Goal: Task Accomplishment & Management: Use online tool/utility

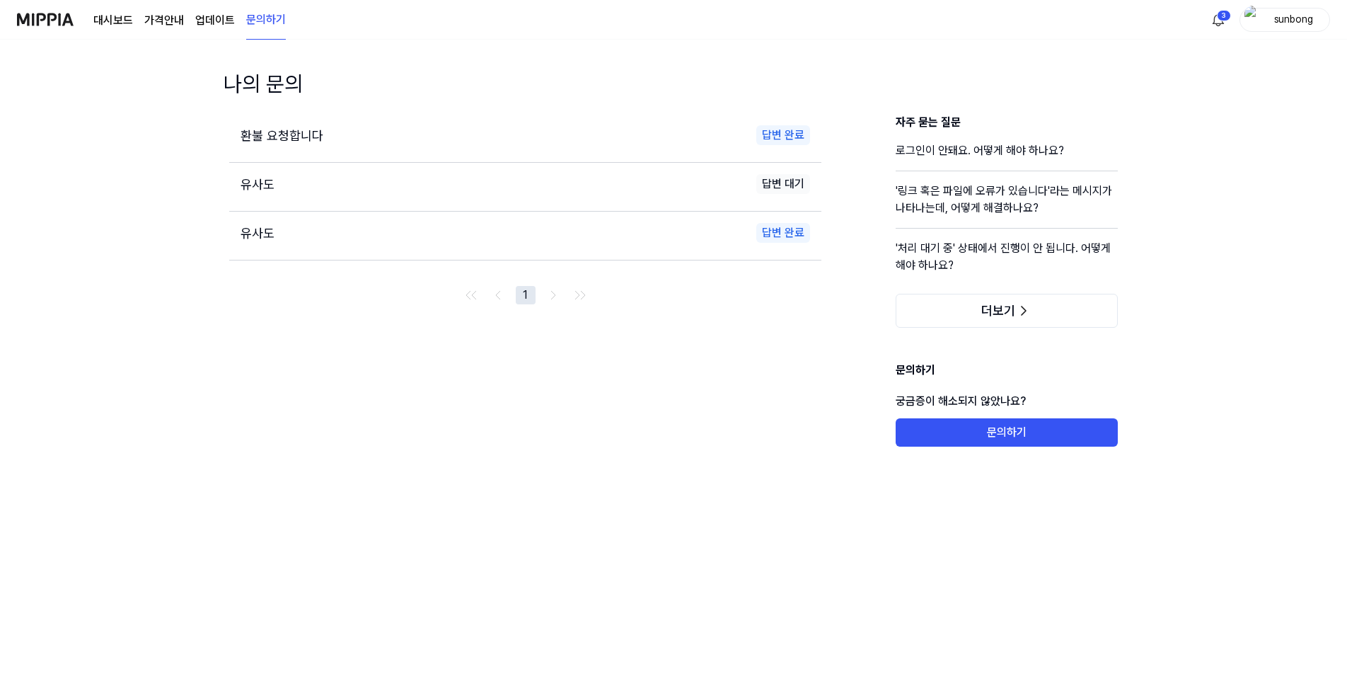
click at [108, 20] on link "대시보드" at bounding box center [113, 20] width 40 height 17
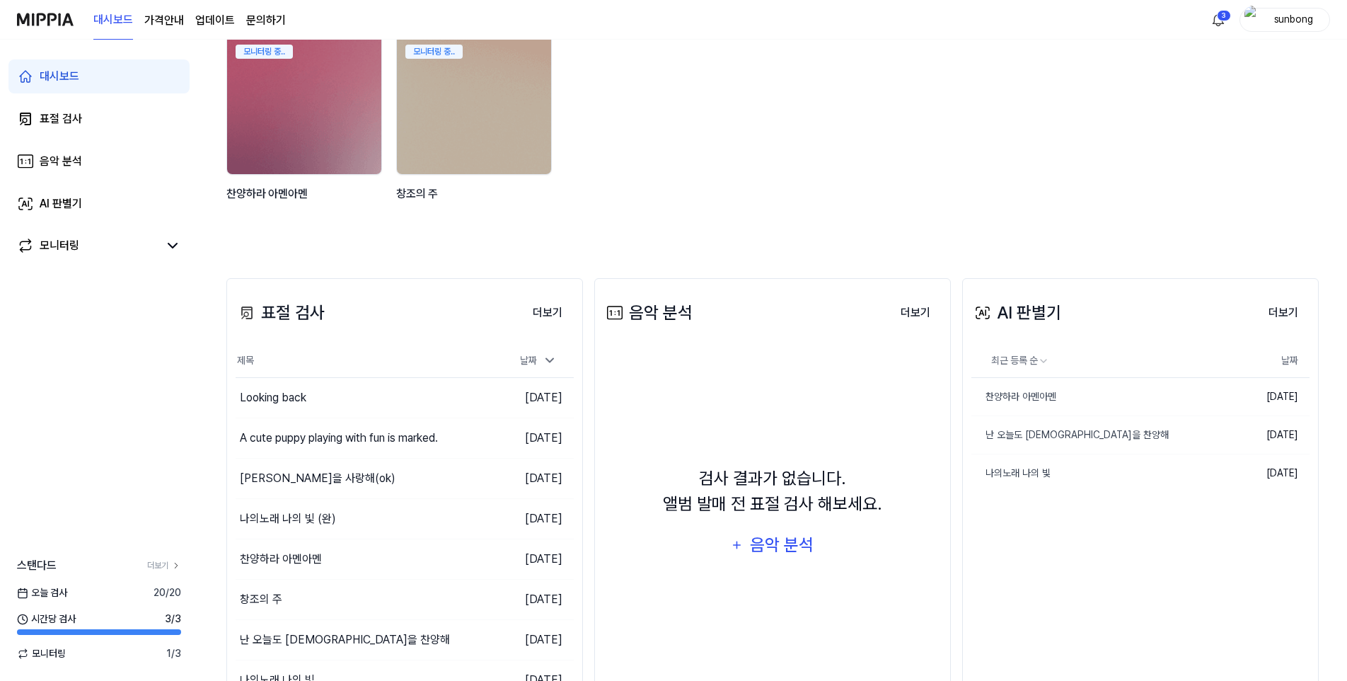
scroll to position [142, 0]
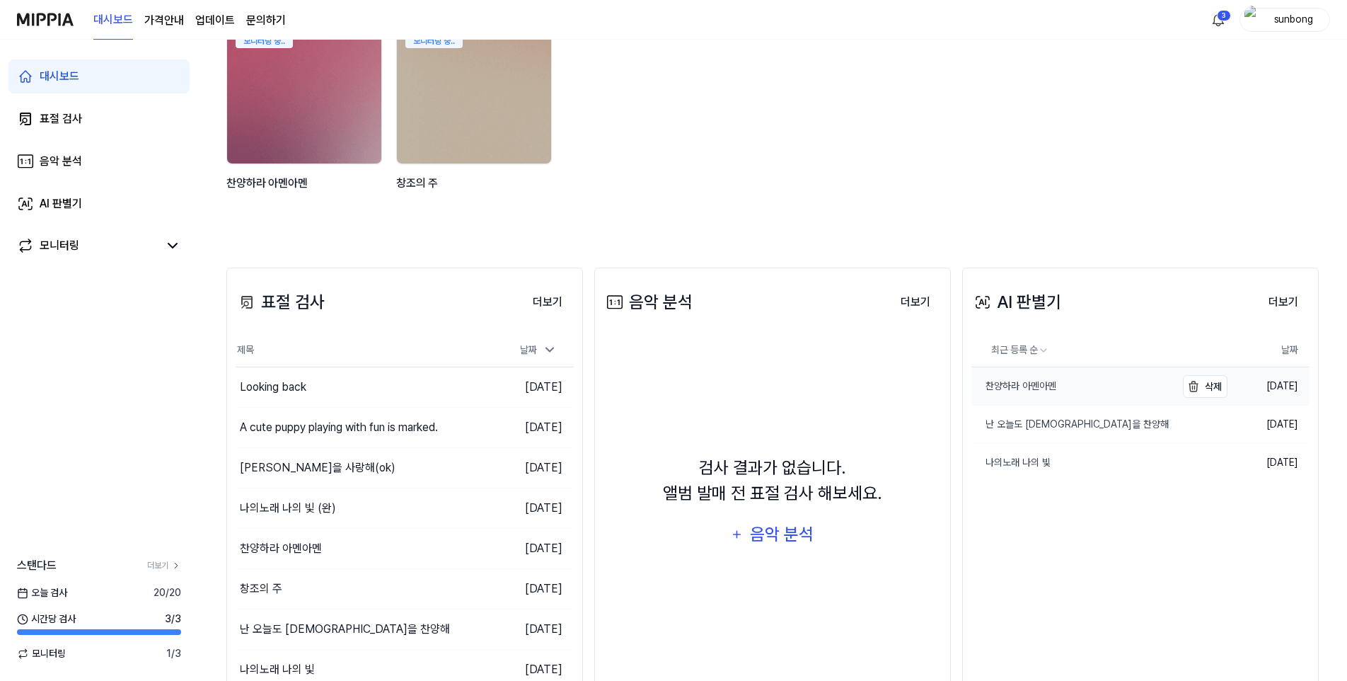
click at [1028, 384] on div "찬양하라 아멘아멘" at bounding box center [1014, 386] width 85 height 15
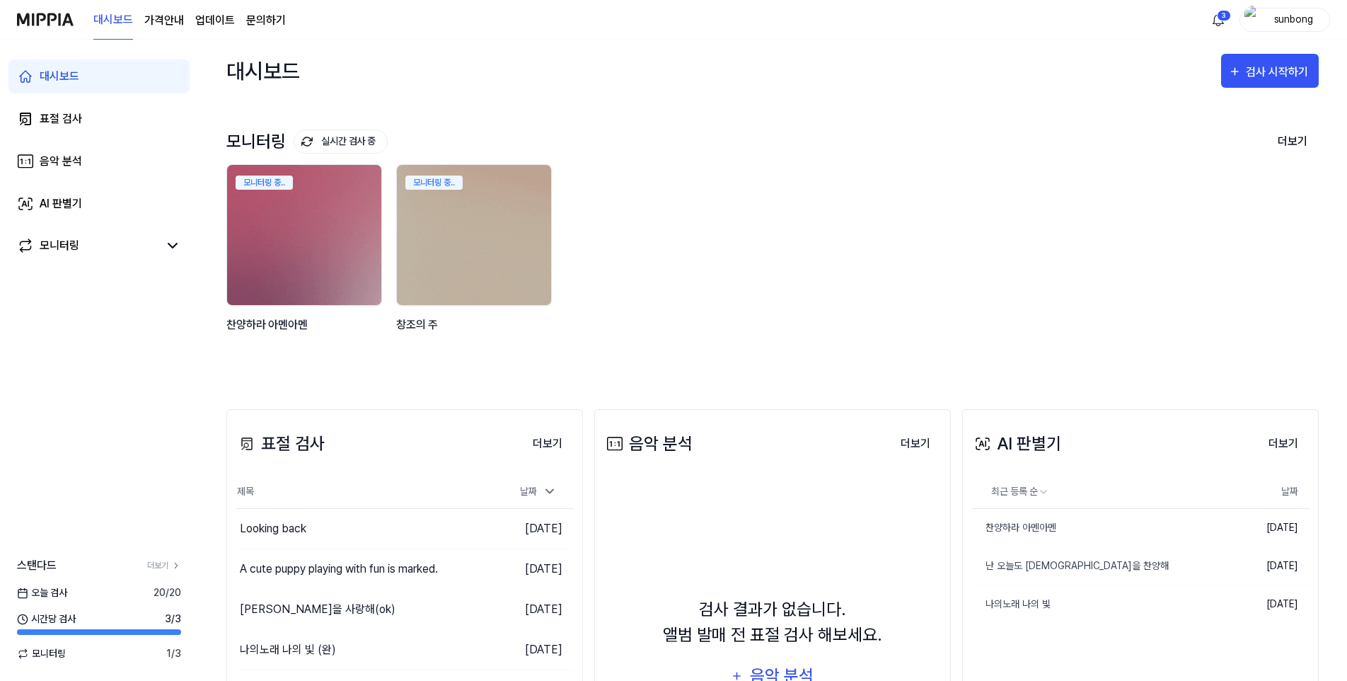
scroll to position [71, 0]
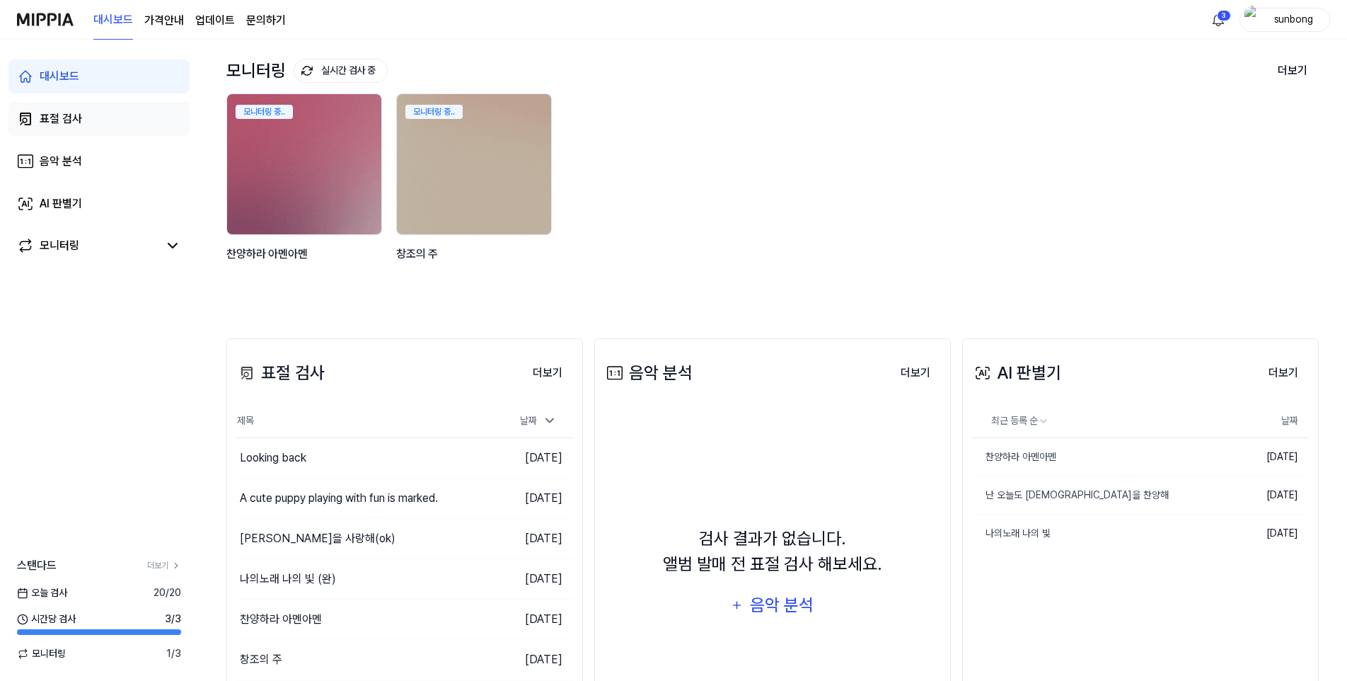
click at [64, 117] on div "표절 검사" at bounding box center [61, 118] width 42 height 17
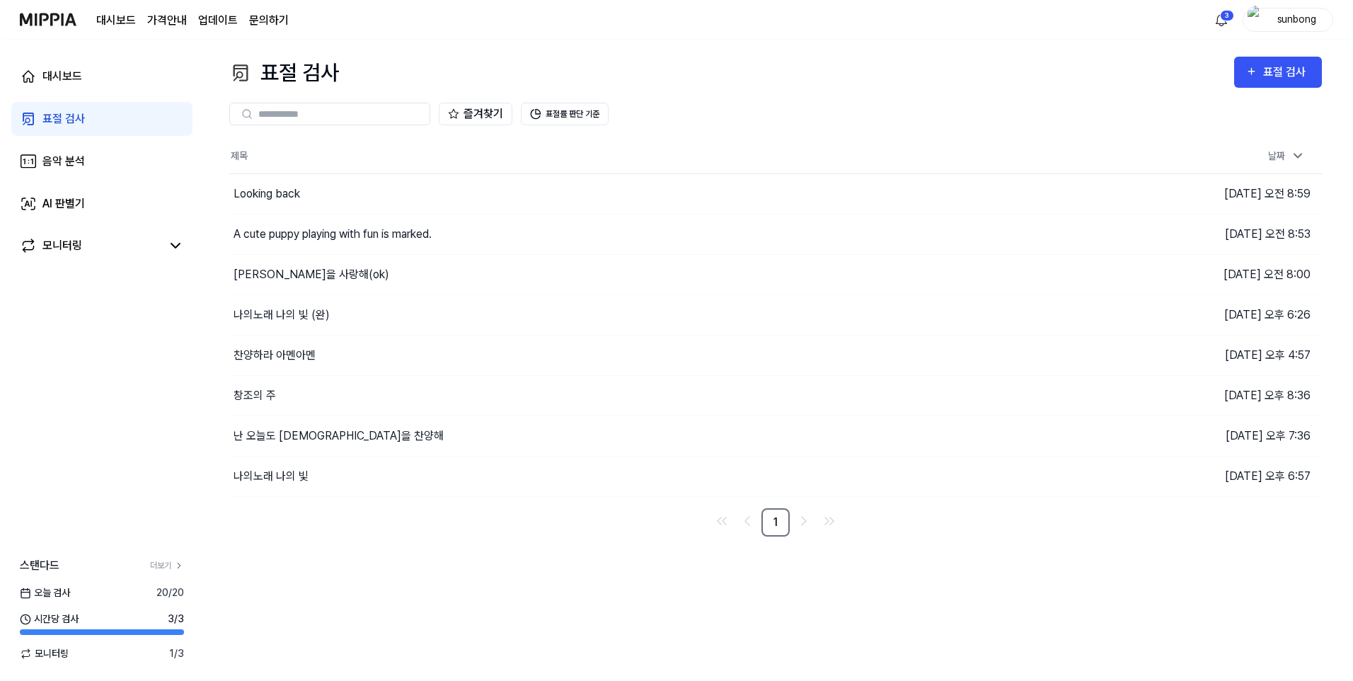
scroll to position [0, 0]
click at [292, 196] on div "Looking back" at bounding box center [264, 193] width 67 height 17
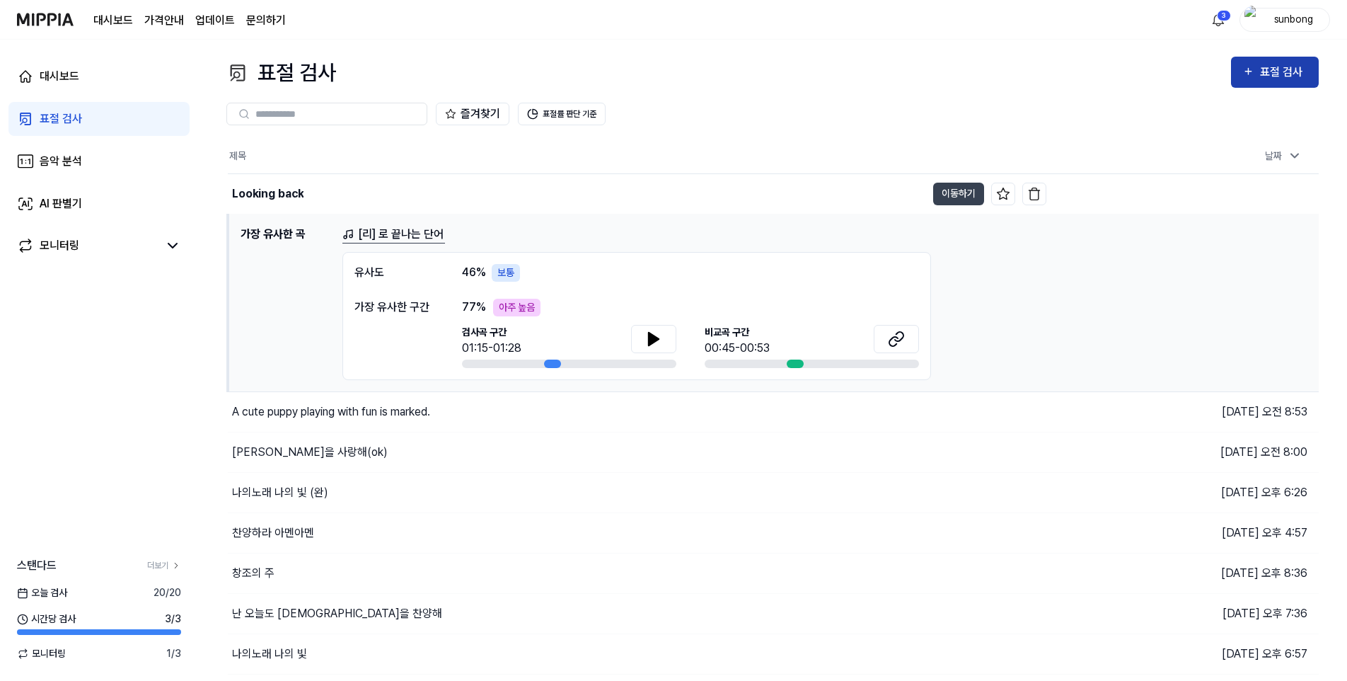
click at [1267, 69] on div "표절 검사" at bounding box center [1283, 72] width 47 height 18
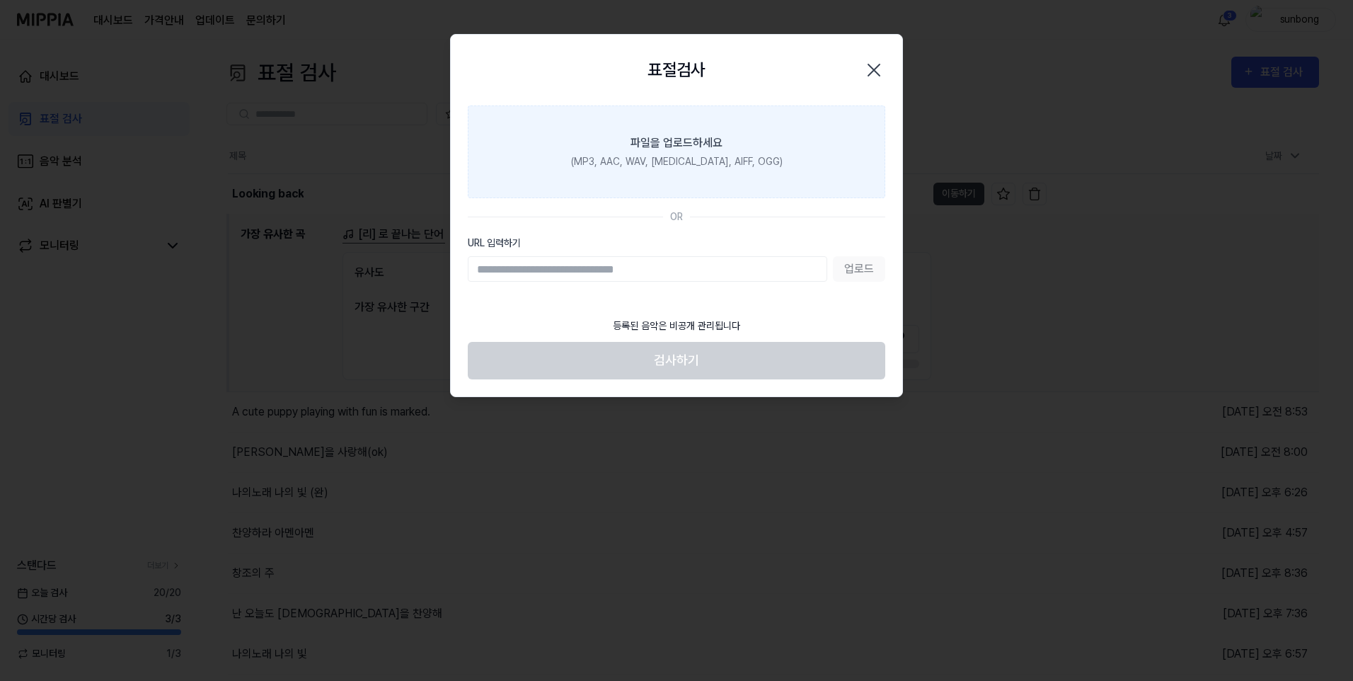
click at [678, 153] on label "파일을 업로드하세요 (MP3, AAC, WAV, [MEDICAL_DATA], AIFF, OGG)" at bounding box center [677, 151] width 418 height 93
click at [0, 0] on input "파일을 업로드하세요 (MP3, AAC, WAV, [MEDICAL_DATA], AIFF, OGG)" at bounding box center [0, 0] width 0 height 0
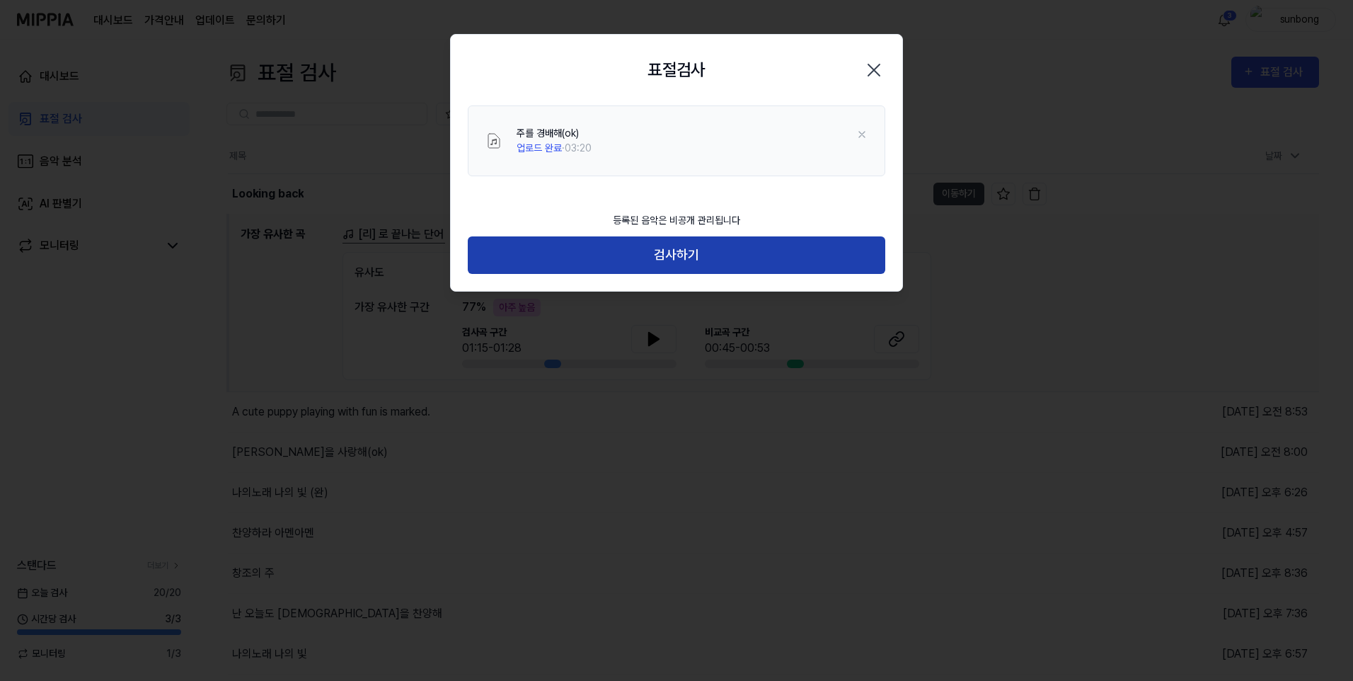
click at [672, 252] on button "검사하기" at bounding box center [677, 255] width 418 height 38
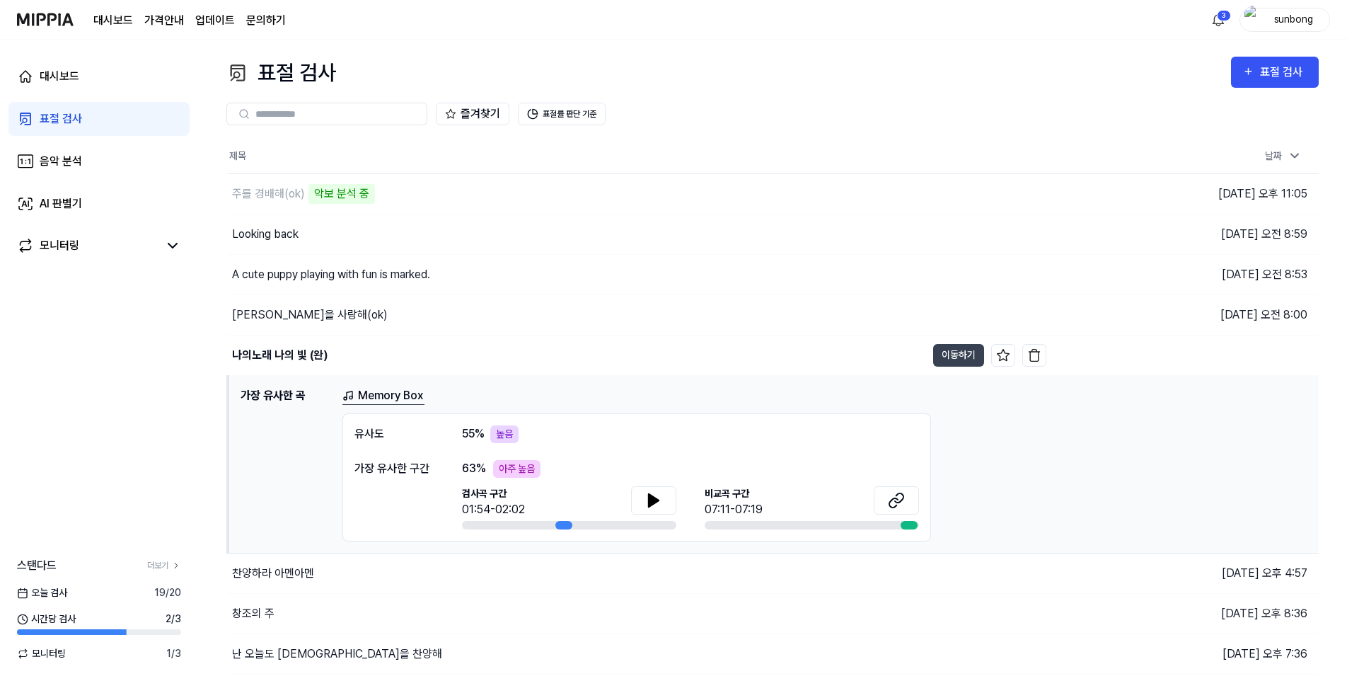
drag, startPoint x: 655, startPoint y: 502, endPoint x: 650, endPoint y: 484, distance: 18.2
click at [654, 500] on icon at bounding box center [654, 500] width 10 height 13
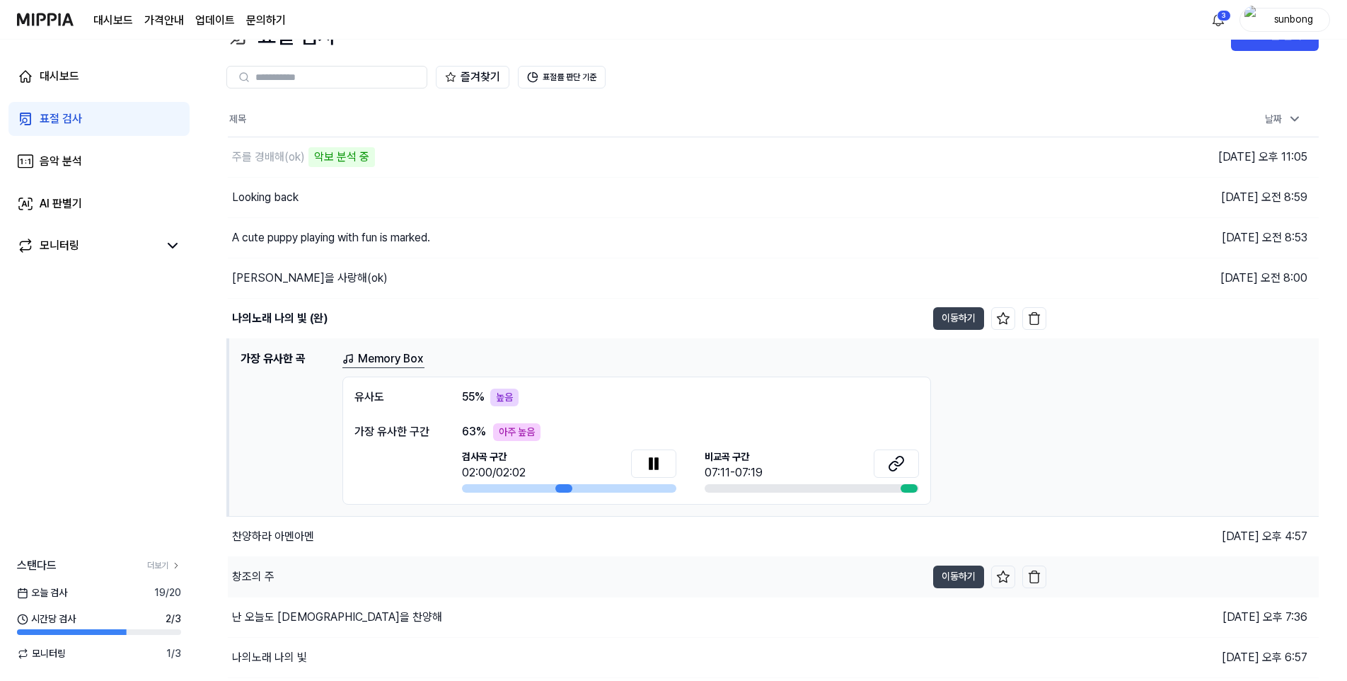
scroll to position [71, 0]
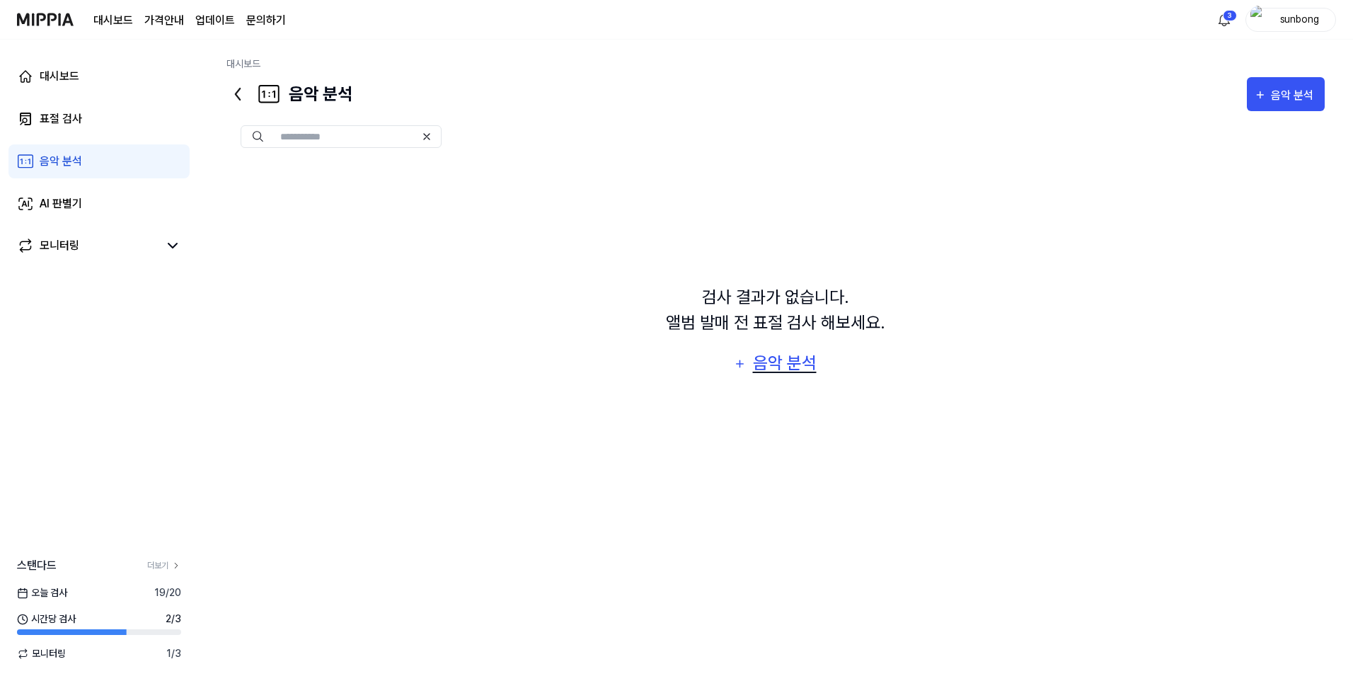
click at [777, 362] on div "음악 분석" at bounding box center [784, 363] width 67 height 27
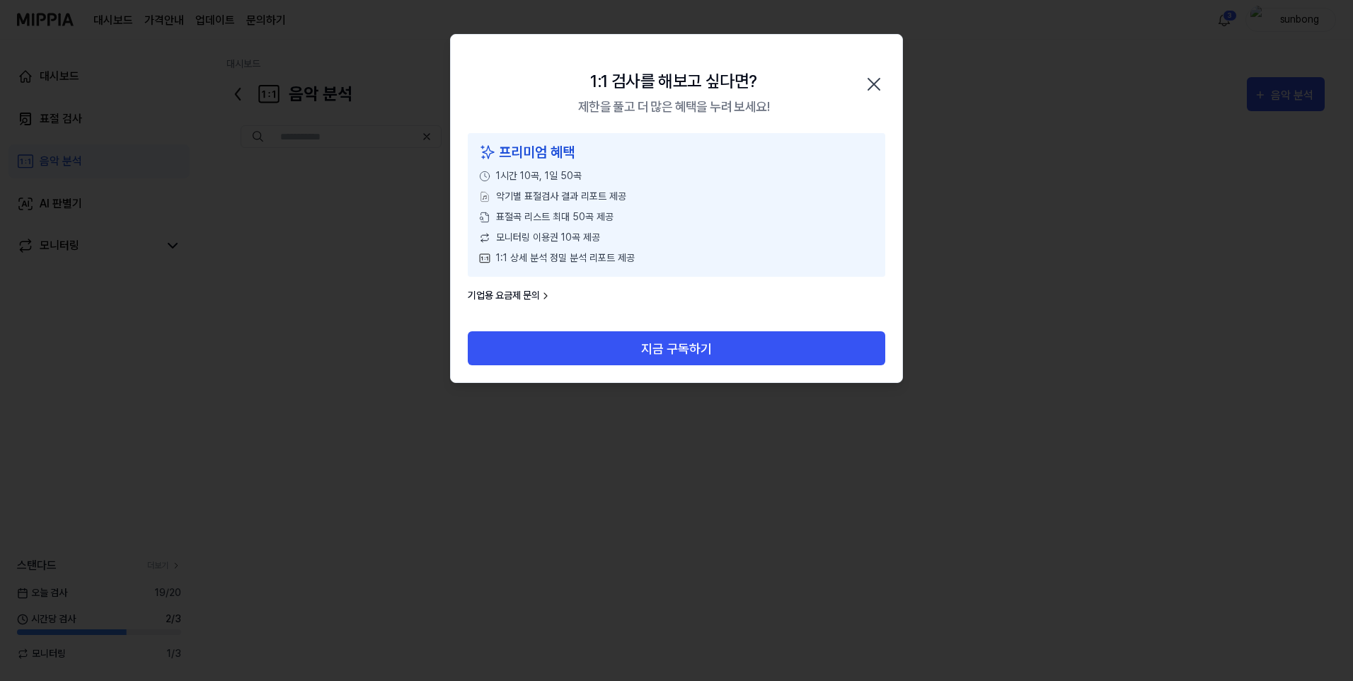
click at [877, 80] on icon "button" at bounding box center [874, 84] width 23 height 23
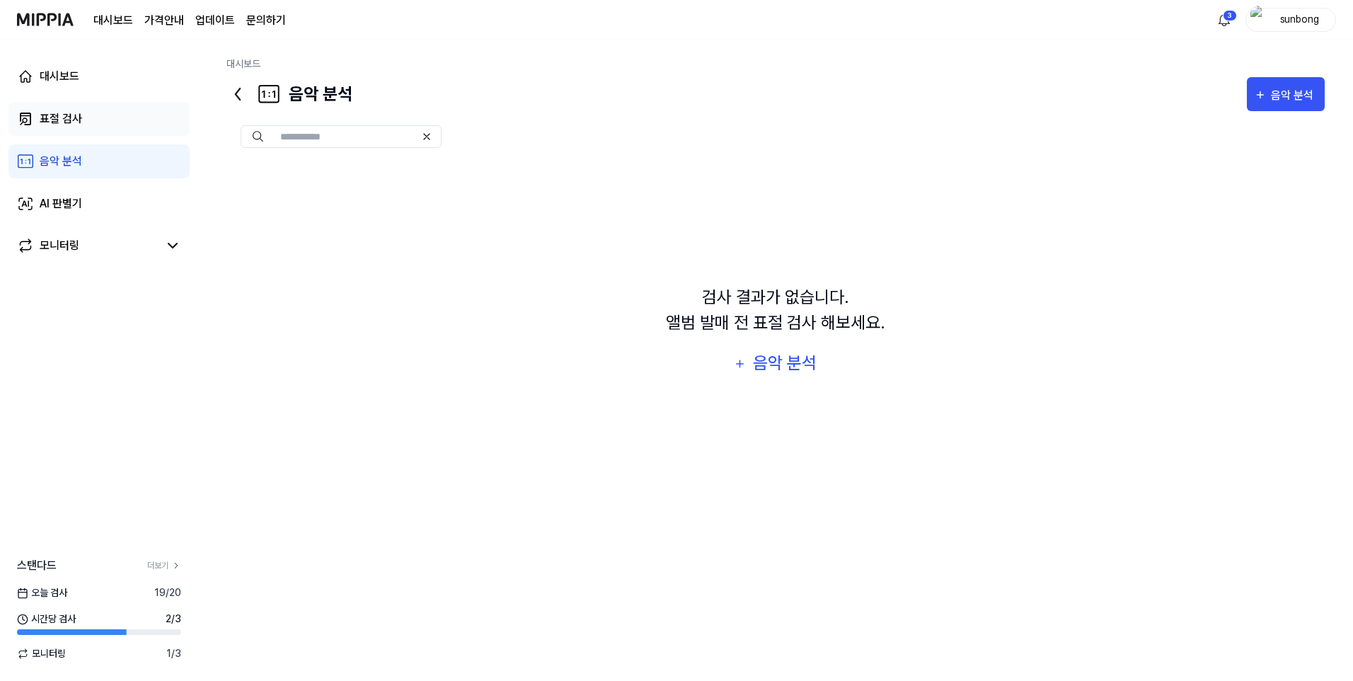
click at [67, 117] on div "표절 검사" at bounding box center [61, 118] width 42 height 17
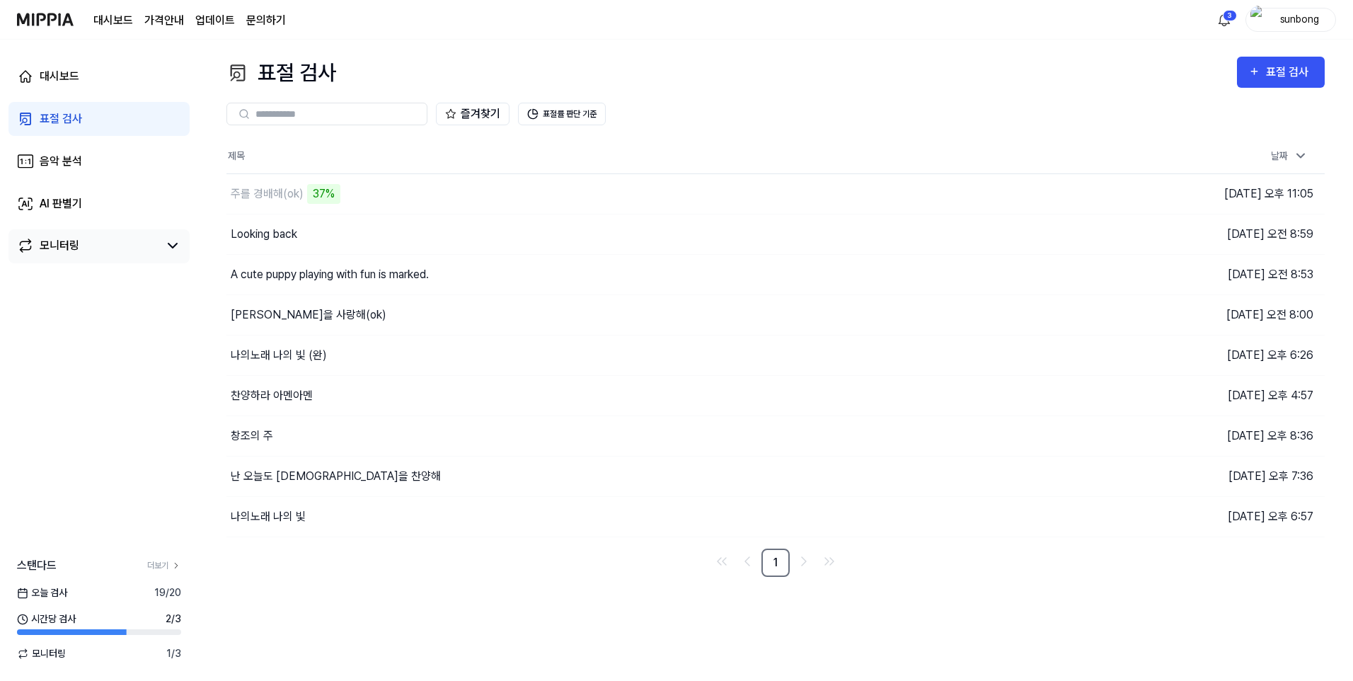
click at [68, 239] on div "모니터링" at bounding box center [60, 245] width 40 height 17
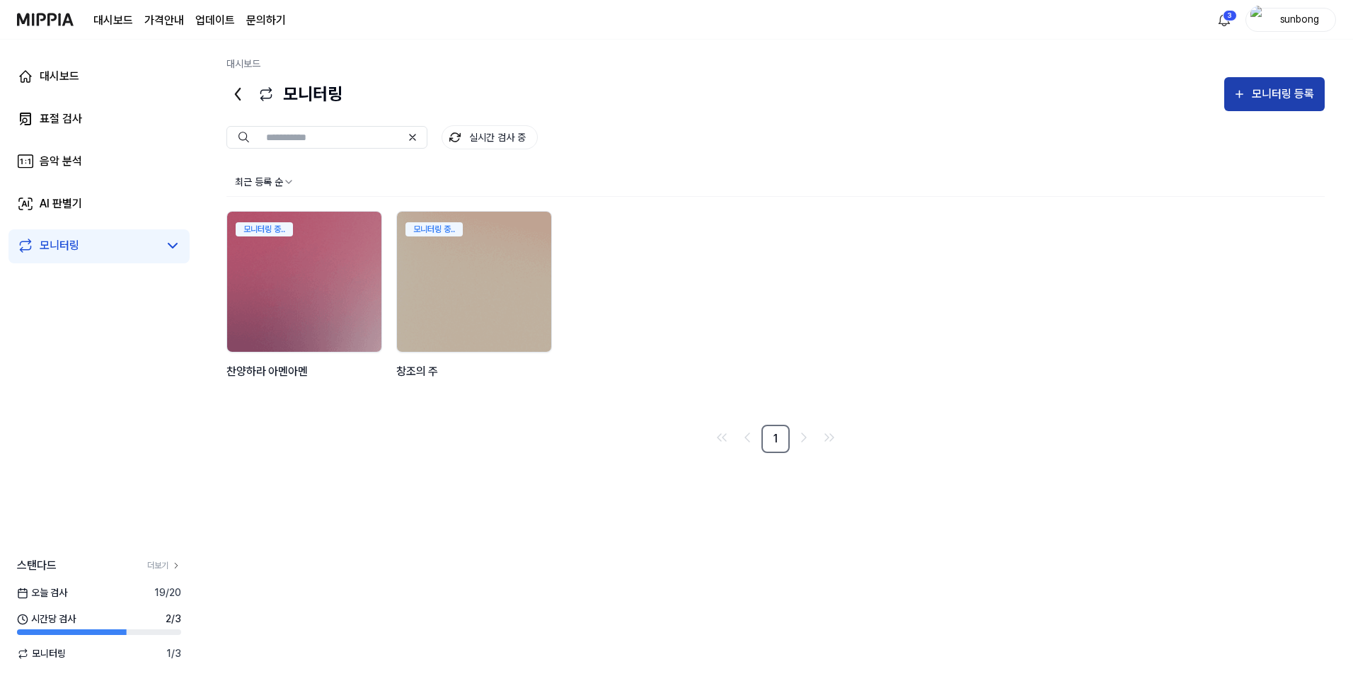
click at [1286, 94] on div "모니터링 등록" at bounding box center [1283, 94] width 66 height 18
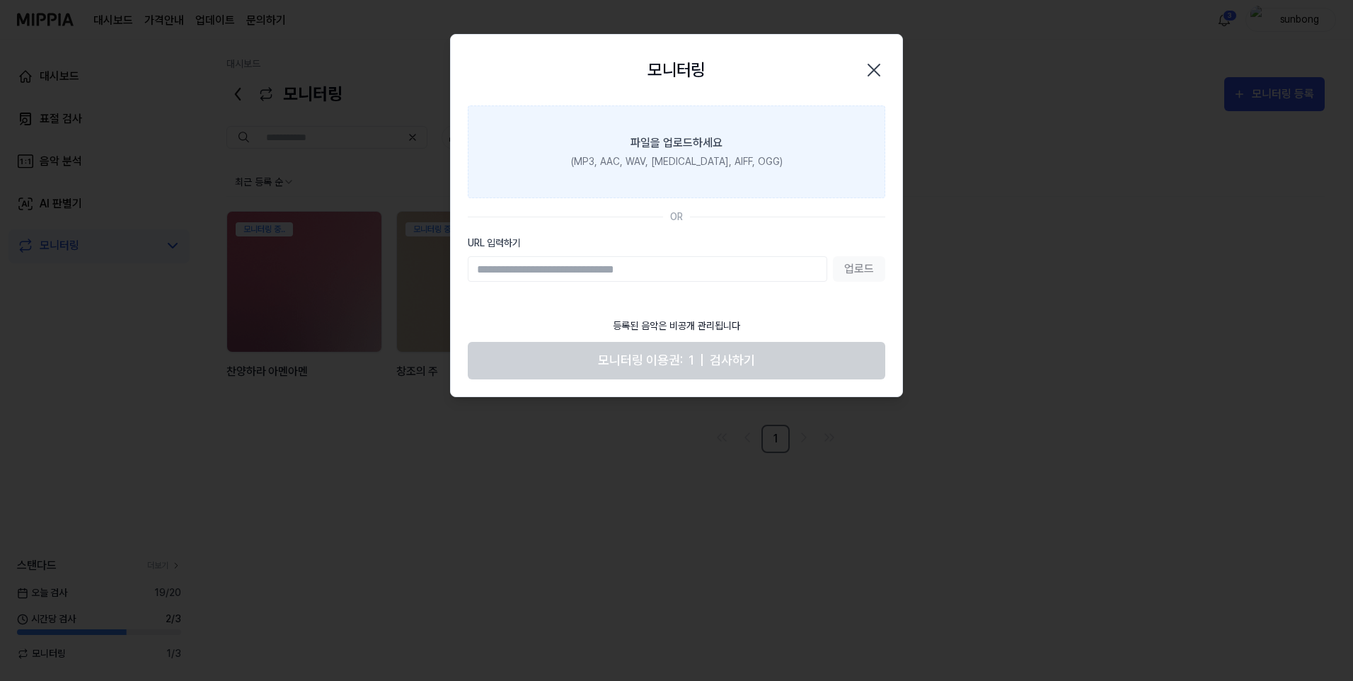
click at [703, 165] on div "(MP3, AAC, WAV, [MEDICAL_DATA], AIFF, OGG)" at bounding box center [677, 161] width 212 height 15
click at [0, 0] on input "파일을 업로드하세요 (MP3, AAC, WAV, [MEDICAL_DATA], AIFF, OGG)" at bounding box center [0, 0] width 0 height 0
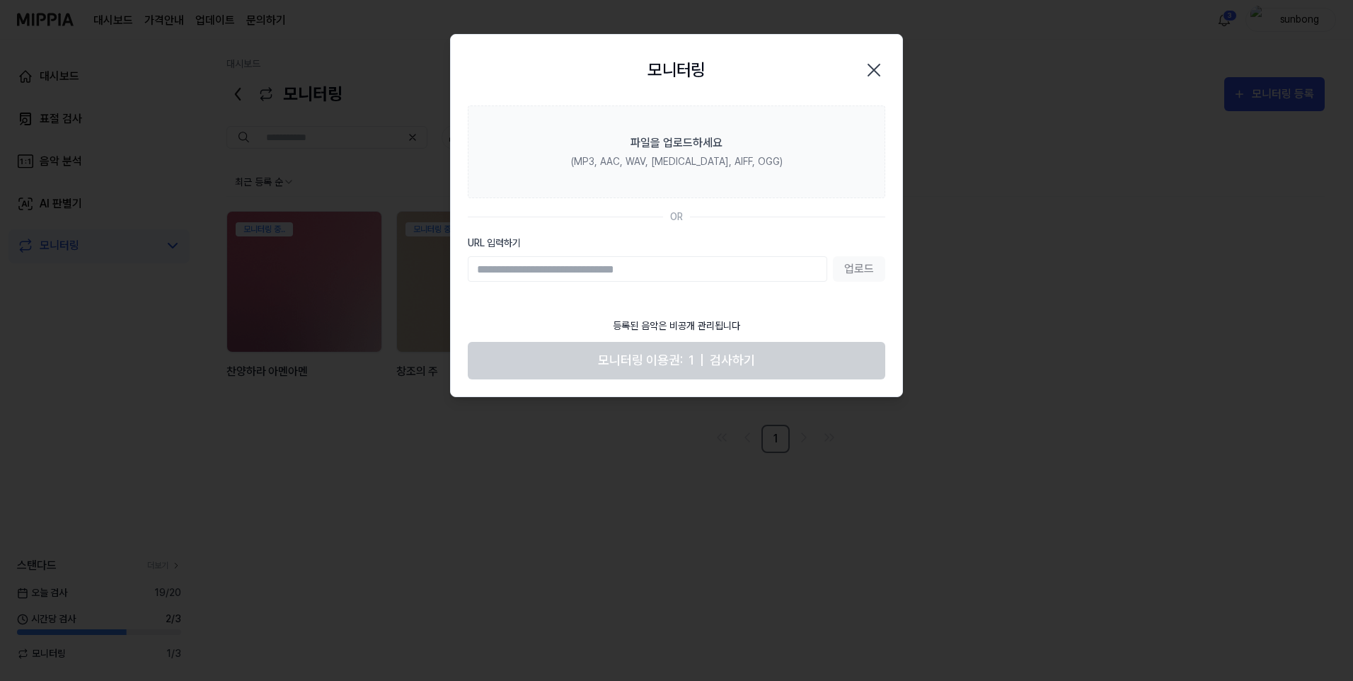
click at [872, 69] on icon "button" at bounding box center [873, 69] width 11 height 11
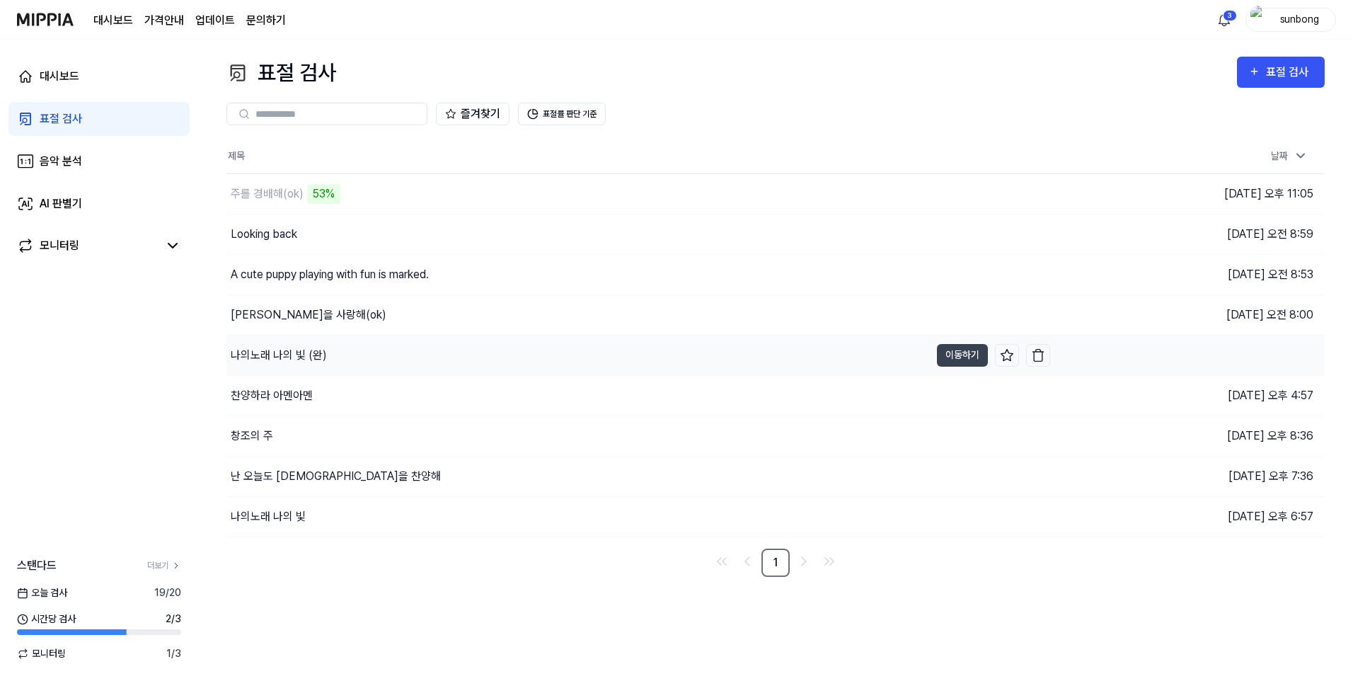
click at [313, 350] on div "나의노래 나의 빛 (완)" at bounding box center [279, 355] width 96 height 17
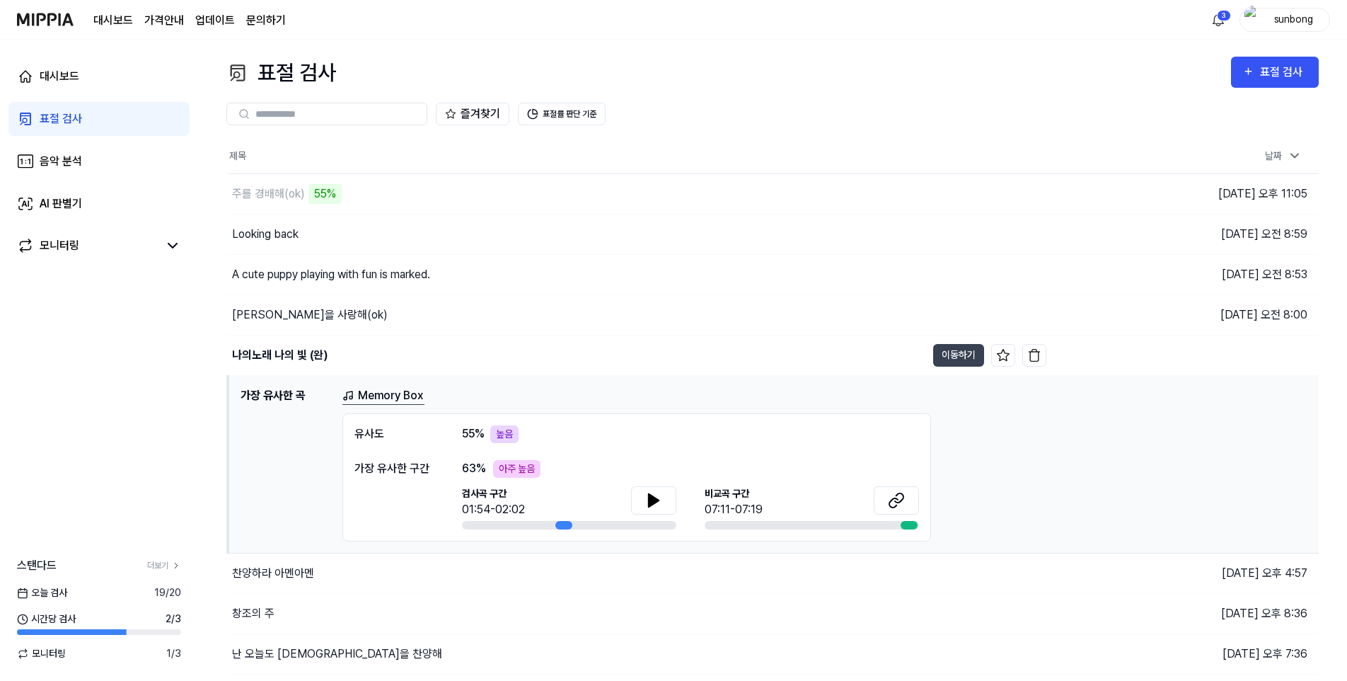
click at [96, 345] on div "대시보드 표절 검사 음악 분석 AI 판별기 모니터링 스탠다드 더보기 오늘 검사 19 / 20 시간당 검사 2 / 3 모니터링 1 / 3" at bounding box center [99, 360] width 198 height 641
click at [717, 128] on div "즐겨찾기 표절률 판단 기준" at bounding box center [772, 113] width 1093 height 51
click at [294, 572] on div "찬양하라 아멘아멘" at bounding box center [273, 573] width 82 height 17
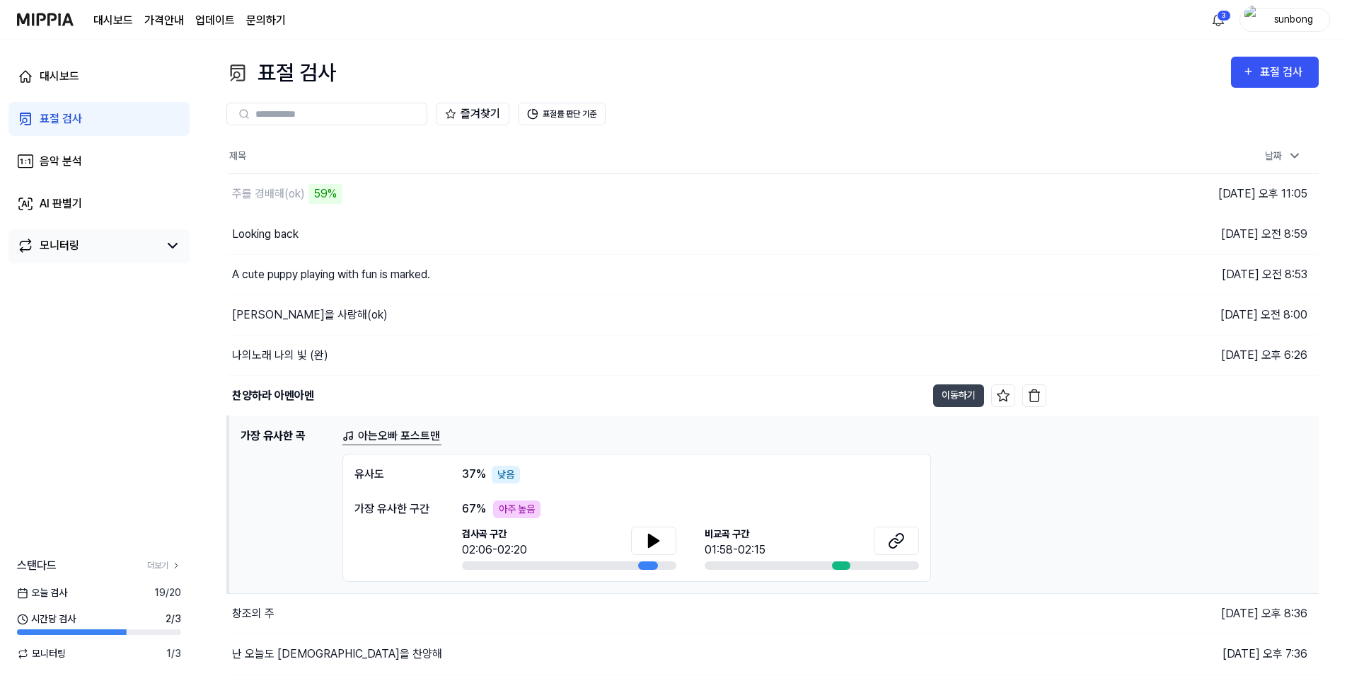
click at [63, 243] on div "모니터링" at bounding box center [60, 245] width 40 height 17
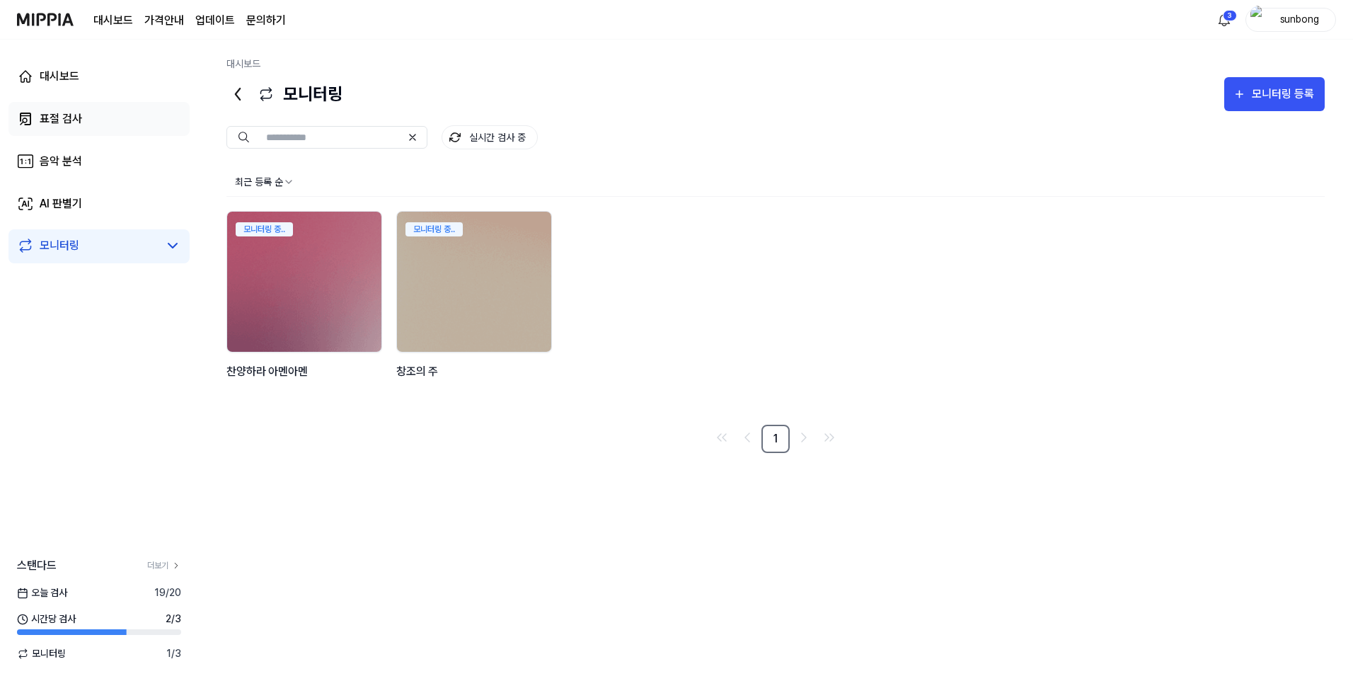
click at [35, 120] on link "표절 검사" at bounding box center [98, 119] width 181 height 34
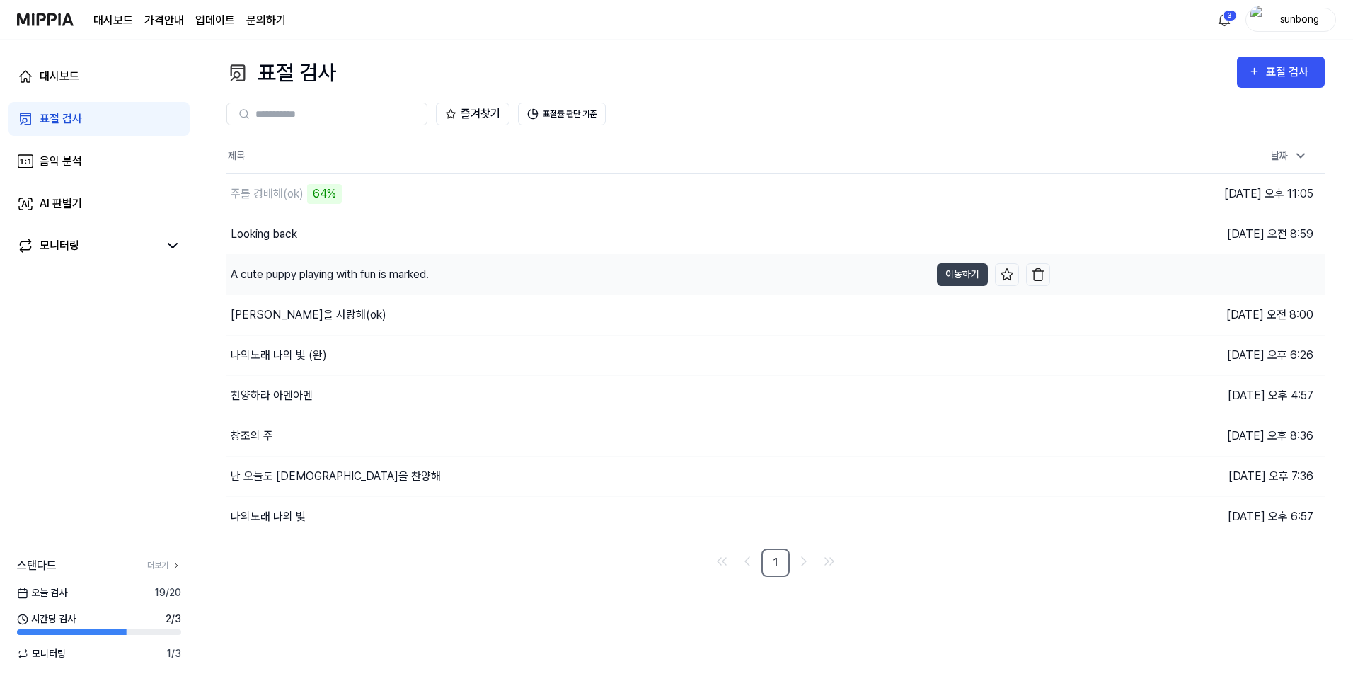
click at [347, 266] on div "A cute puppy playing with fun is marked." at bounding box center [330, 274] width 198 height 17
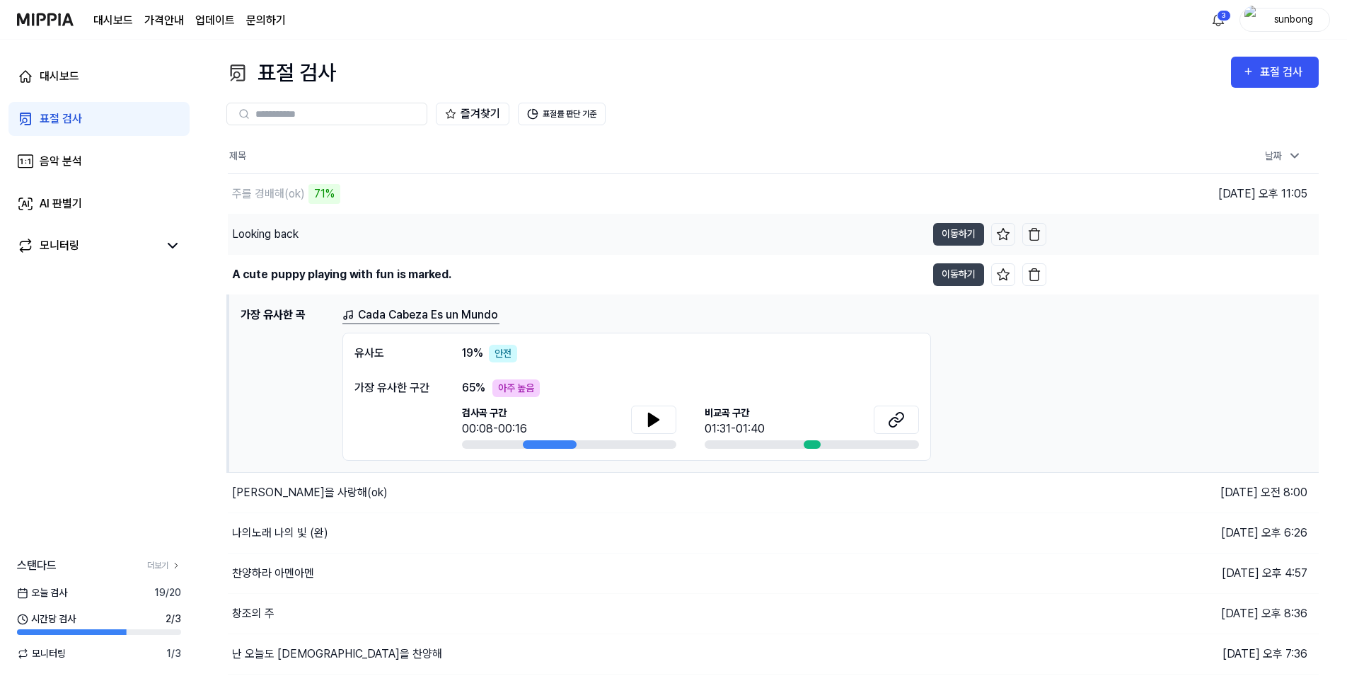
click at [282, 230] on div "Looking back" at bounding box center [265, 234] width 67 height 17
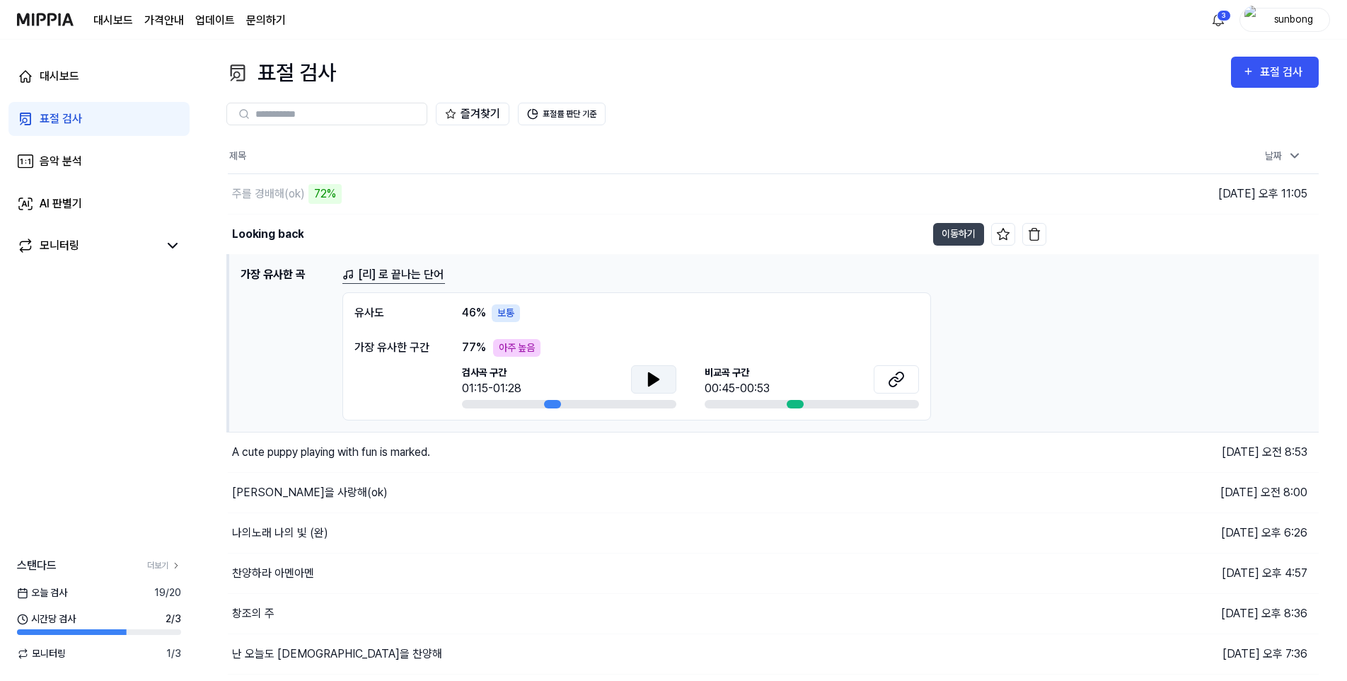
click at [655, 383] on icon at bounding box center [653, 379] width 17 height 17
click at [62, 244] on div "모니터링" at bounding box center [60, 245] width 40 height 17
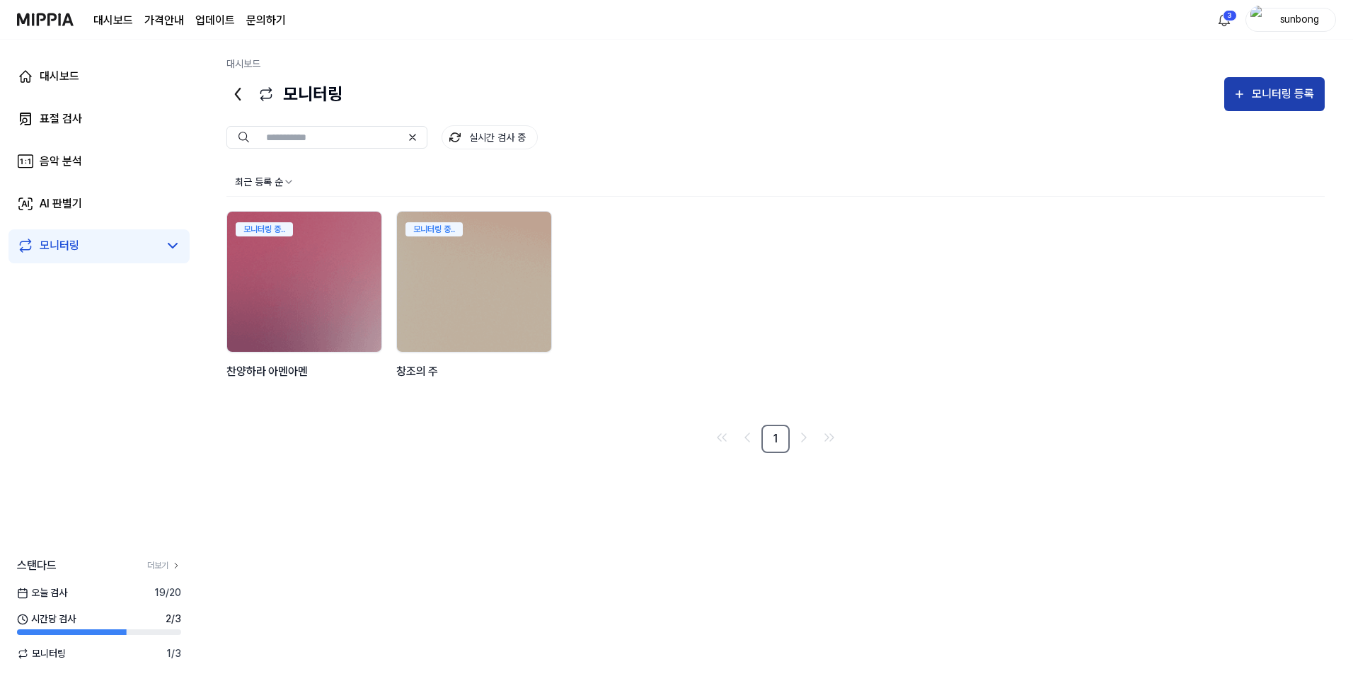
click at [1265, 94] on div "모니터링 등록" at bounding box center [1283, 94] width 66 height 18
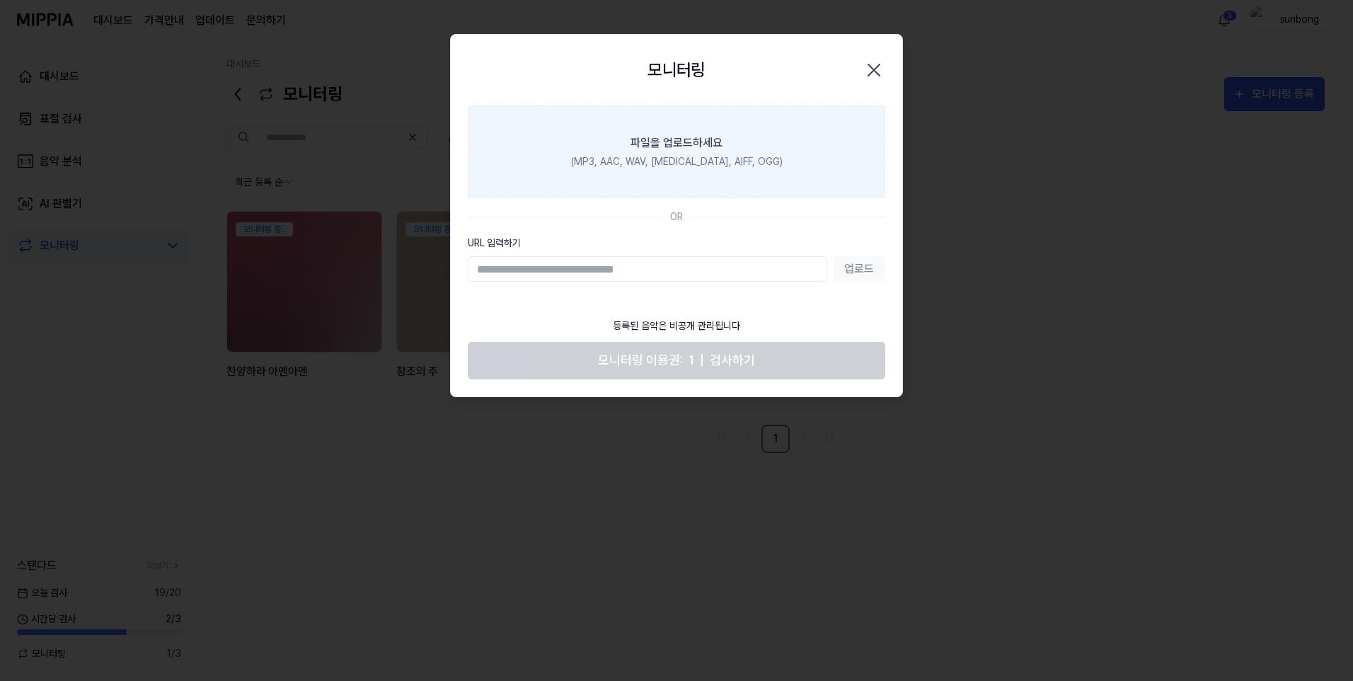
click at [690, 159] on div "(MP3, AAC, WAV, [MEDICAL_DATA], AIFF, OGG)" at bounding box center [677, 161] width 212 height 15
click at [0, 0] on input "파일을 업로드하세요 (MP3, AAC, WAV, [MEDICAL_DATA], AIFF, OGG)" at bounding box center [0, 0] width 0 height 0
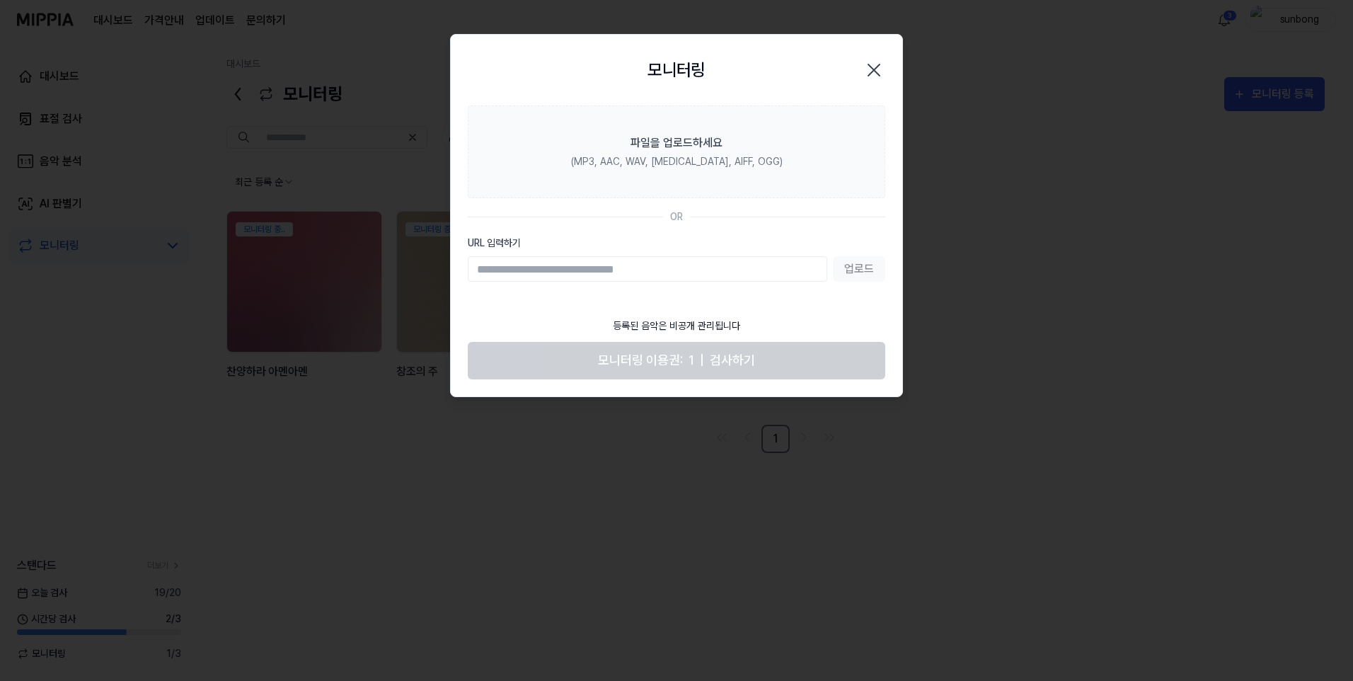
click at [870, 66] on icon "button" at bounding box center [873, 69] width 11 height 11
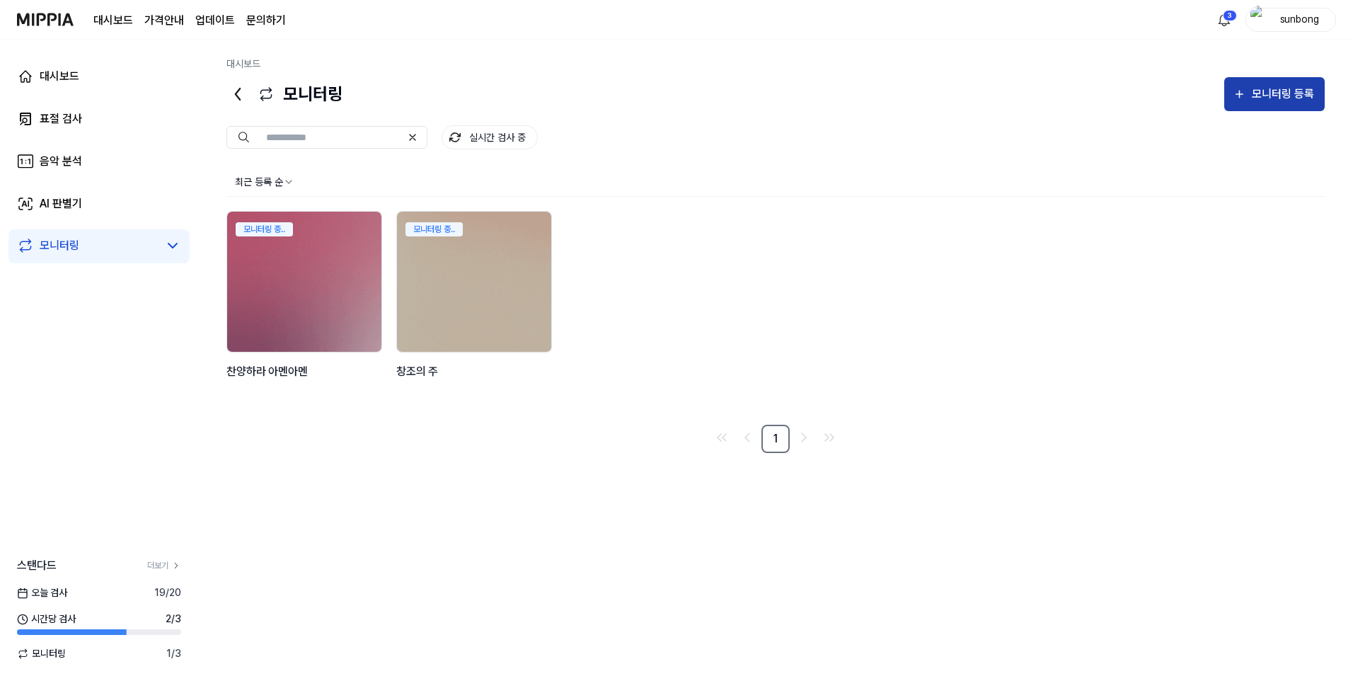
click at [1274, 91] on div "모니터링 등록" at bounding box center [1283, 94] width 66 height 18
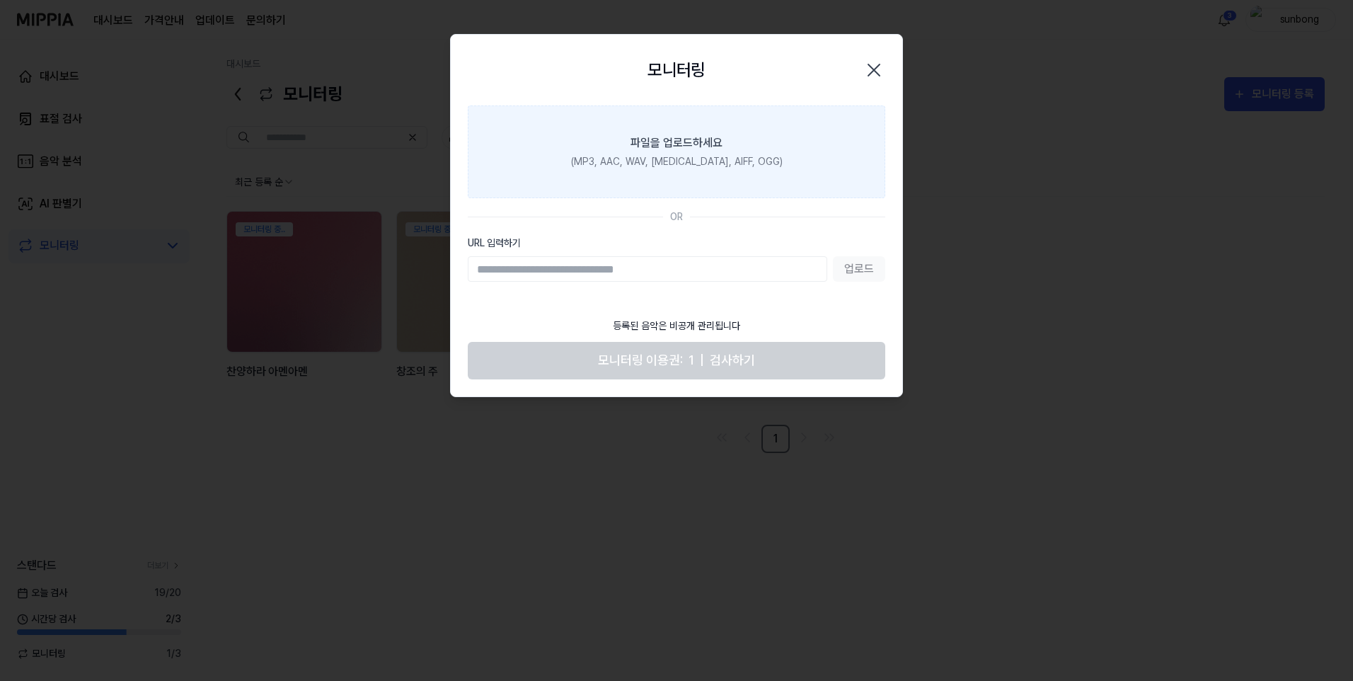
click at [681, 161] on div "(MP3, AAC, WAV, [MEDICAL_DATA], AIFF, OGG)" at bounding box center [677, 161] width 212 height 15
click at [0, 0] on input "파일을 업로드하세요 (MP3, AAC, WAV, [MEDICAL_DATA], AIFF, OGG)" at bounding box center [0, 0] width 0 height 0
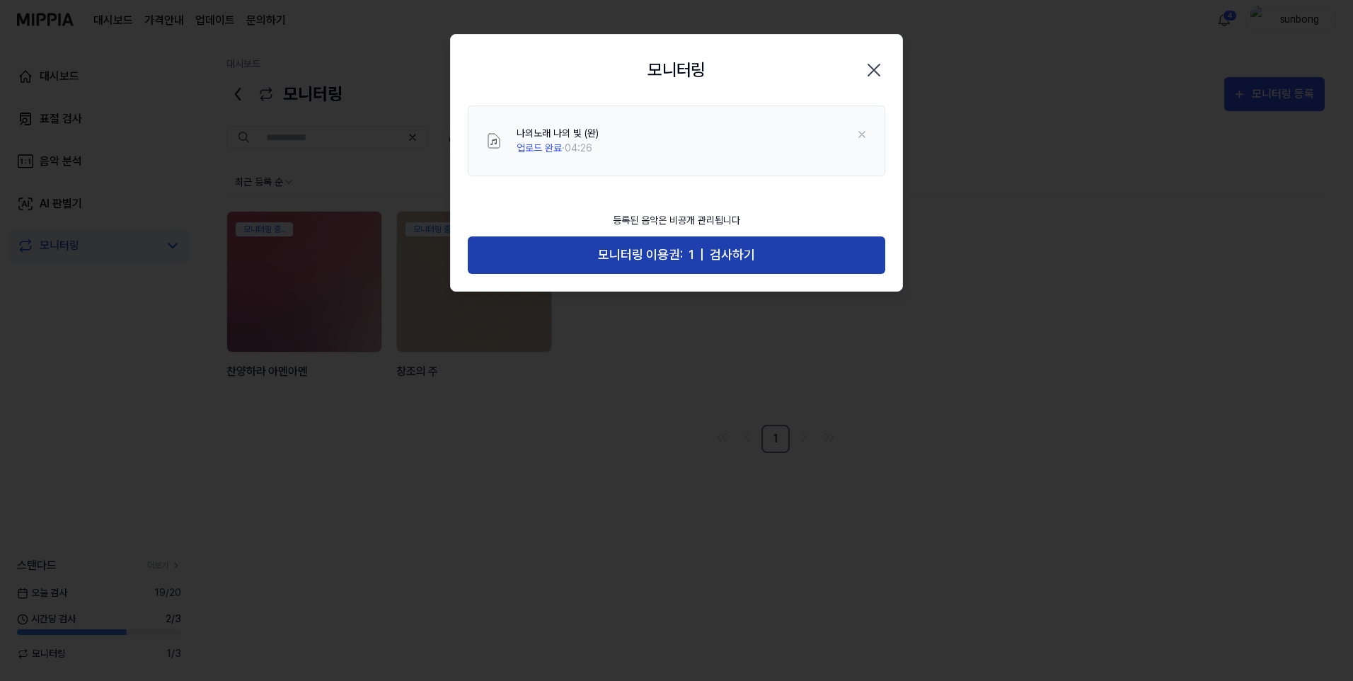
click at [713, 249] on span "검사하기" at bounding box center [732, 255] width 45 height 21
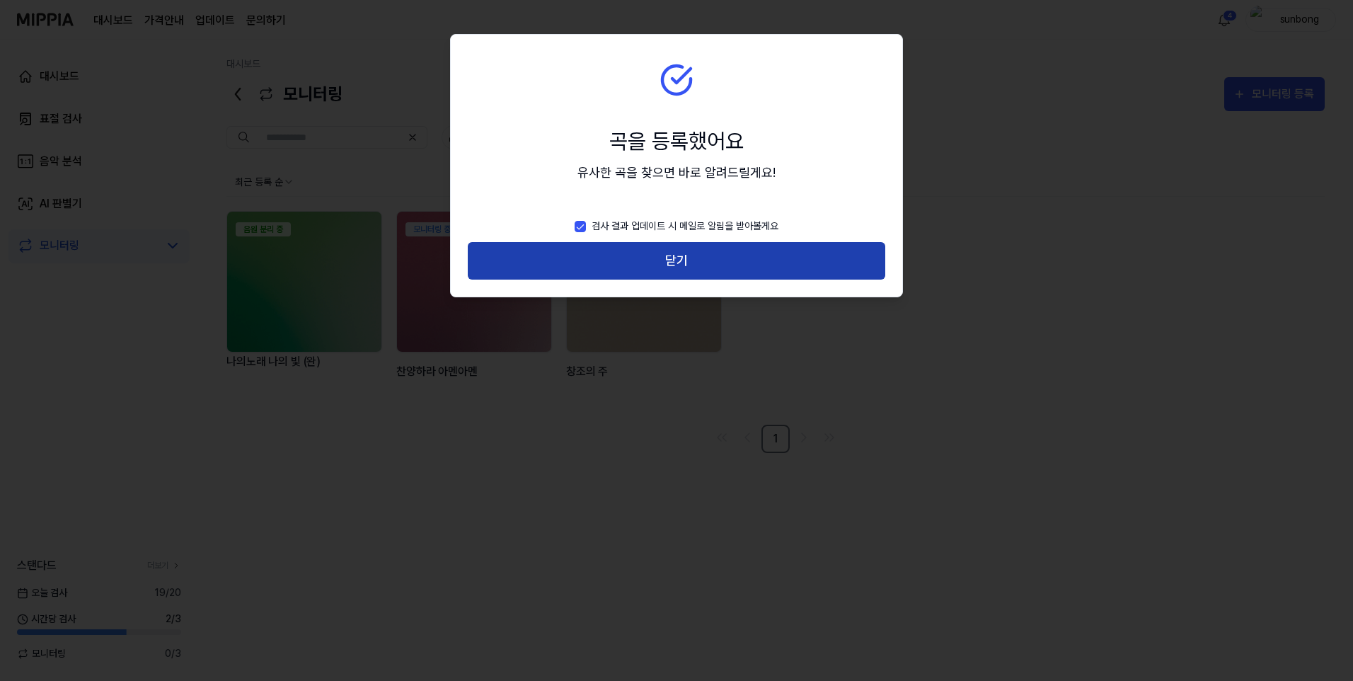
click at [684, 254] on button "닫기" at bounding box center [677, 261] width 418 height 38
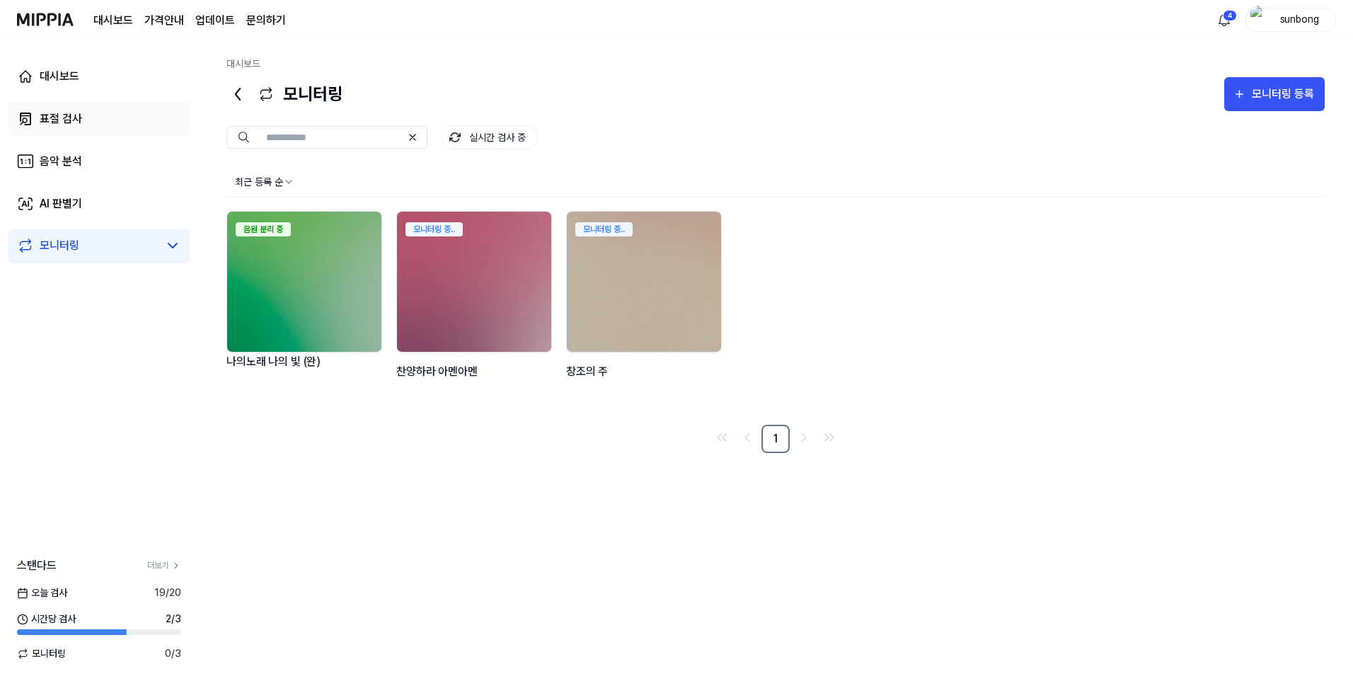
click at [57, 117] on div "표절 검사" at bounding box center [61, 118] width 42 height 17
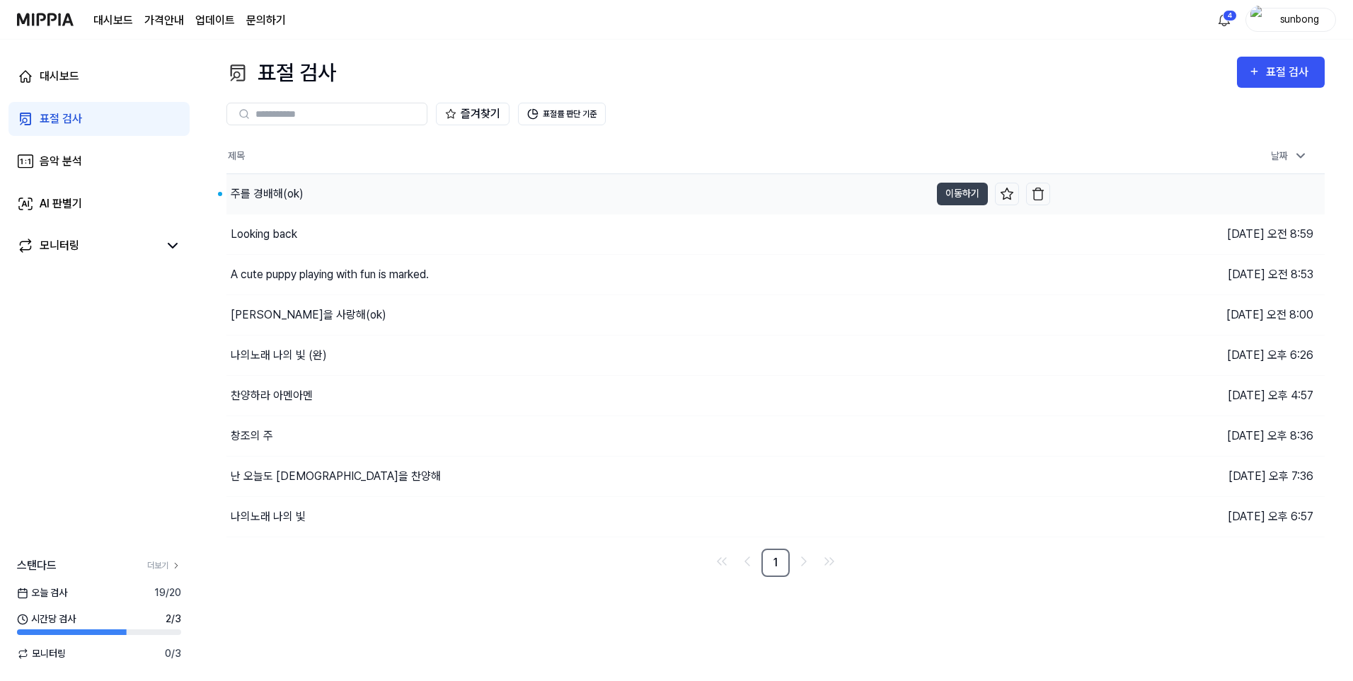
click at [283, 192] on div "주를 경배해(ok)" at bounding box center [267, 193] width 73 height 17
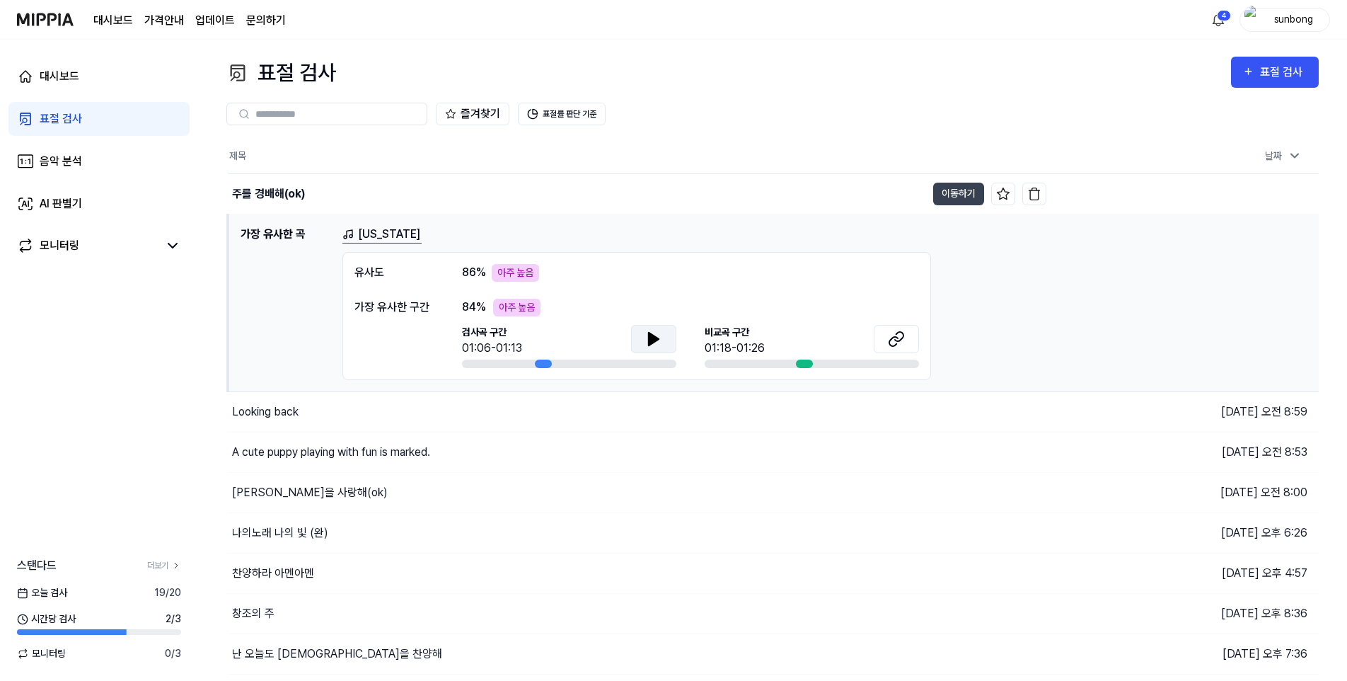
click at [661, 335] on icon at bounding box center [653, 338] width 17 height 17
click at [527, 272] on div "아주 높음" at bounding box center [515, 273] width 47 height 18
click at [361, 274] on div "유사도" at bounding box center [394, 273] width 79 height 18
click at [717, 130] on div "즐겨찾기 표절률 판단 기준" at bounding box center [772, 113] width 1093 height 51
click at [786, 118] on div "즐겨찾기 표절률 판단 기준" at bounding box center [772, 114] width 1093 height 23
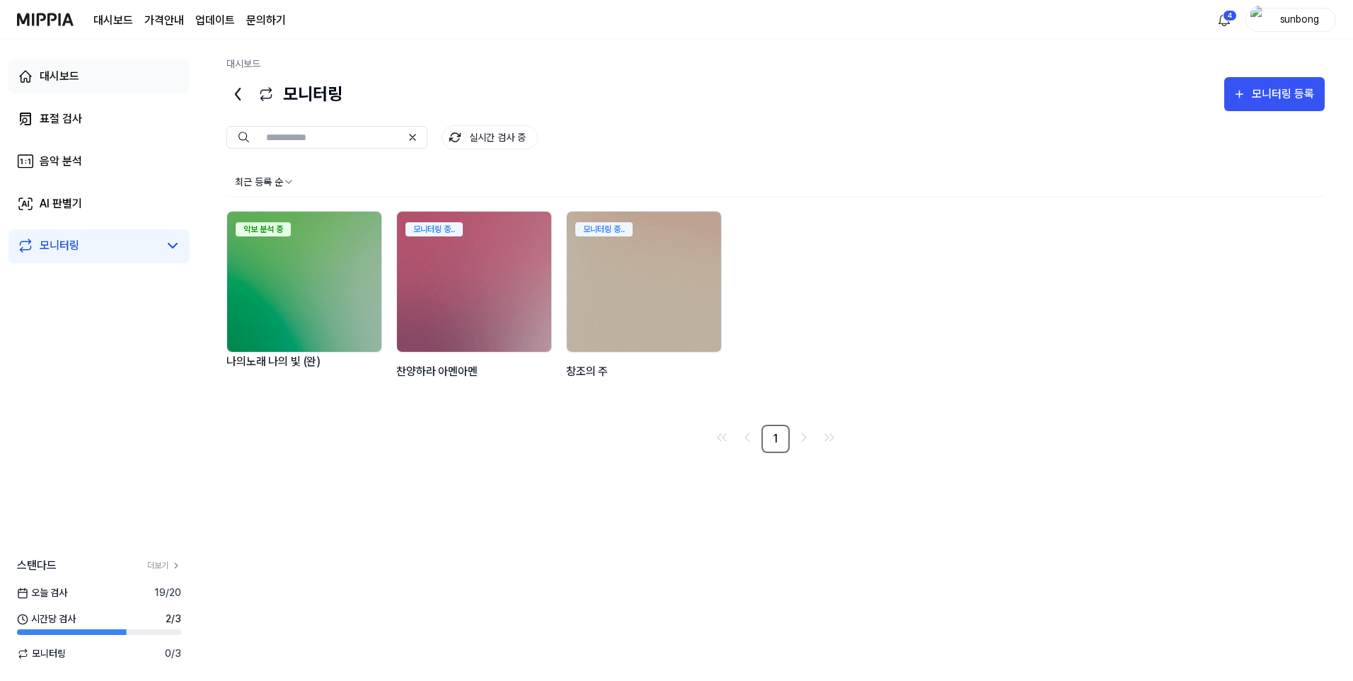
click at [61, 69] on div "대시보드" at bounding box center [60, 76] width 40 height 17
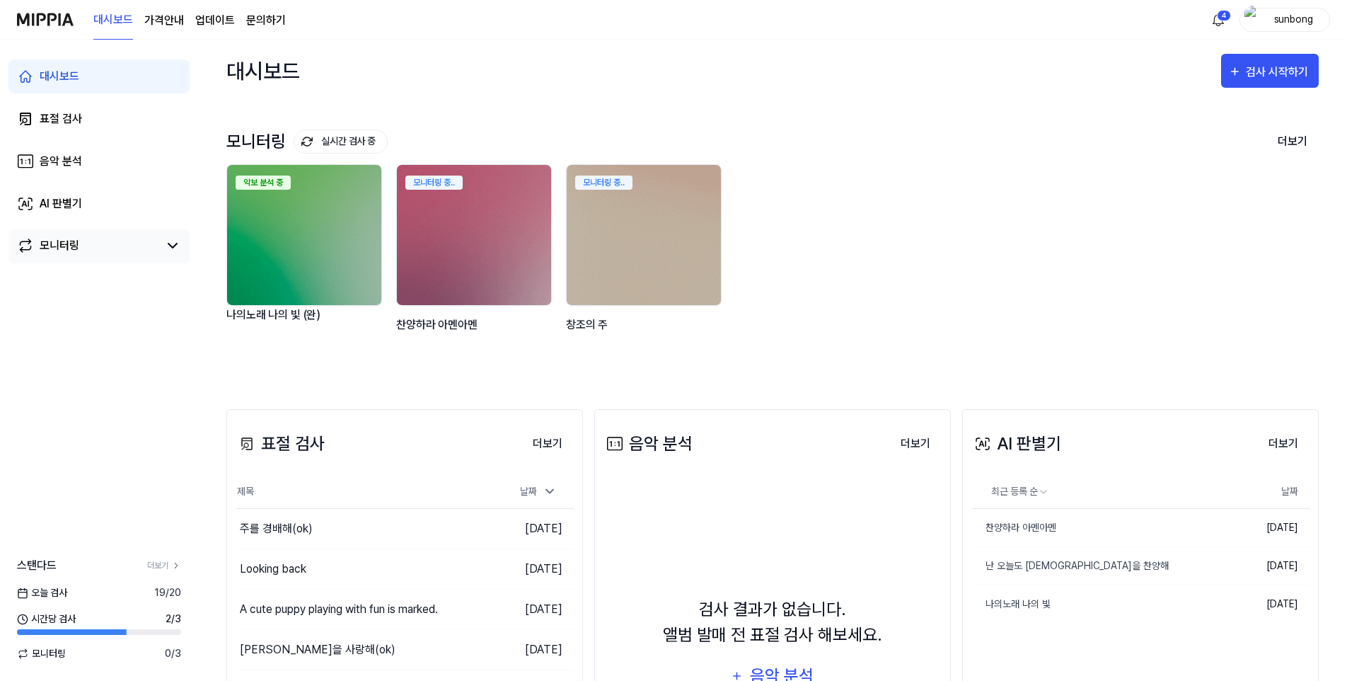
click at [62, 251] on div "모니터링" at bounding box center [60, 245] width 40 height 17
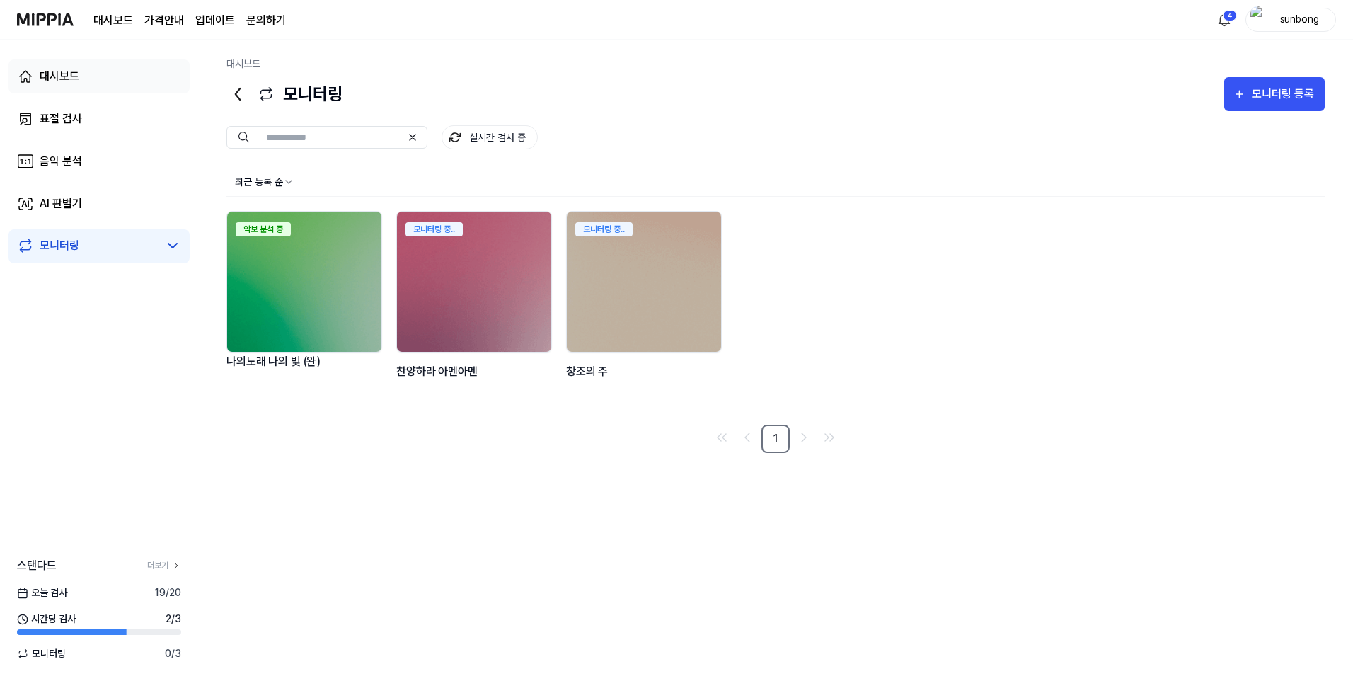
click at [63, 76] on div "대시보드" at bounding box center [60, 76] width 40 height 17
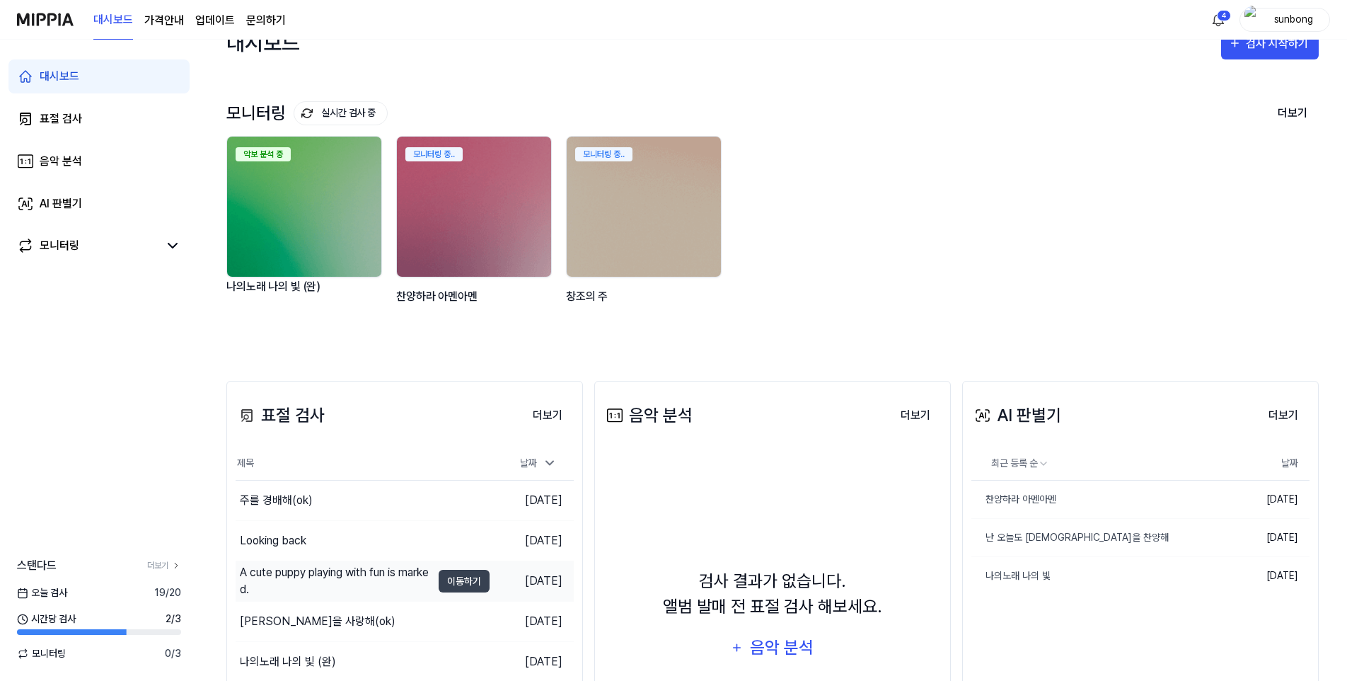
scroll to position [25, 0]
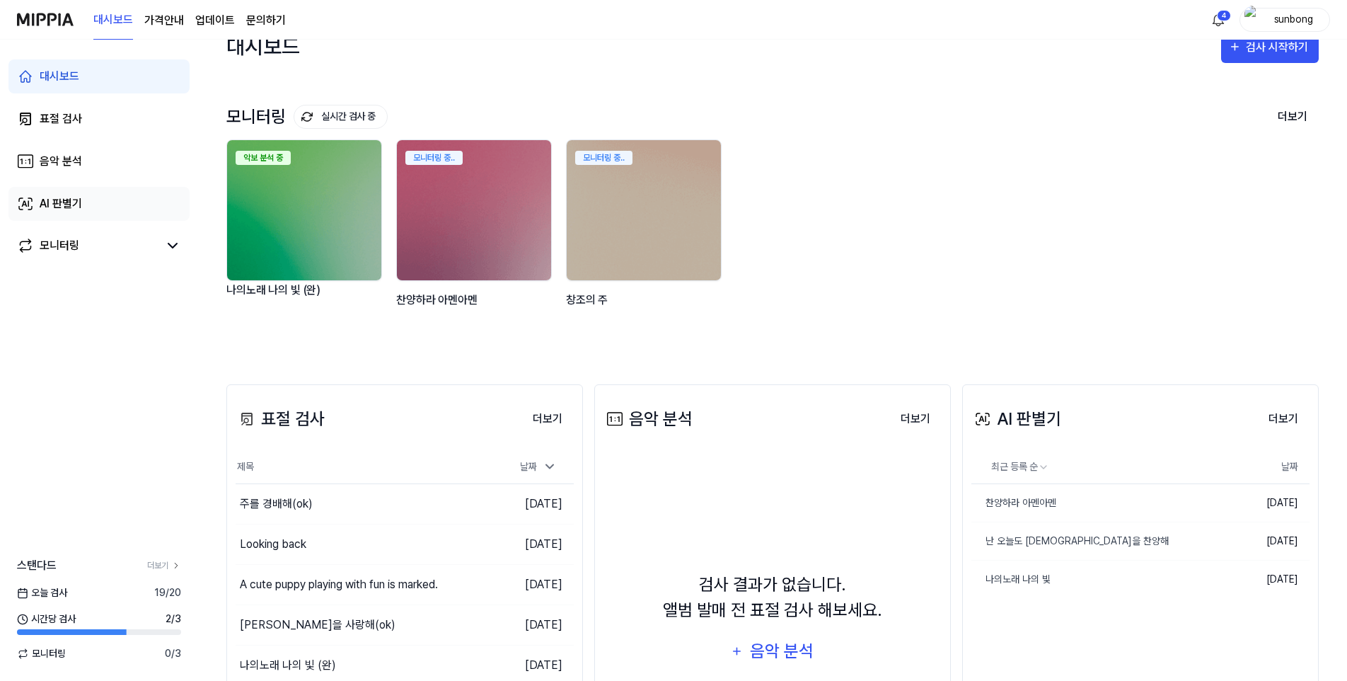
click at [61, 201] on div "AI 판별기" at bounding box center [61, 203] width 42 height 17
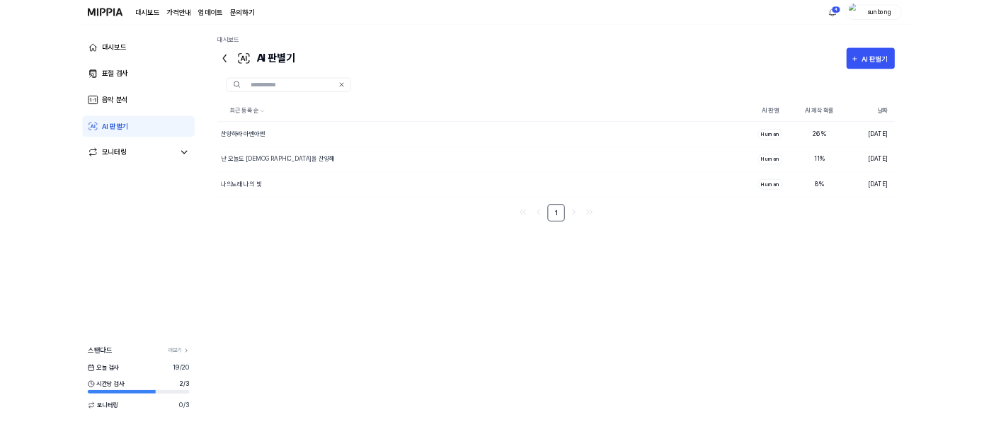
scroll to position [0, 0]
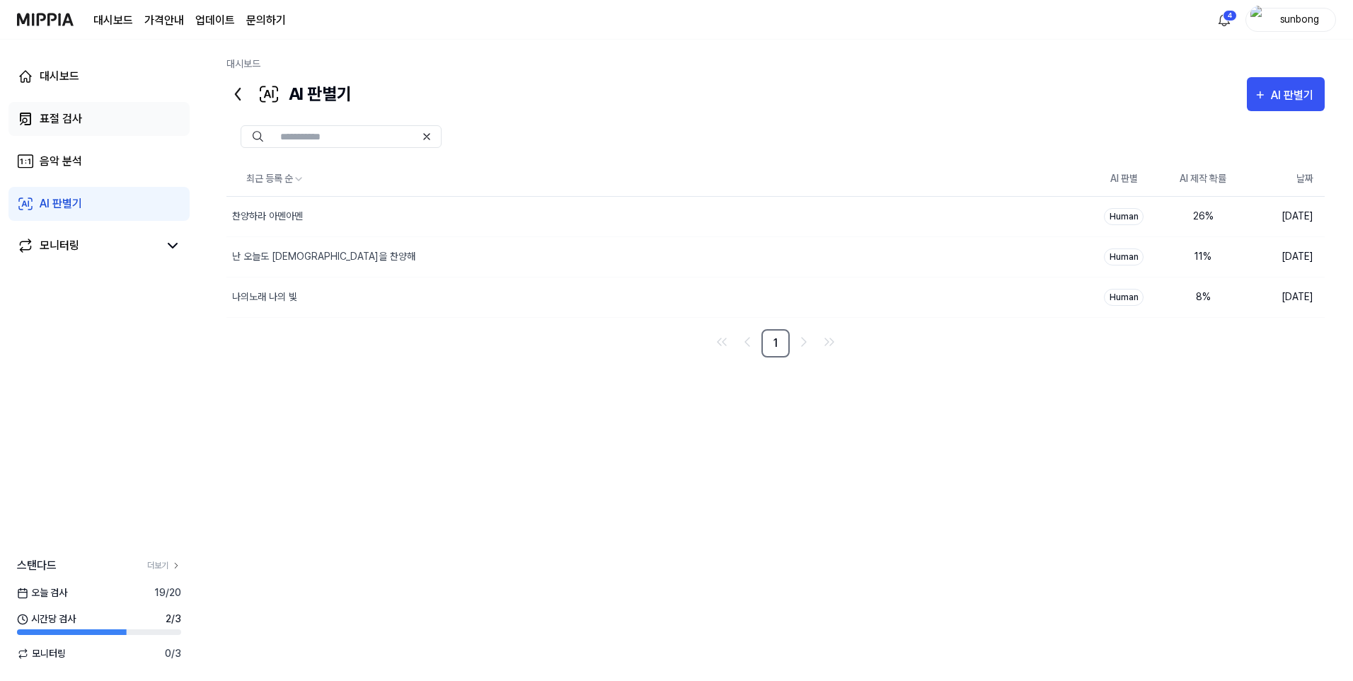
click at [60, 122] on div "표절 검사" at bounding box center [61, 118] width 42 height 17
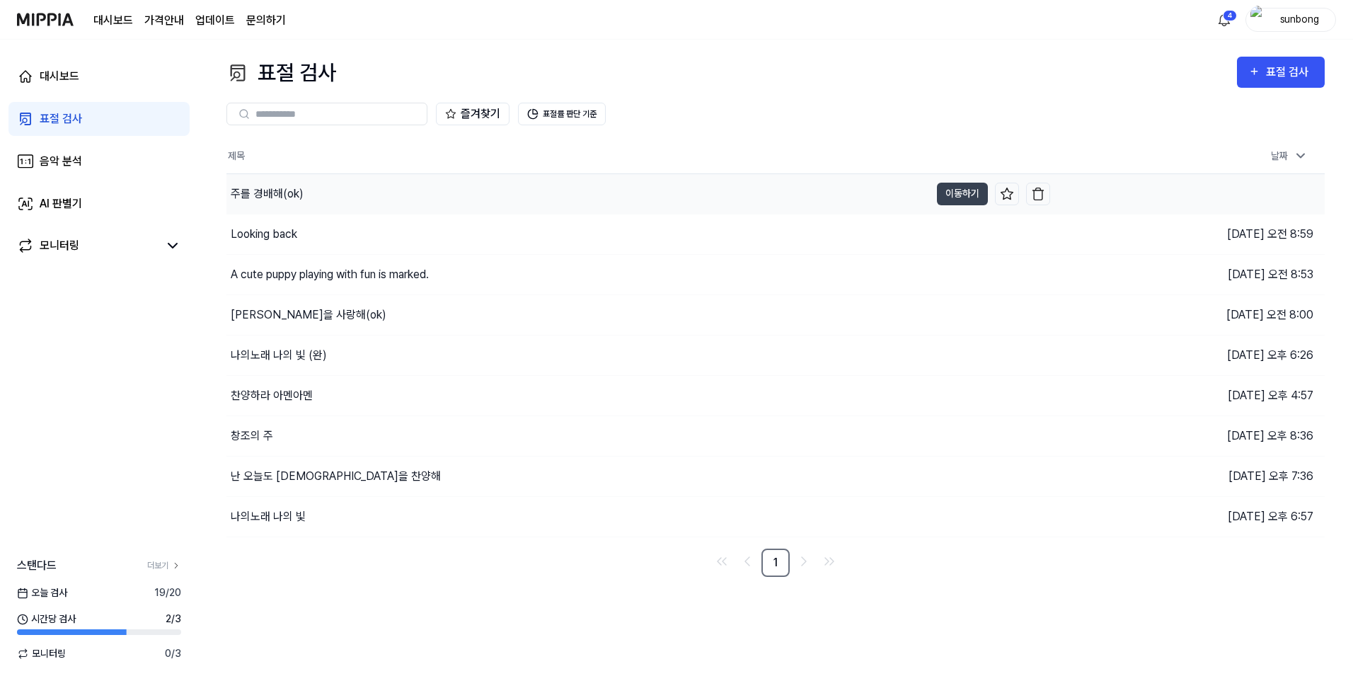
click at [287, 195] on div "주를 경배해(ok)" at bounding box center [267, 193] width 73 height 17
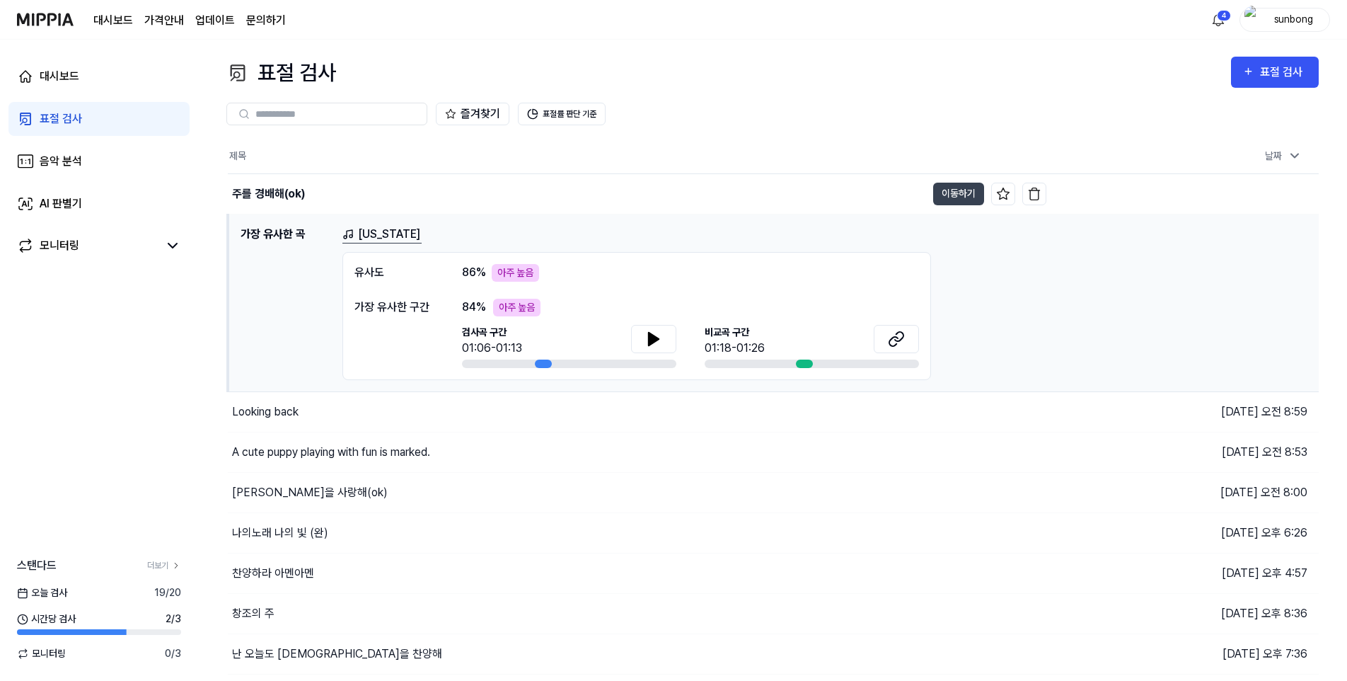
click at [522, 274] on div "아주 높음" at bounding box center [515, 273] width 47 height 18
click at [650, 334] on icon at bounding box center [654, 339] width 10 height 13
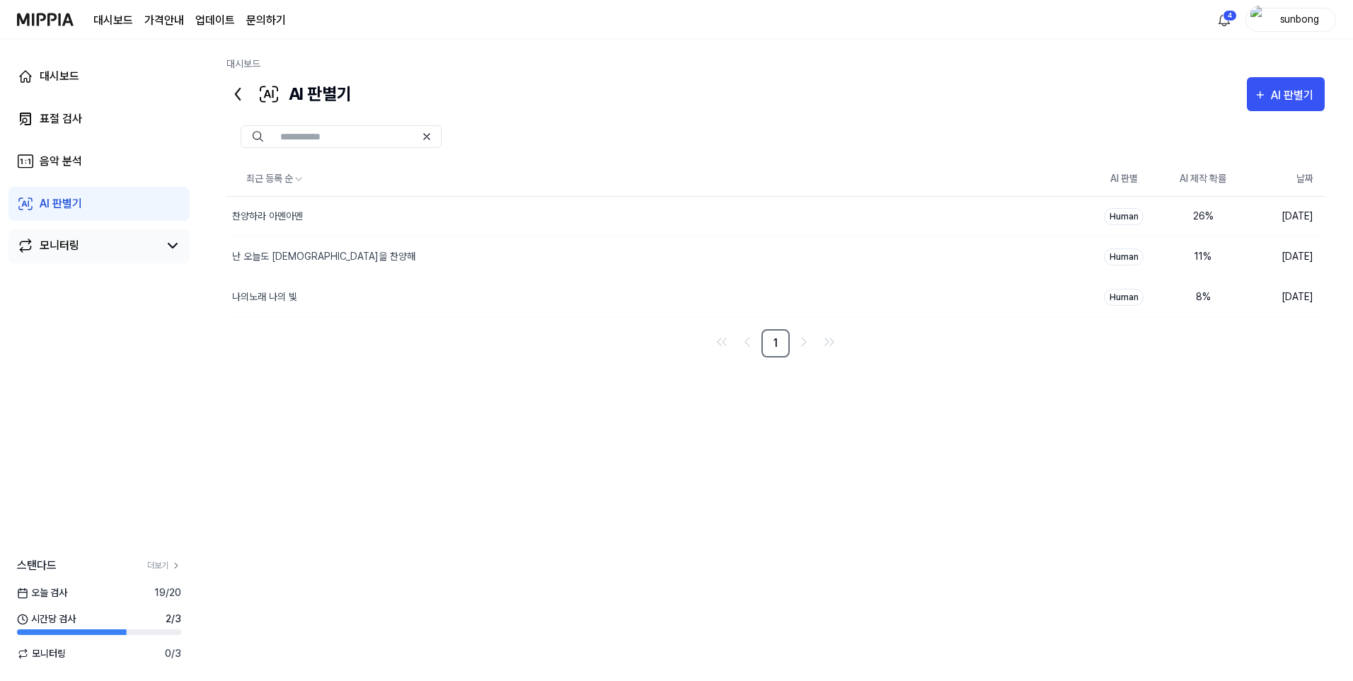
click at [68, 247] on div "모니터링" at bounding box center [60, 245] width 40 height 17
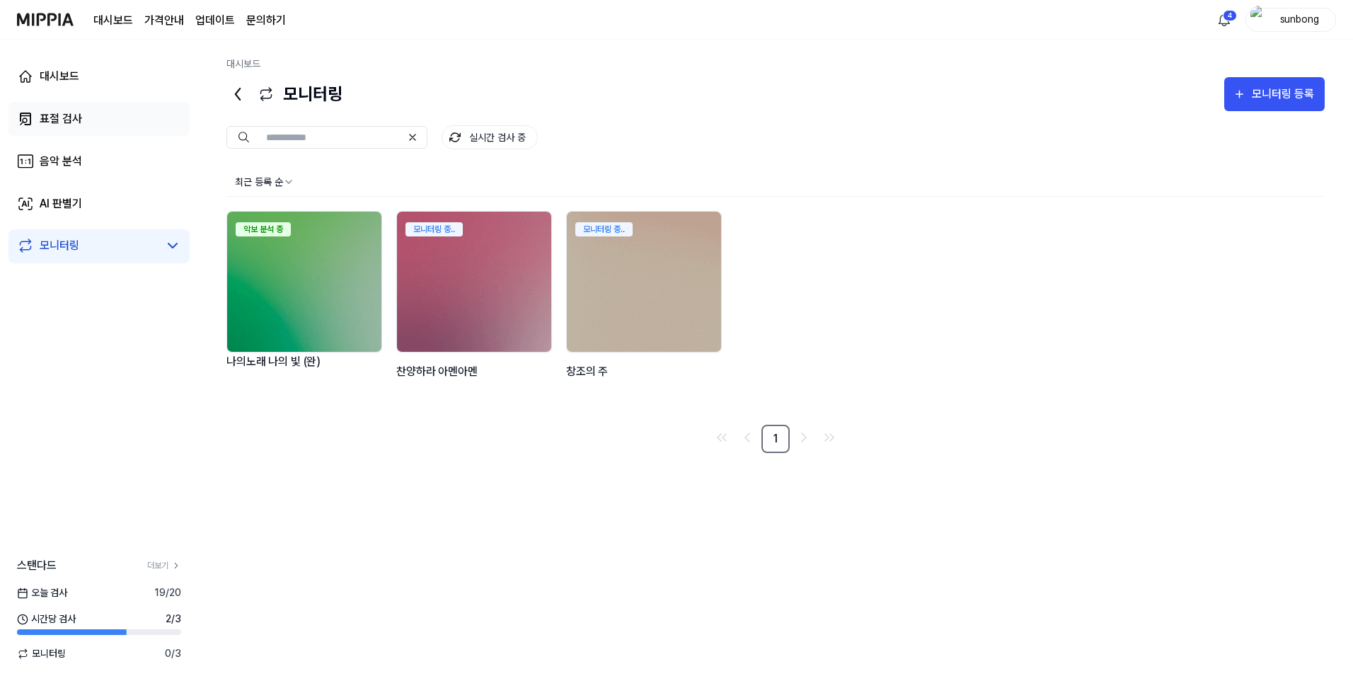
click at [62, 117] on div "표절 검사" at bounding box center [61, 118] width 42 height 17
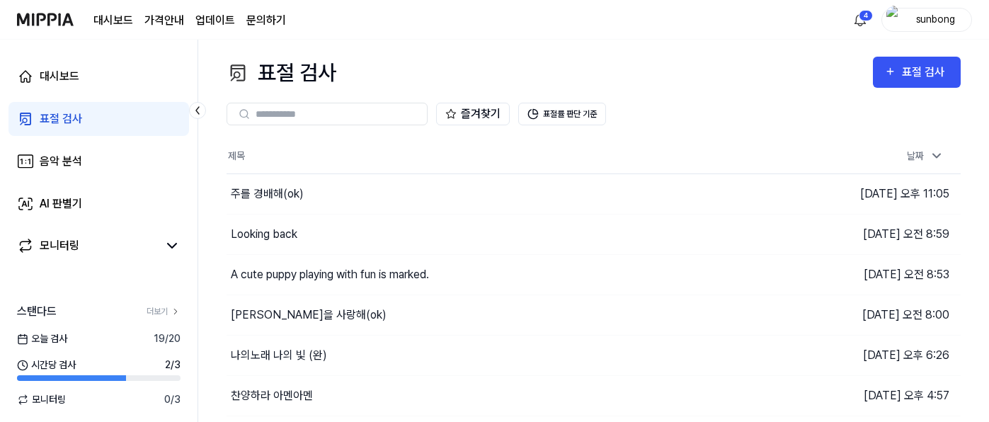
drag, startPoint x: 461, startPoint y: 47, endPoint x: 440, endPoint y: 52, distance: 21.7
click at [461, 47] on div "표절 검사 표절 검사 표절 검사 음악 분석 AI 판별기 즐겨찾기 표절률 판단 기준 제목 날짜 주를 경배해(ok) 이동하기 2025.08.29 …" at bounding box center [593, 231] width 790 height 382
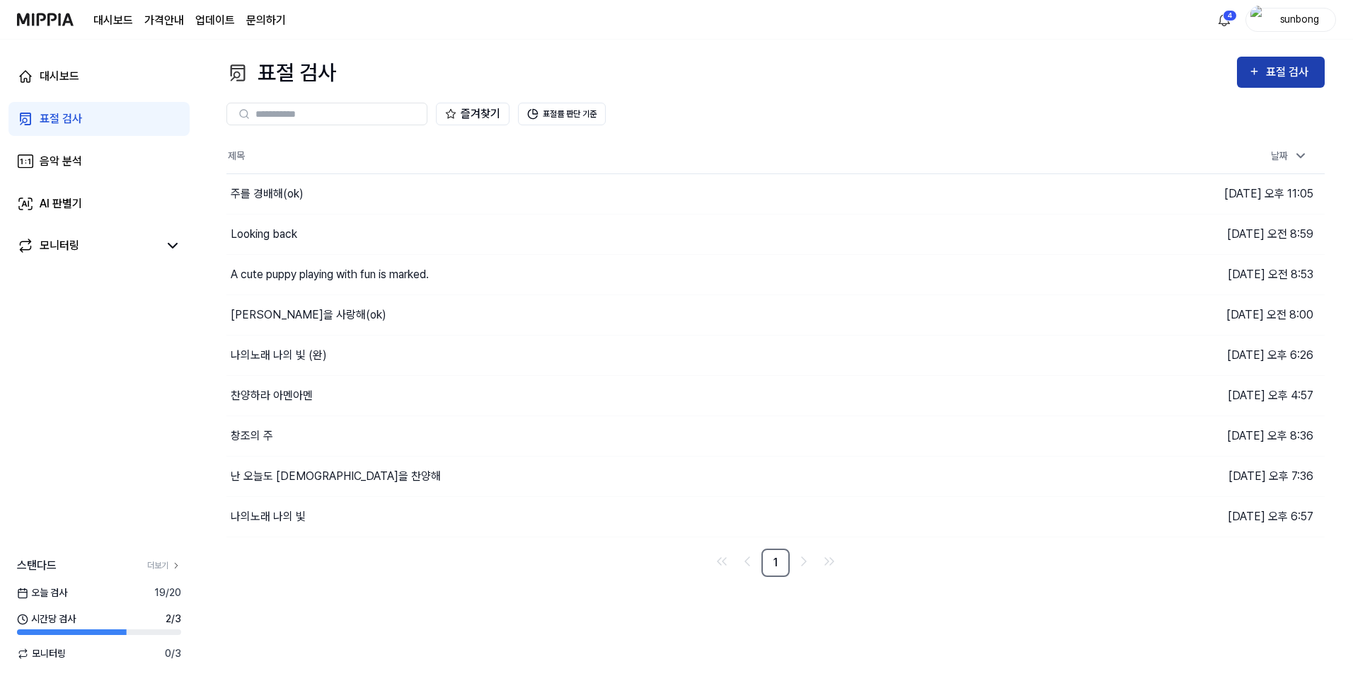
click at [1273, 65] on div "표절 검사" at bounding box center [1289, 72] width 47 height 18
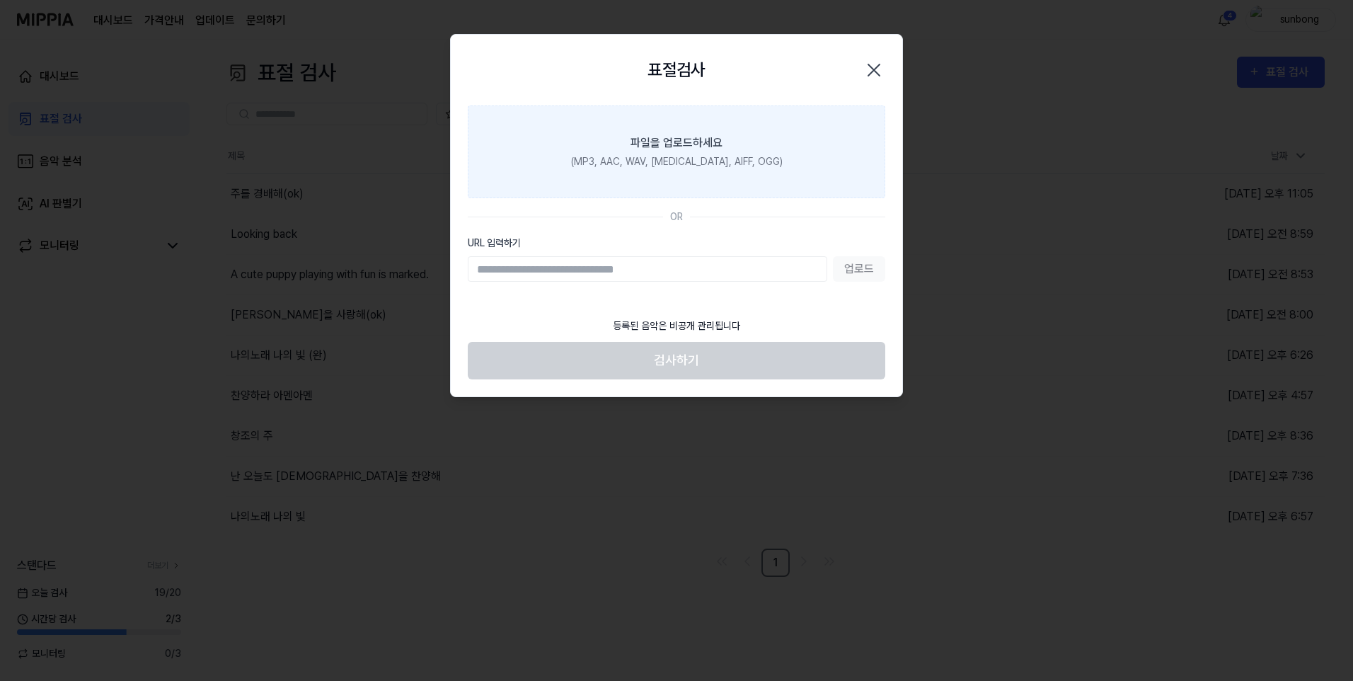
click at [681, 149] on div "파일을 업로드하세요" at bounding box center [677, 142] width 92 height 17
click at [0, 0] on input "파일을 업로드하세요 (MP3, AAC, WAV, [MEDICAL_DATA], AIFF, OGG)" at bounding box center [0, 0] width 0 height 0
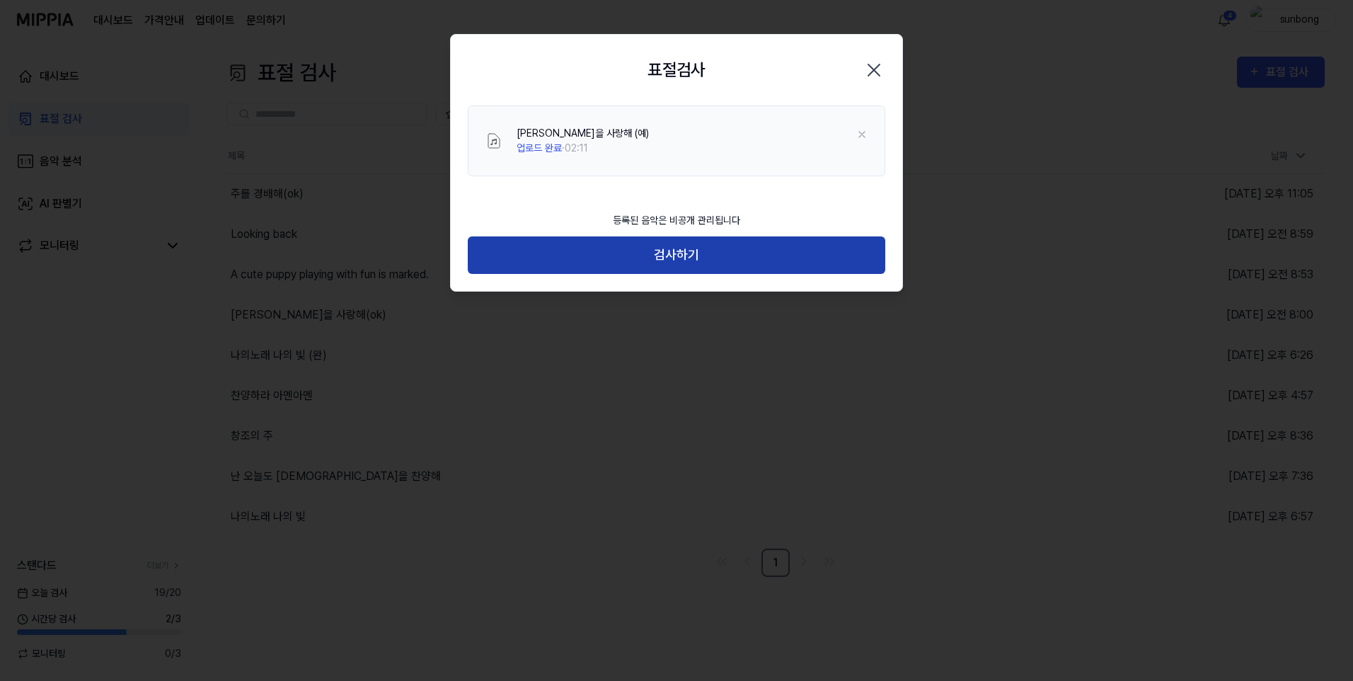
click at [694, 257] on button "검사하기" at bounding box center [677, 255] width 418 height 38
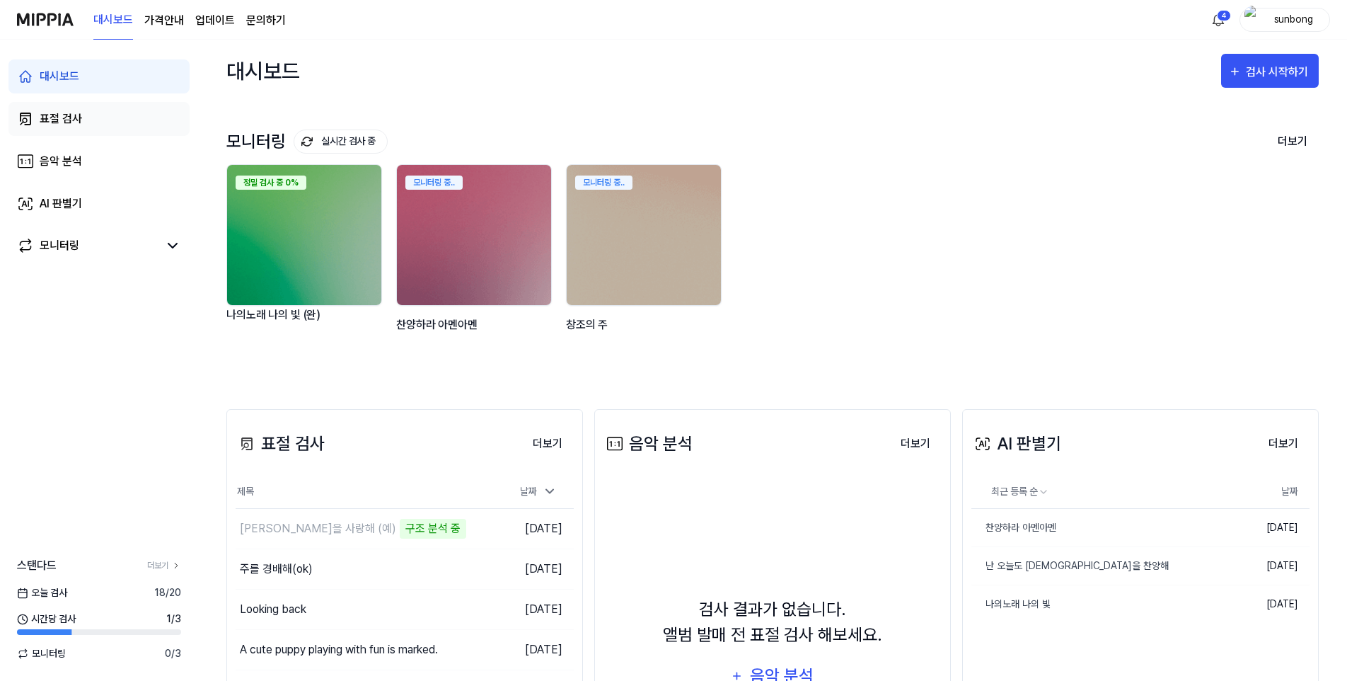
click at [57, 125] on div "표절 검사" at bounding box center [61, 118] width 42 height 17
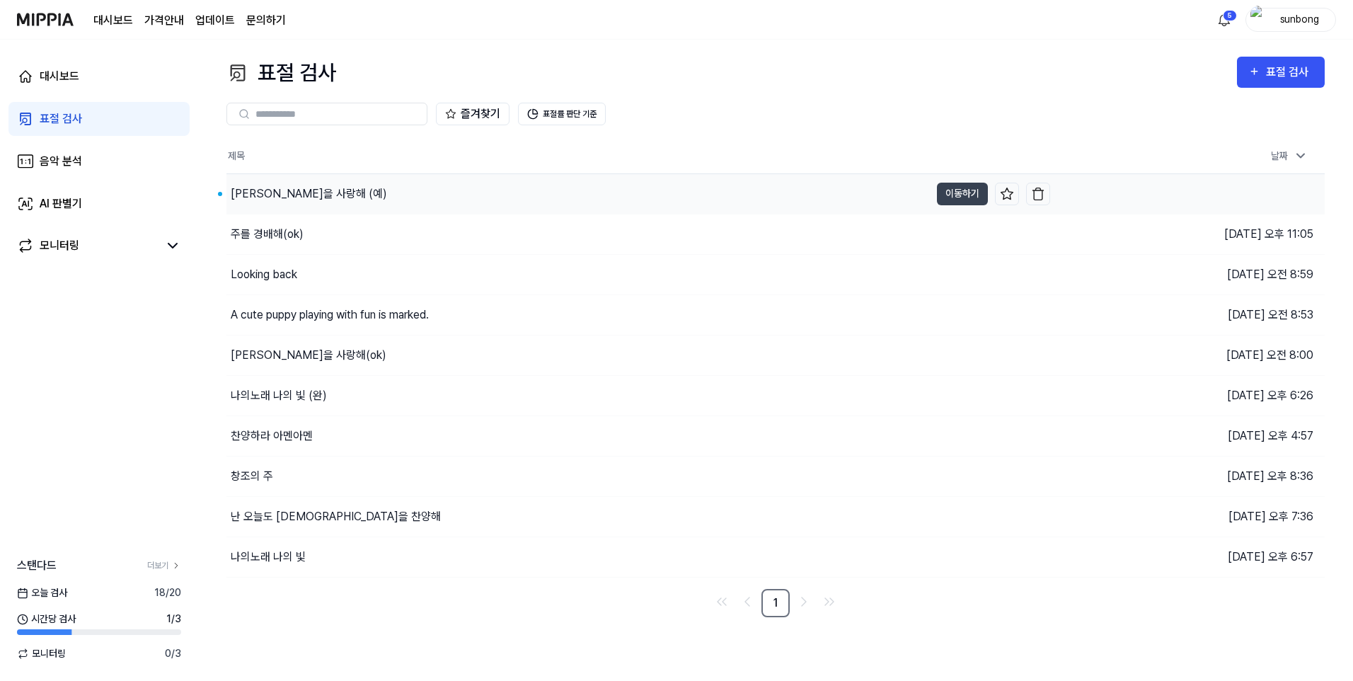
click at [306, 197] on div "[PERSON_NAME]을 사랑해 (예)" at bounding box center [309, 193] width 156 height 17
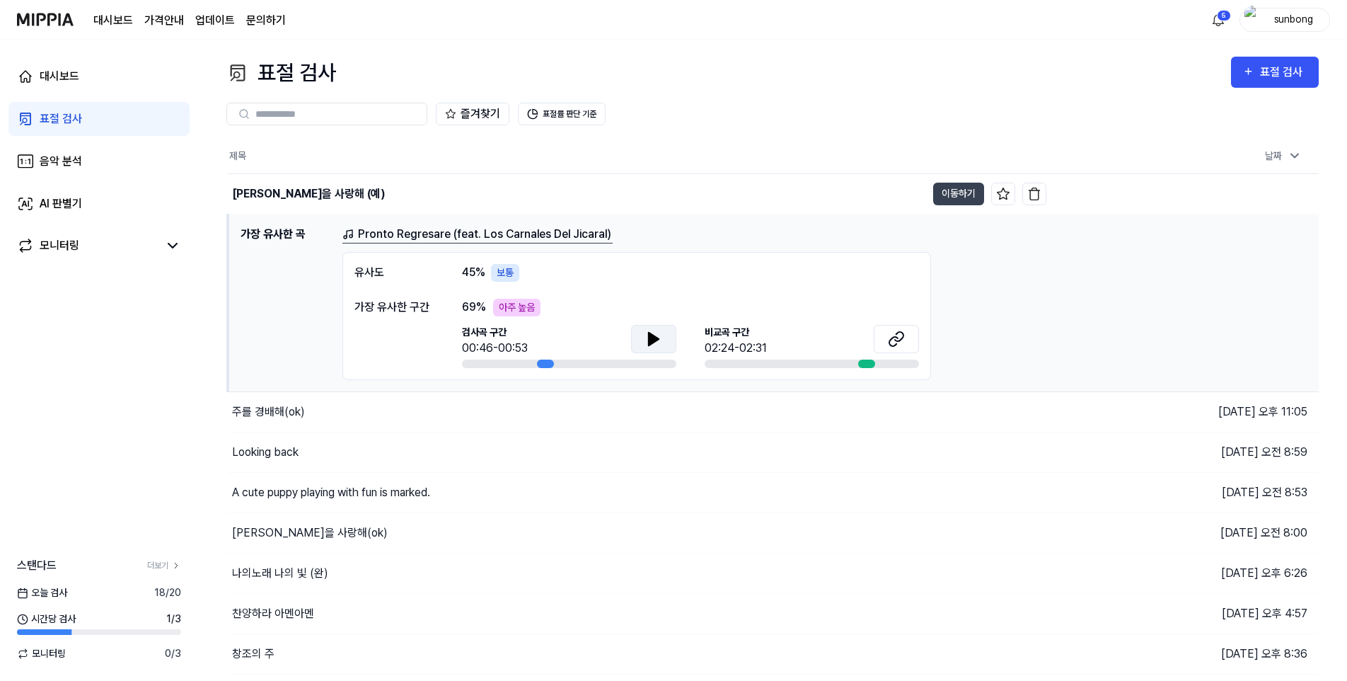
click at [647, 335] on icon at bounding box center [653, 338] width 17 height 17
click at [59, 74] on div "대시보드" at bounding box center [60, 76] width 40 height 17
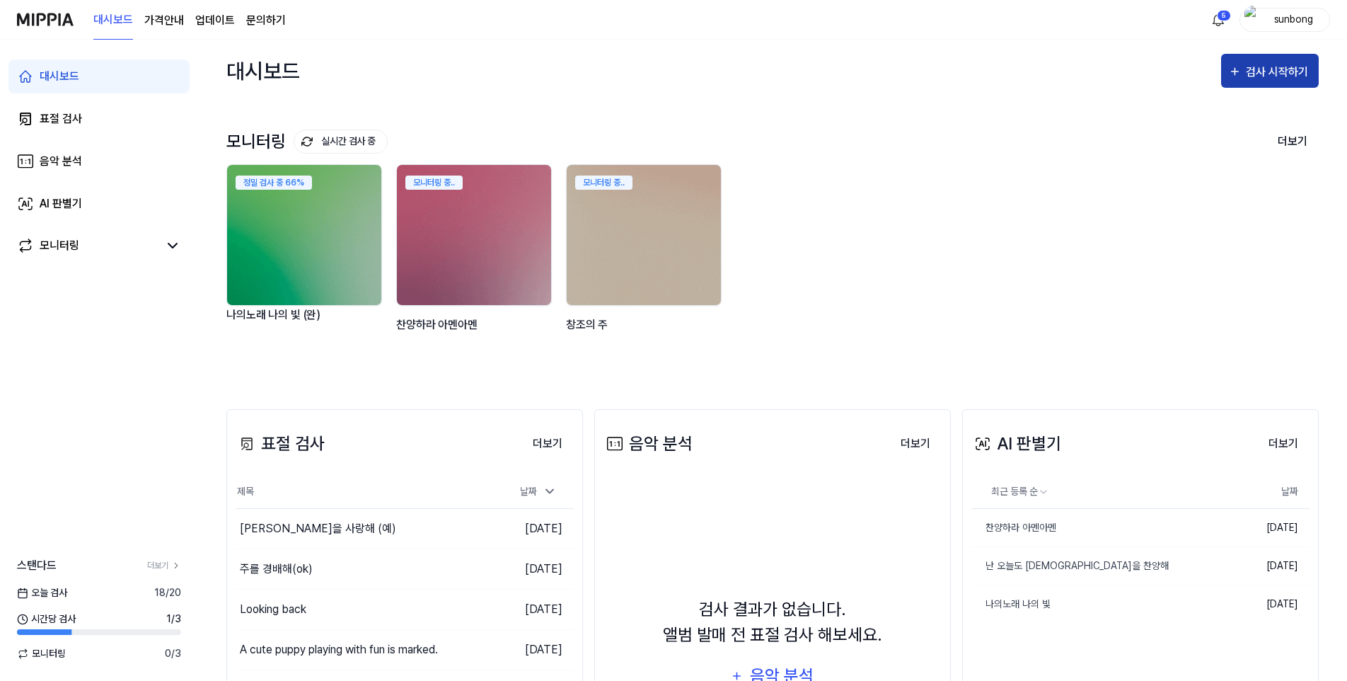
click at [1259, 79] on div "검사 시작하기" at bounding box center [1279, 72] width 66 height 18
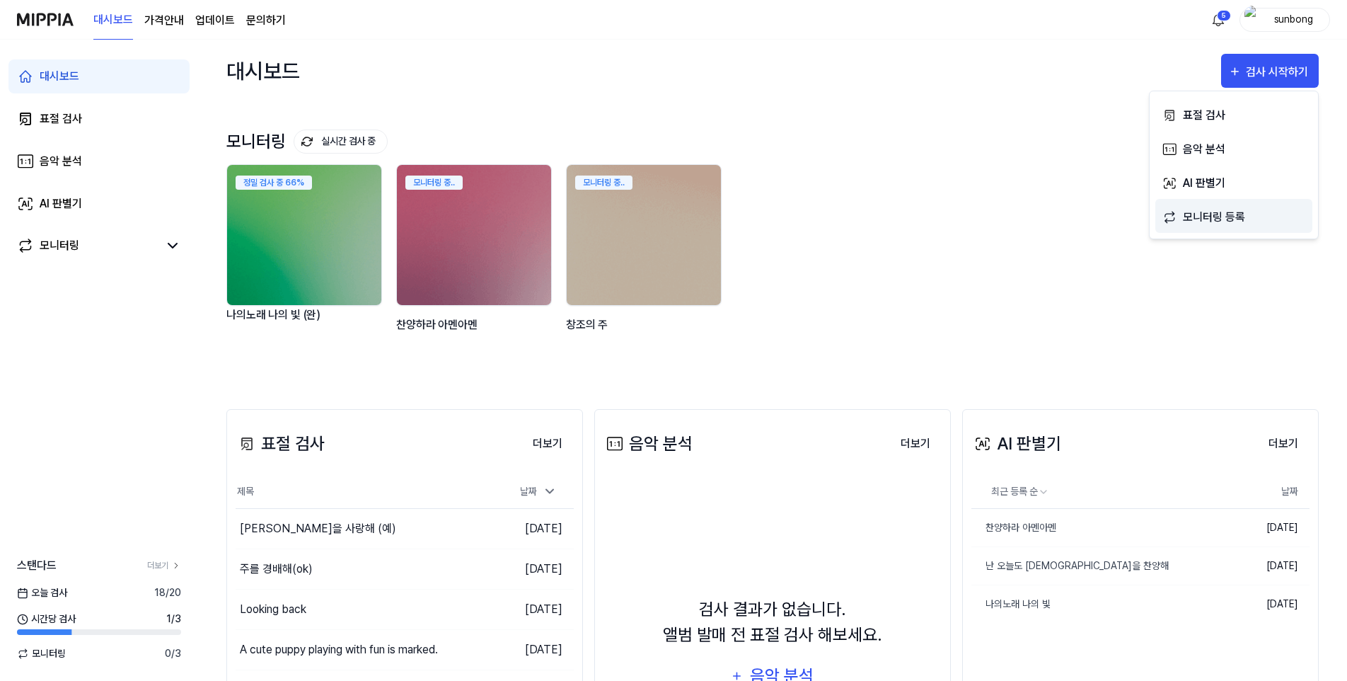
click at [1227, 221] on div "모니터링 등록" at bounding box center [1244, 217] width 123 height 18
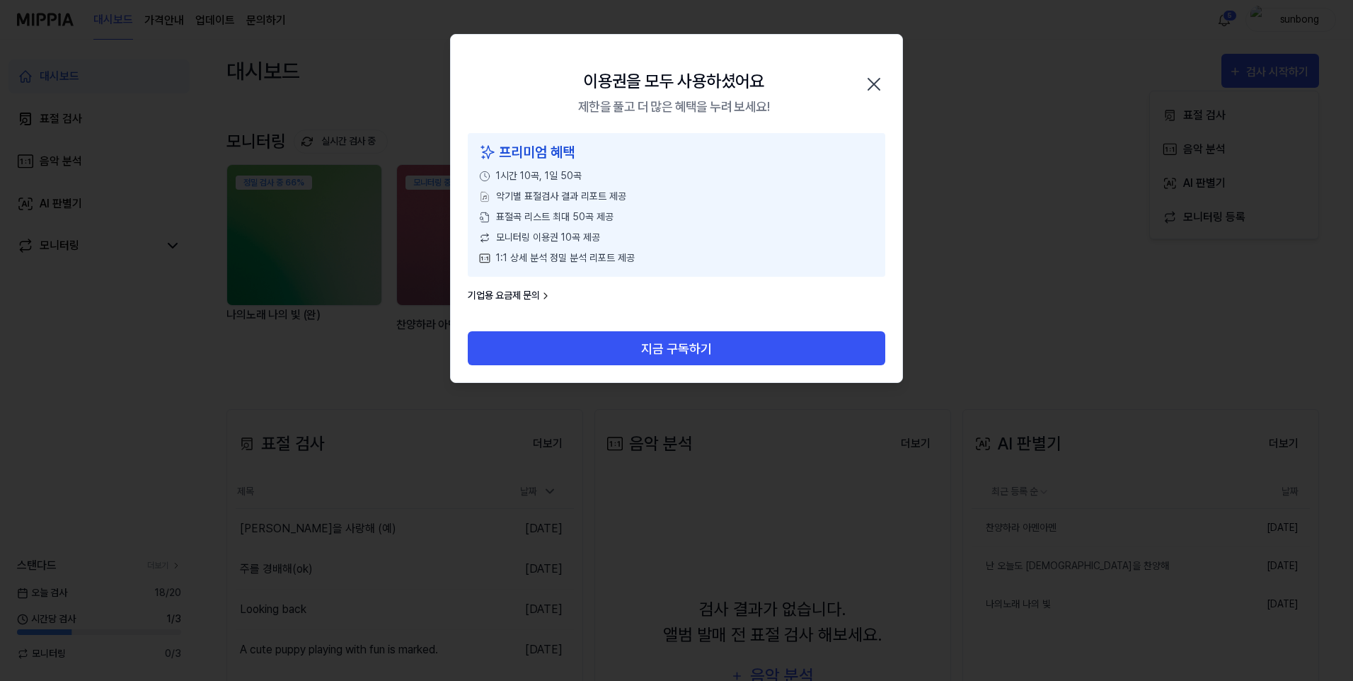
click at [876, 84] on icon "button" at bounding box center [874, 84] width 23 height 23
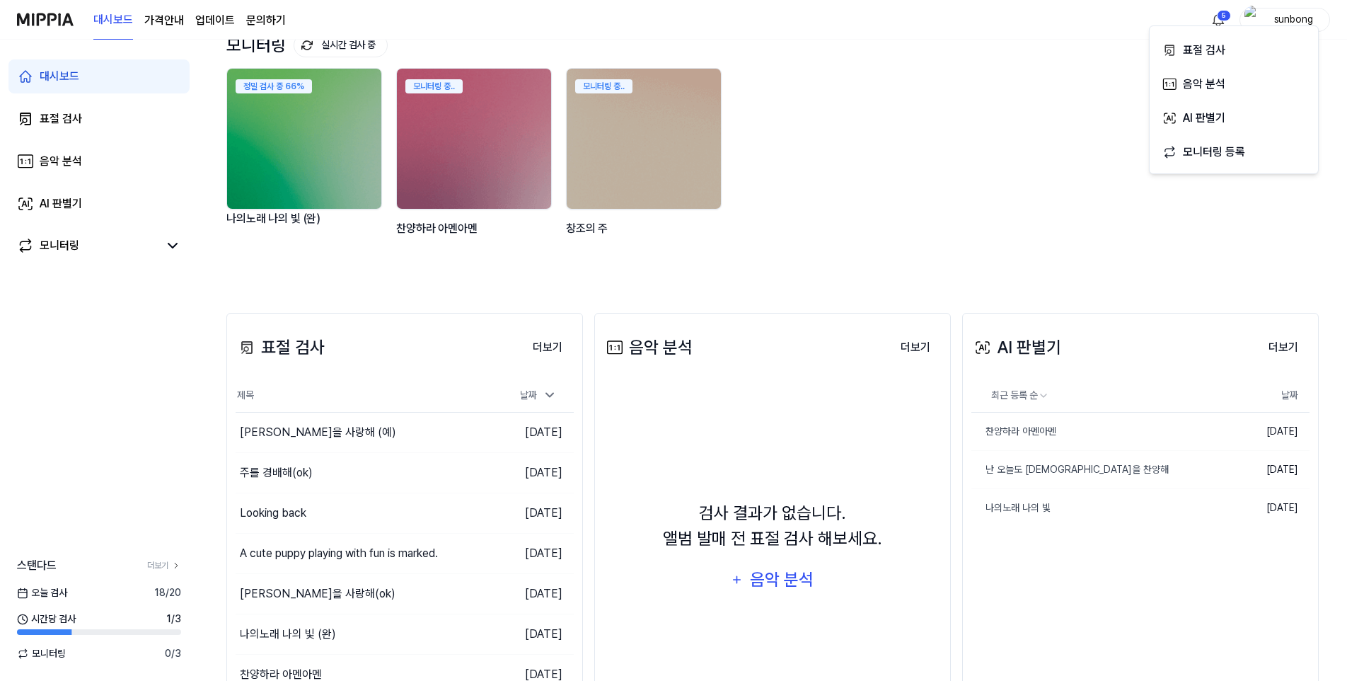
scroll to position [142, 0]
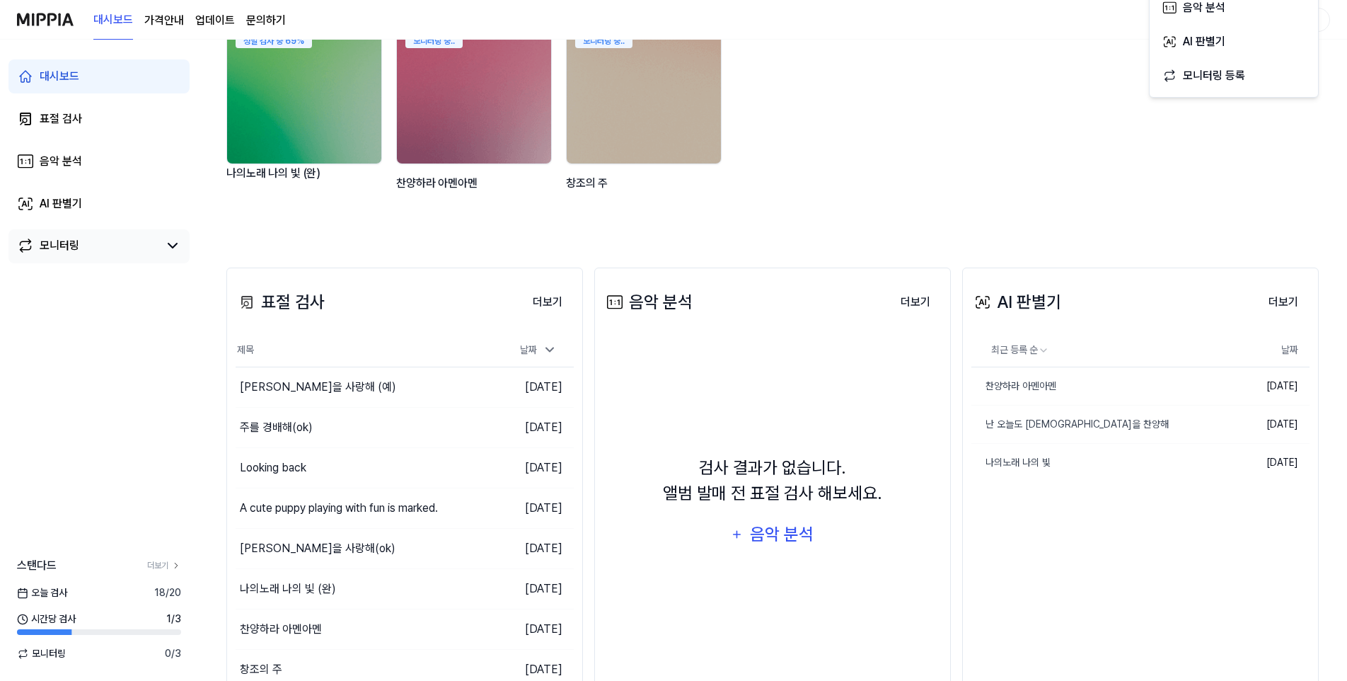
drag, startPoint x: 59, startPoint y: 242, endPoint x: 68, endPoint y: 243, distance: 9.3
click at [59, 242] on div "모니터링" at bounding box center [60, 245] width 40 height 17
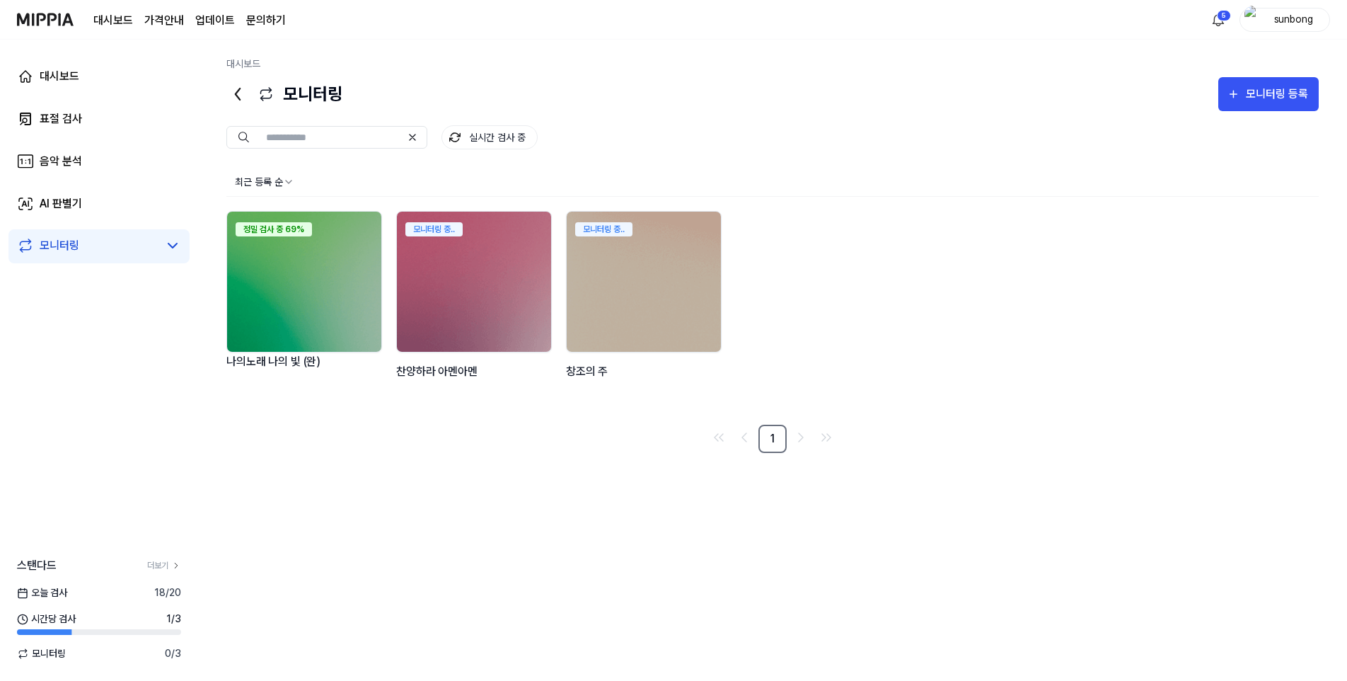
scroll to position [0, 0]
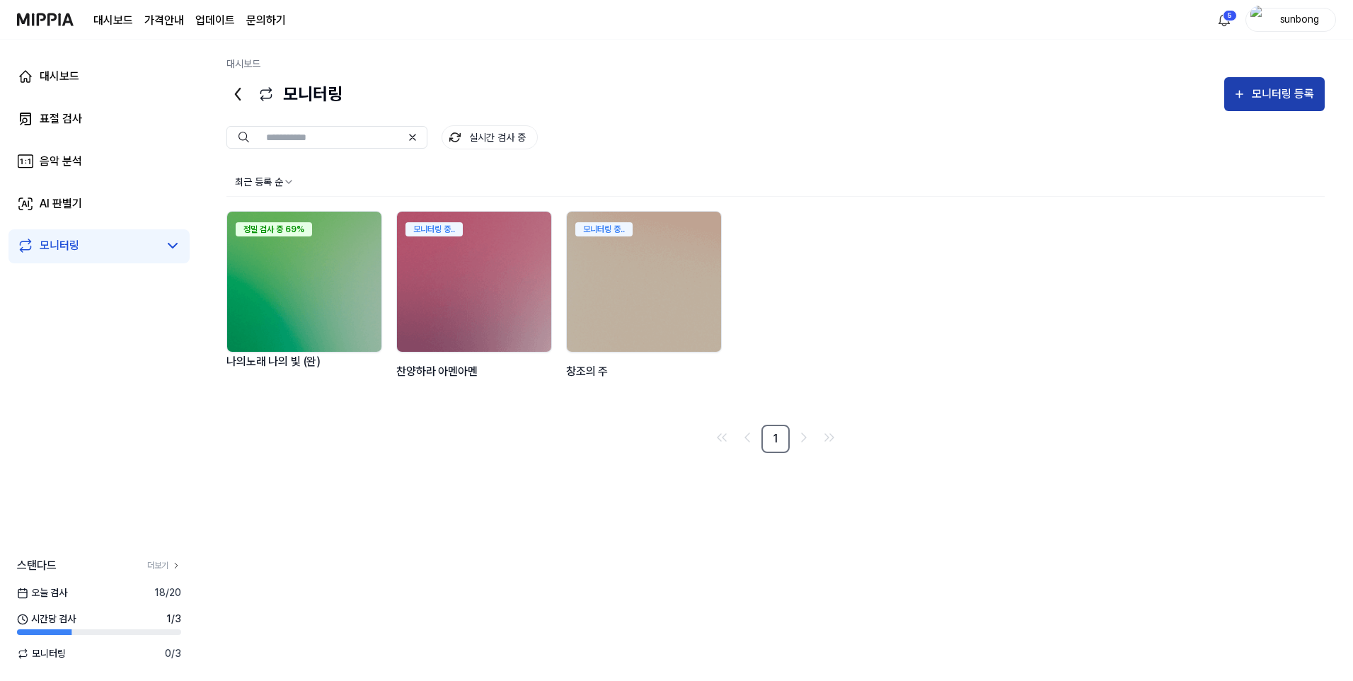
click at [1284, 86] on div "모니터링 등록" at bounding box center [1283, 94] width 66 height 18
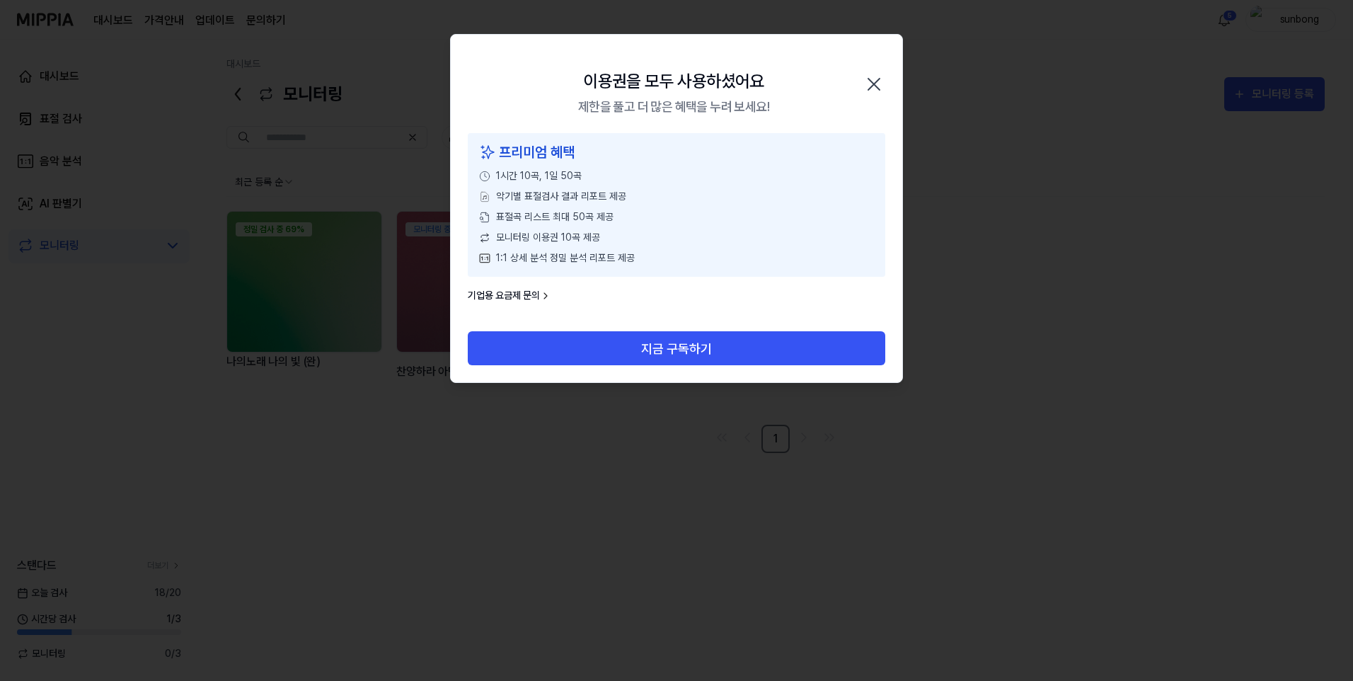
click at [875, 80] on icon "button" at bounding box center [874, 84] width 23 height 23
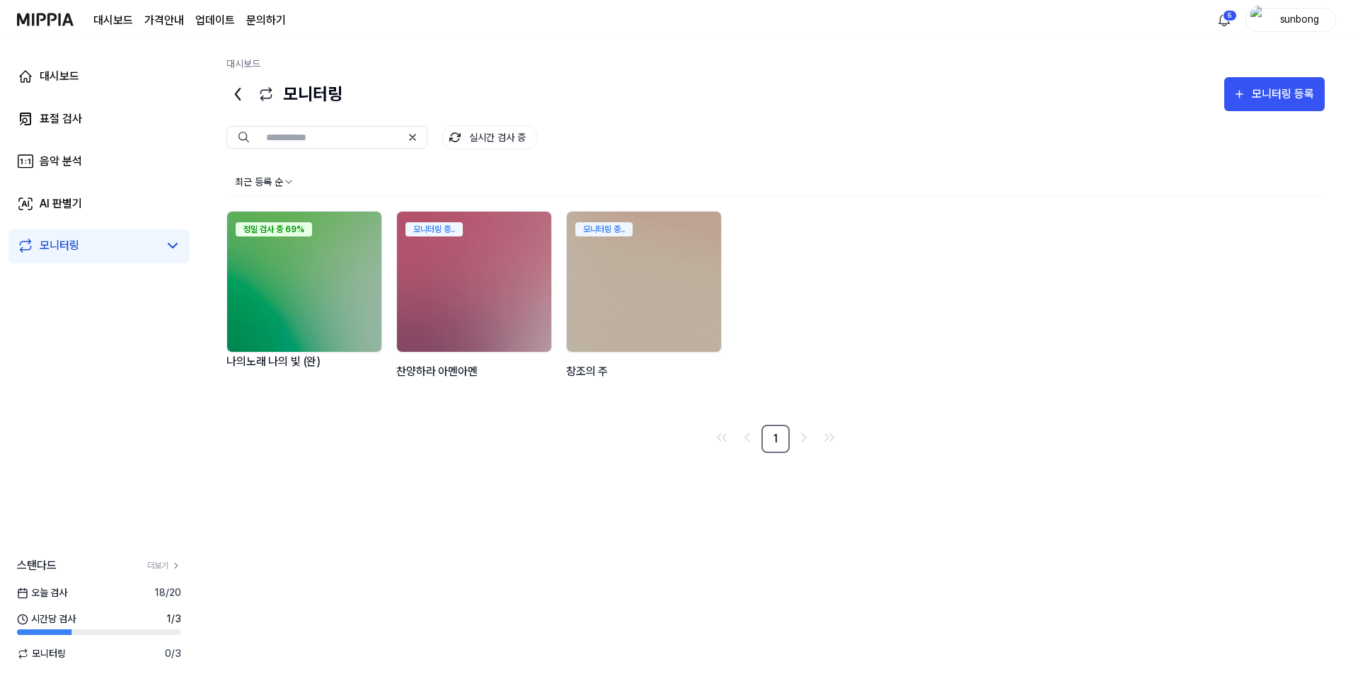
click at [793, 91] on div "모니터링 모니터링 등록" at bounding box center [775, 94] width 1098 height 34
click at [62, 656] on span "모니터링" at bounding box center [41, 653] width 49 height 15
click at [178, 655] on span "0 / 3" at bounding box center [173, 653] width 16 height 15
click at [1226, 15] on html "대시보드 가격안내 업데이트 문의하기 5 sunbong 대시보드 표절 검사 음악 분석 AI 판별기 모니터링 스탠다드 더보기 오늘 검사 18 / …" at bounding box center [676, 340] width 1353 height 681
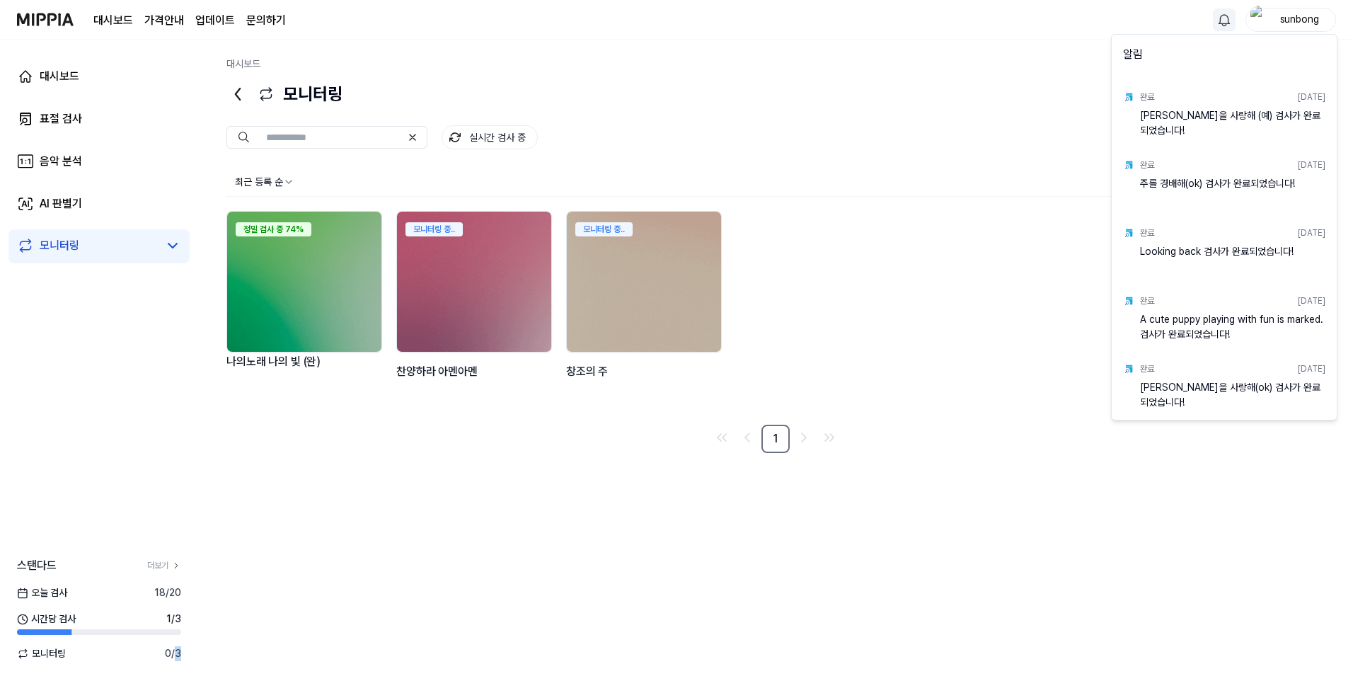
click at [1011, 135] on html "대시보드 가격안내 업데이트 문의하기 sunbong 대시보드 표절 검사 음악 분석 AI 판별기 모니터링 스탠다드 더보기 오늘 검사 18 / 20…" at bounding box center [676, 340] width 1353 height 681
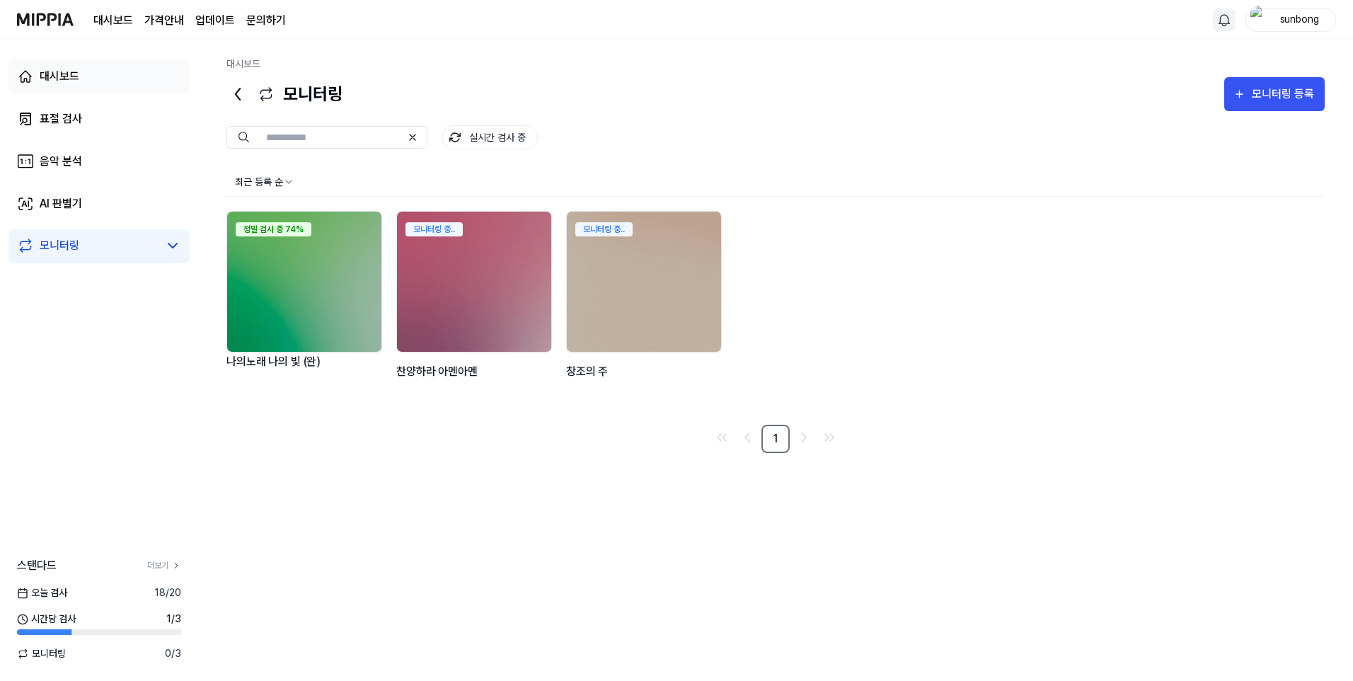
click at [68, 71] on div "대시보드" at bounding box center [60, 76] width 40 height 17
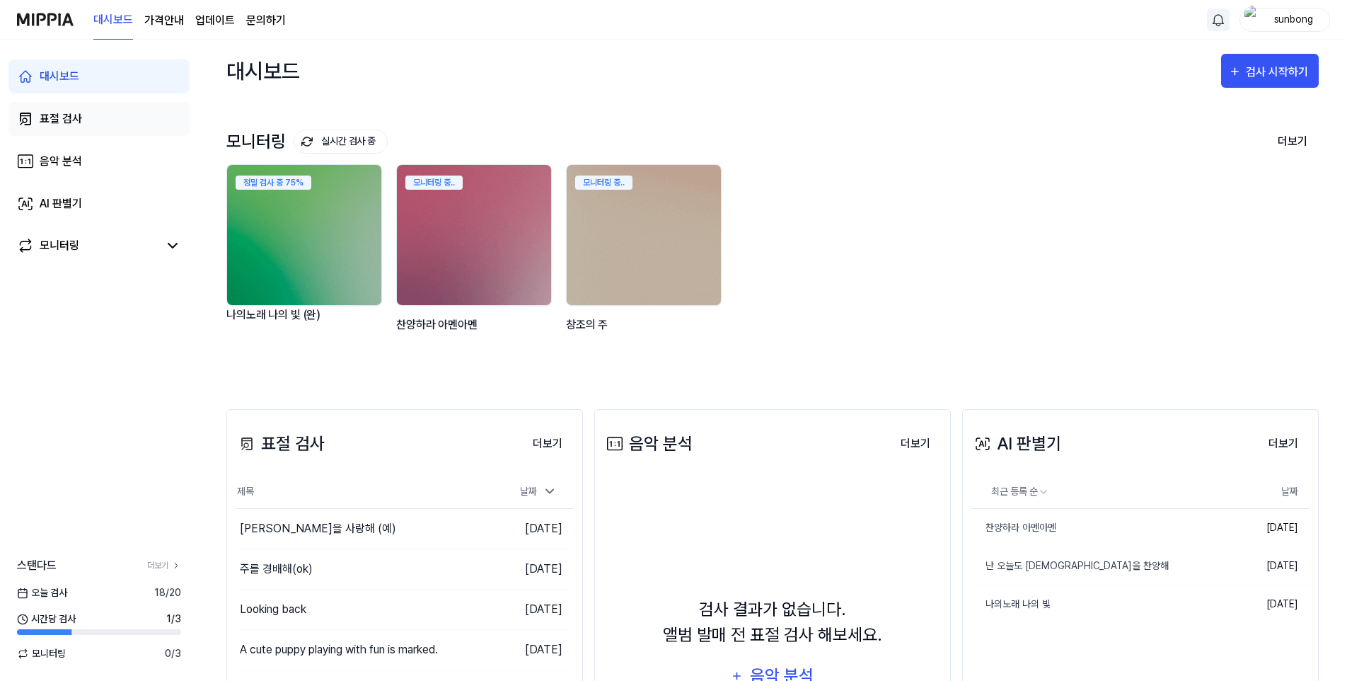
click at [76, 120] on div "표절 검사" at bounding box center [61, 118] width 42 height 17
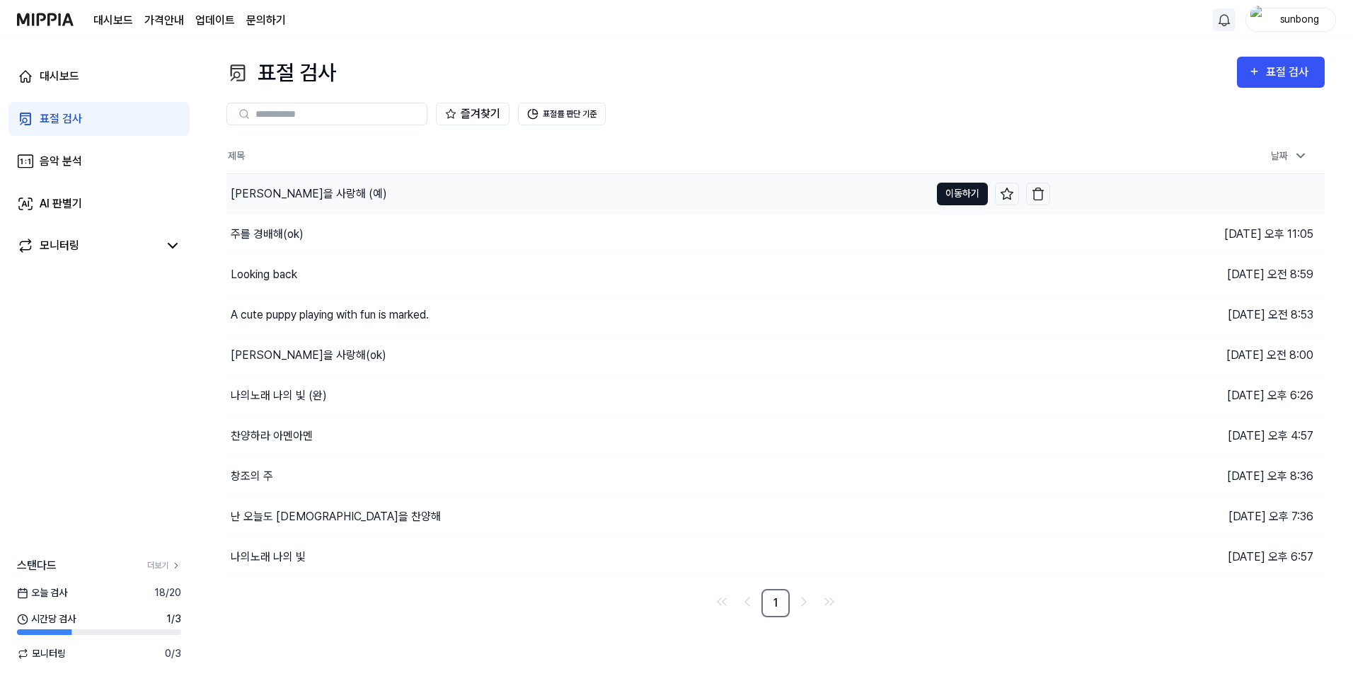
click at [966, 192] on button "이동하기" at bounding box center [962, 194] width 51 height 23
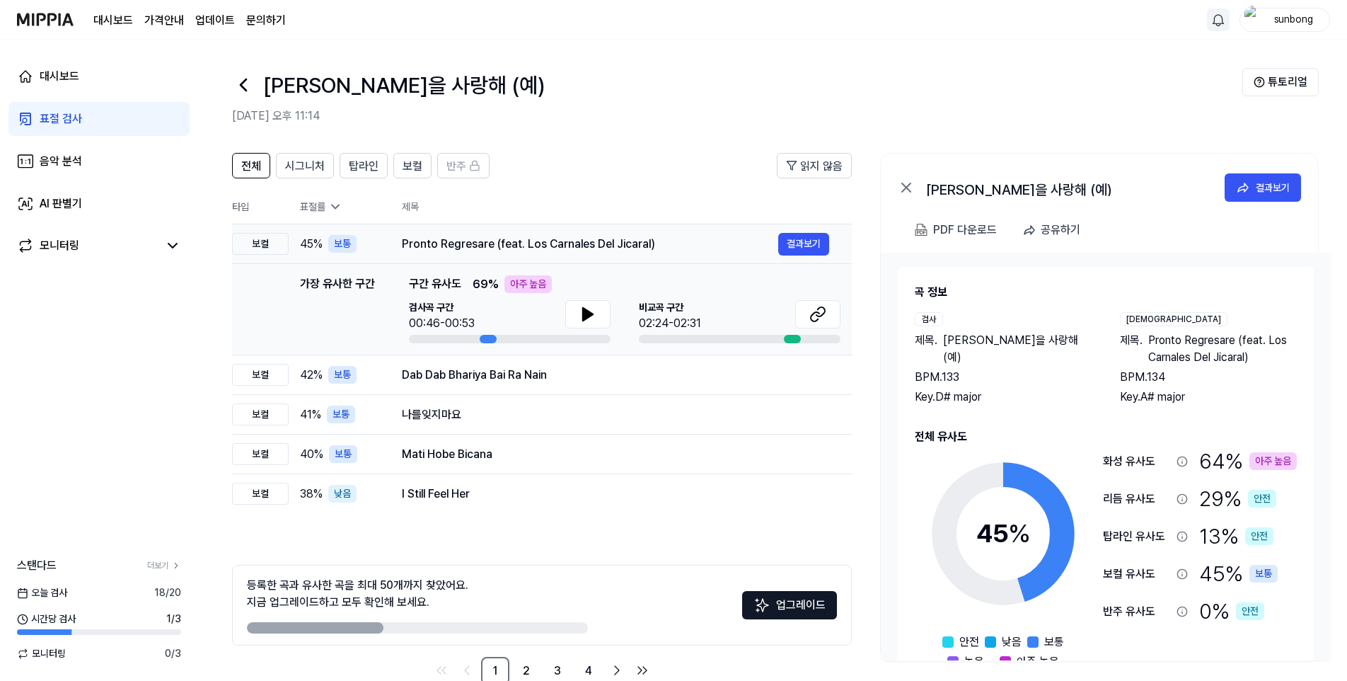
scroll to position [33, 0]
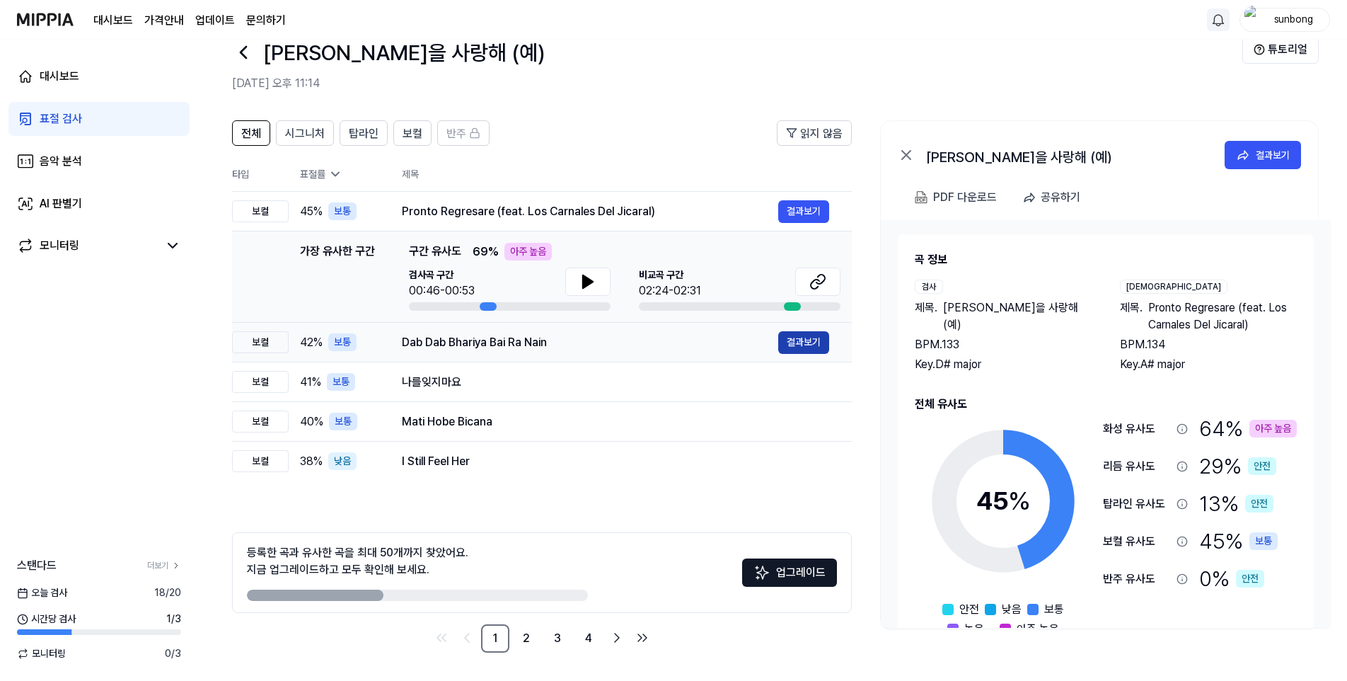
click at [794, 340] on button "결과보기" at bounding box center [803, 342] width 51 height 23
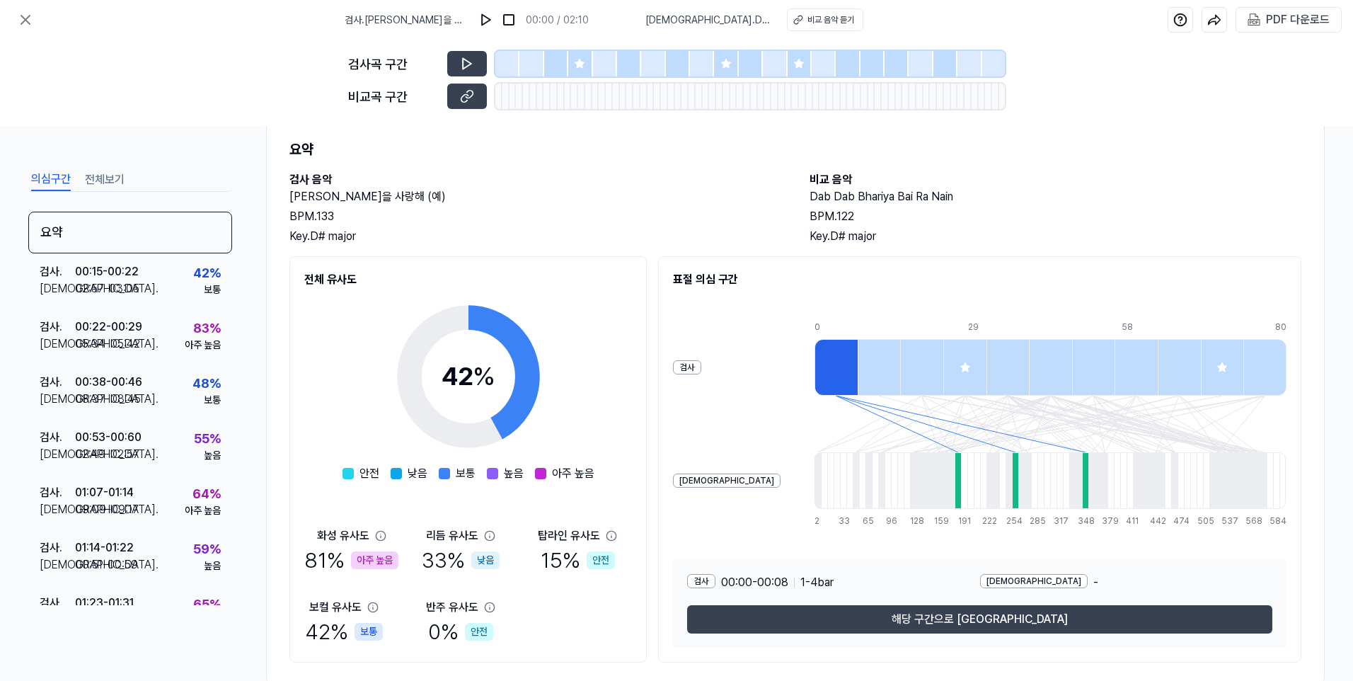
scroll to position [71, 0]
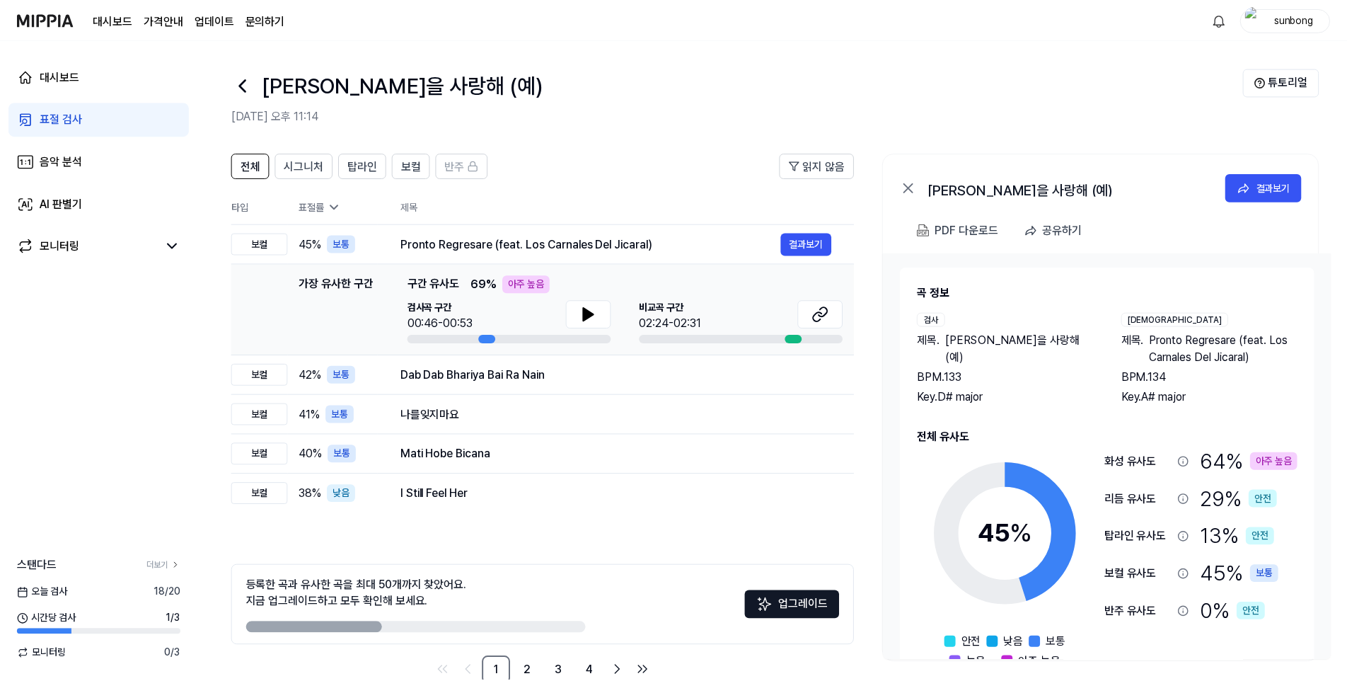
scroll to position [33, 0]
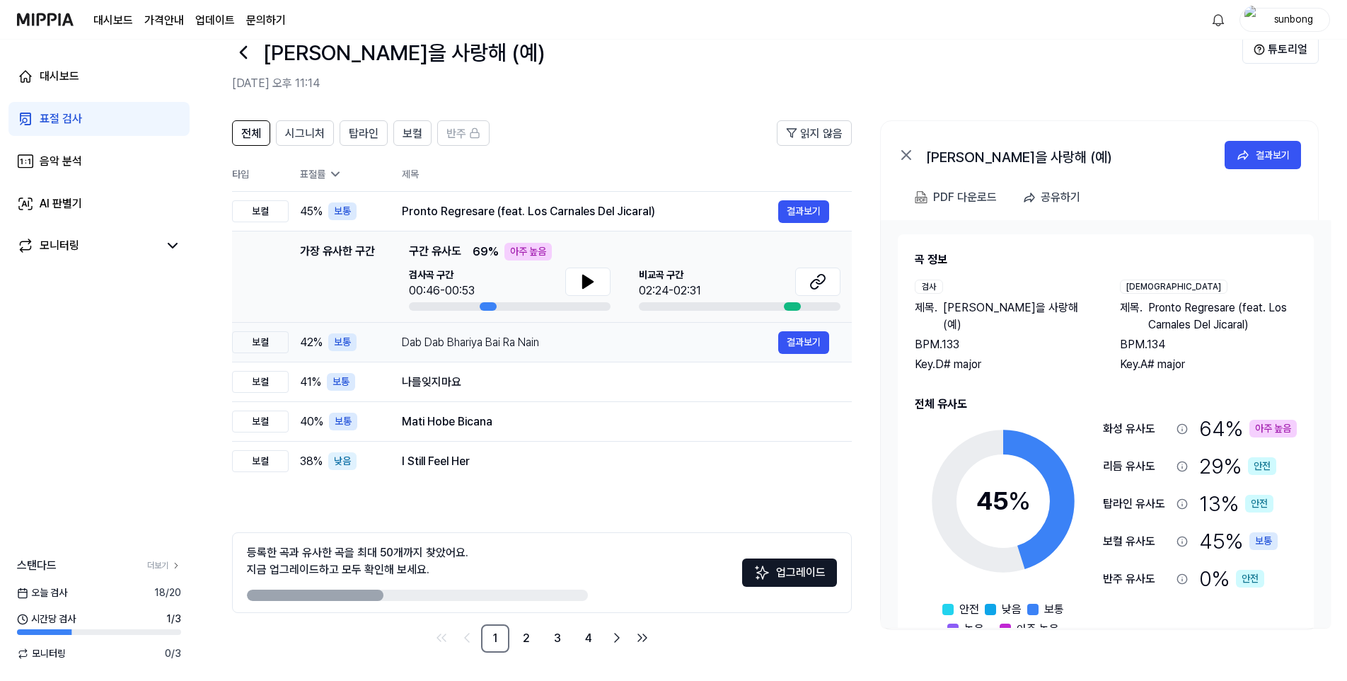
click at [260, 341] on div "보컬" at bounding box center [260, 342] width 57 height 22
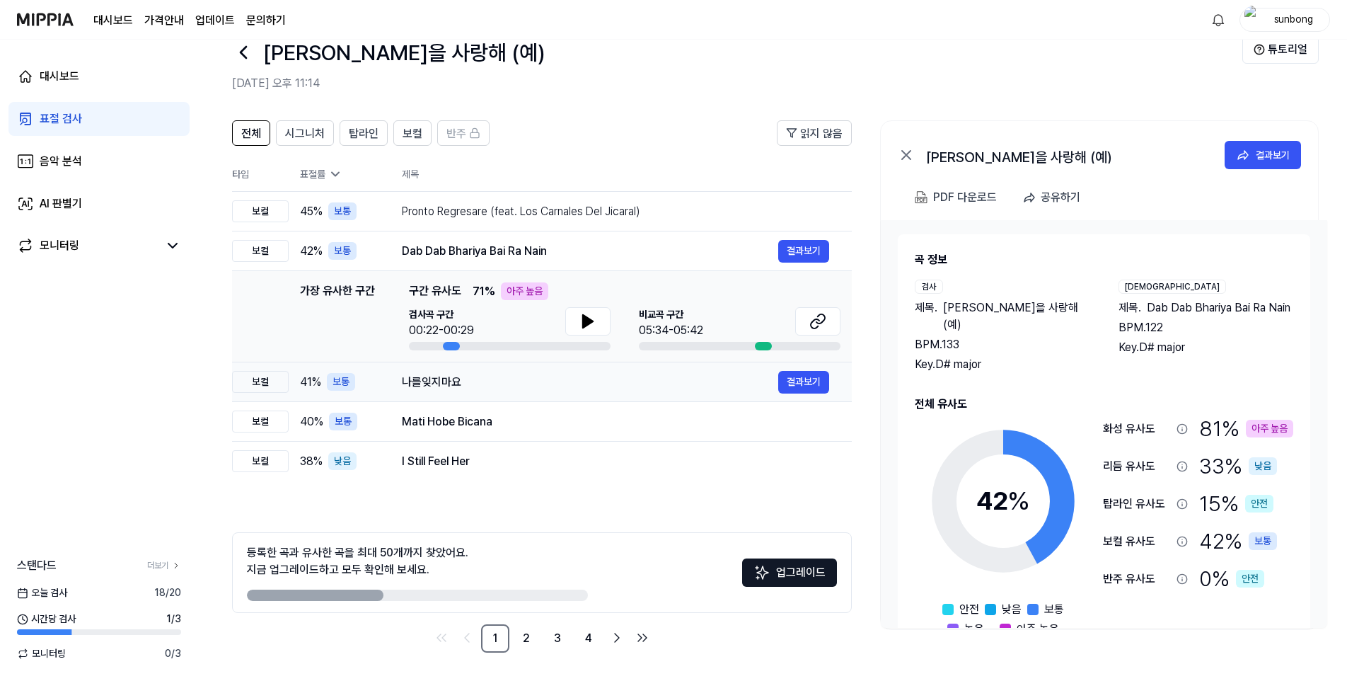
click at [263, 377] on div "보컬" at bounding box center [260, 382] width 57 height 22
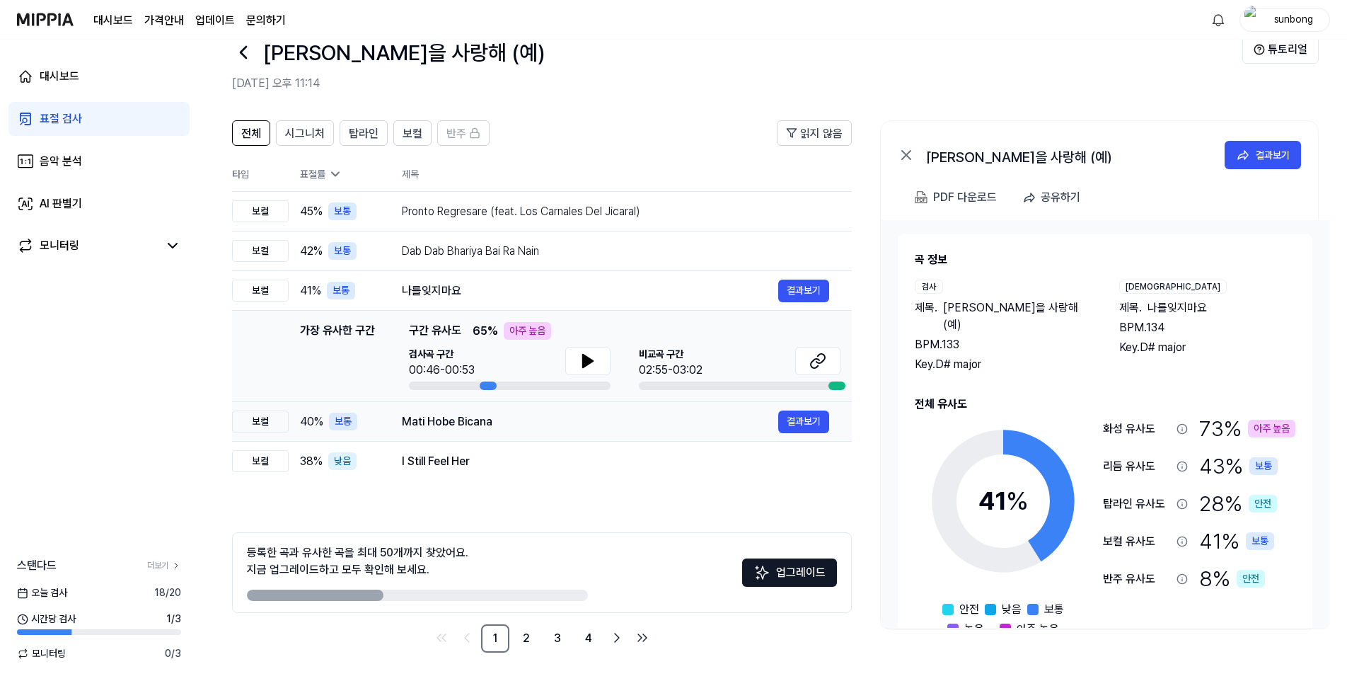
click at [255, 420] on div "보컬" at bounding box center [260, 421] width 57 height 22
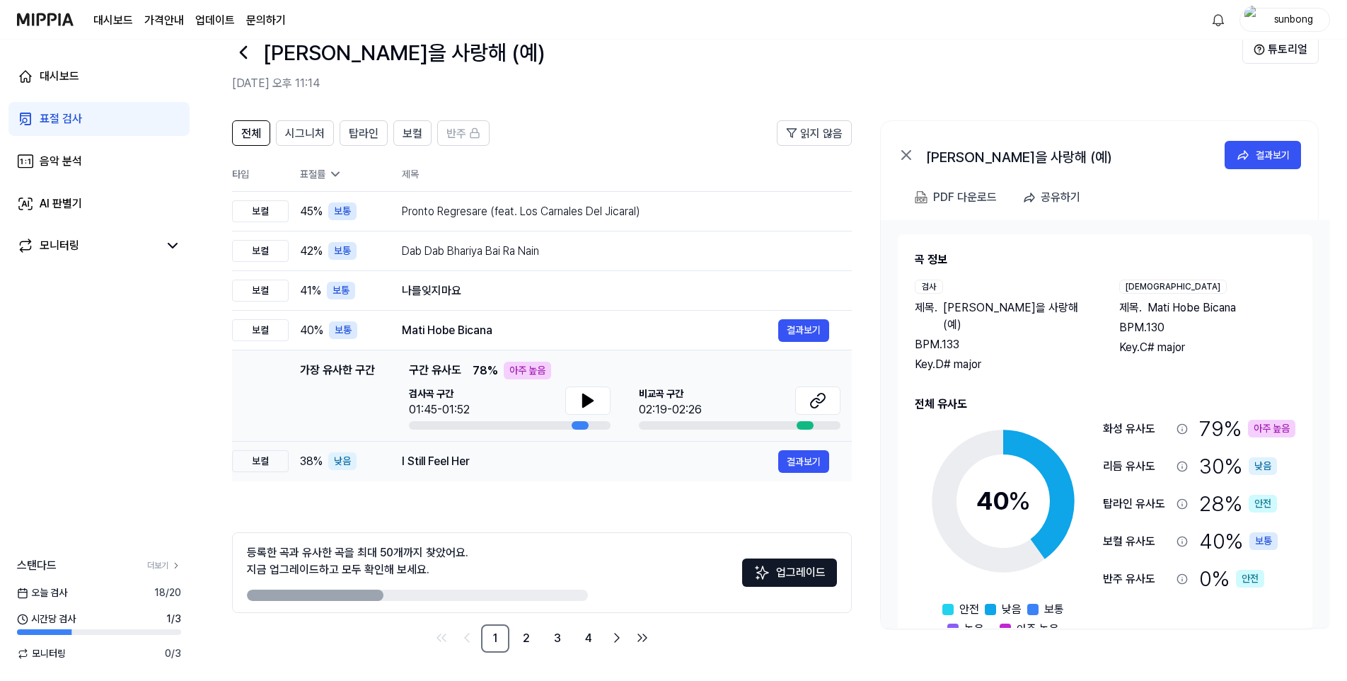
click at [258, 461] on div "보컬" at bounding box center [260, 461] width 57 height 22
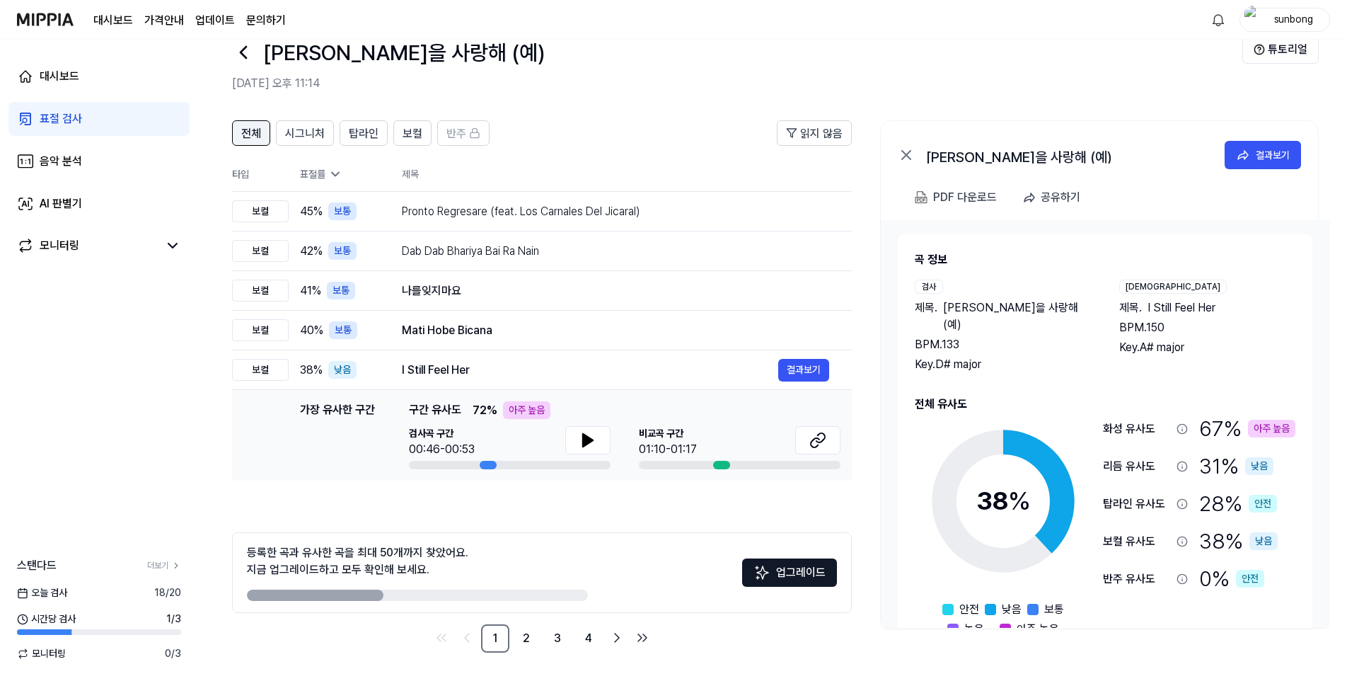
click at [254, 130] on span "전체" at bounding box center [251, 133] width 20 height 17
drag, startPoint x: 791, startPoint y: 573, endPoint x: 657, endPoint y: 576, distance: 133.8
click at [790, 573] on button "업그레이드" at bounding box center [789, 572] width 95 height 28
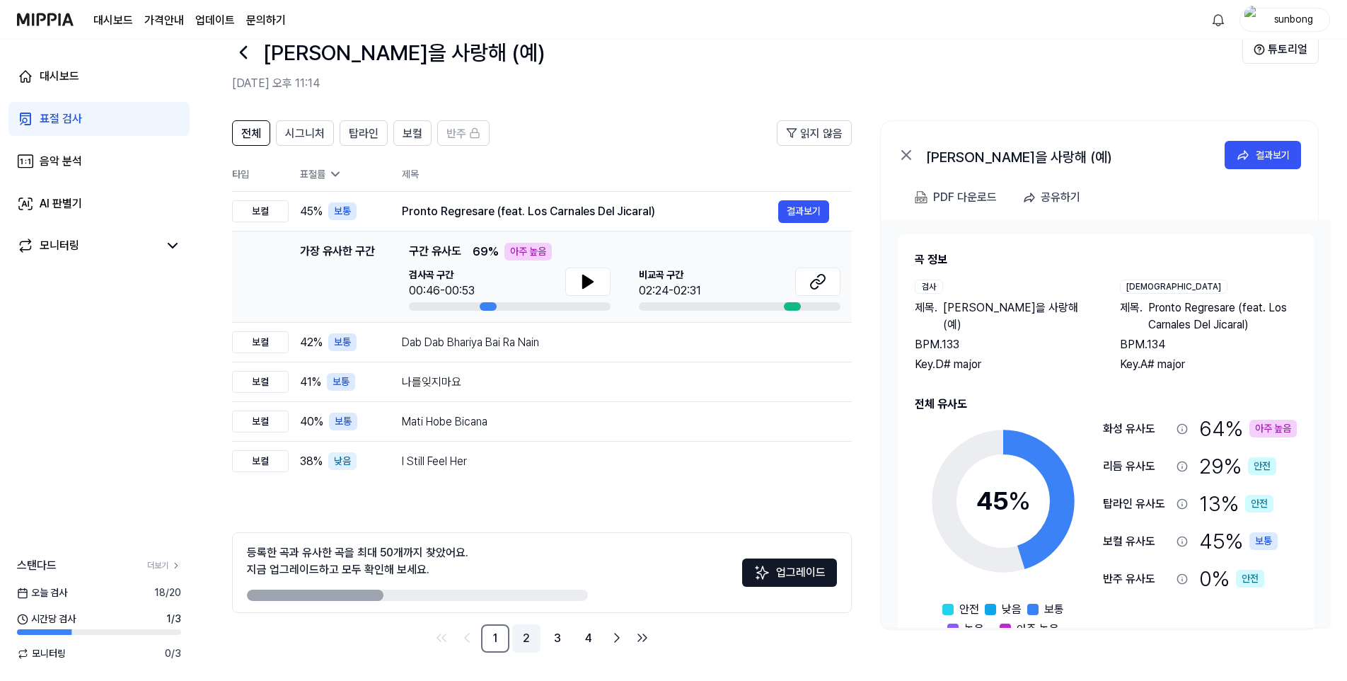
click at [529, 635] on link "2" at bounding box center [526, 638] width 28 height 28
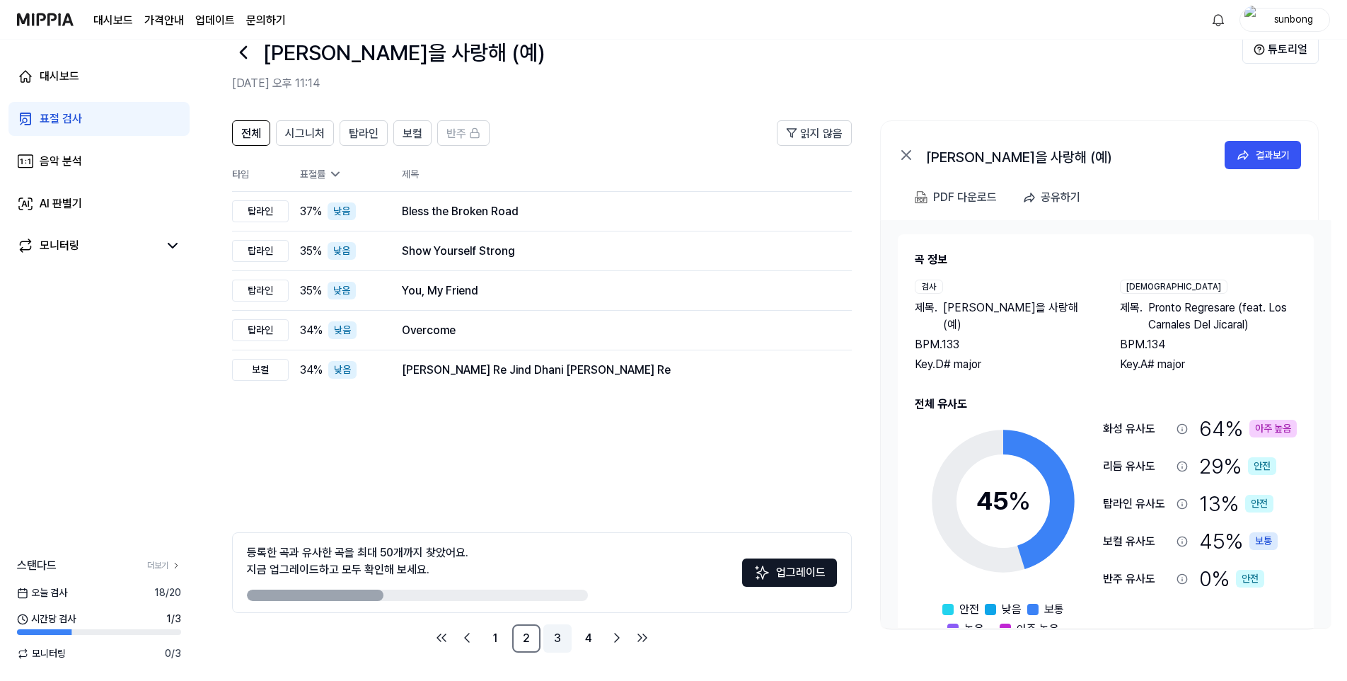
click at [558, 633] on link "3" at bounding box center [557, 638] width 28 height 28
click at [591, 638] on link "4" at bounding box center [589, 638] width 28 height 28
click at [614, 634] on icon "Go to next page" at bounding box center [617, 637] width 17 height 17
click at [497, 638] on link "1" at bounding box center [495, 638] width 28 height 28
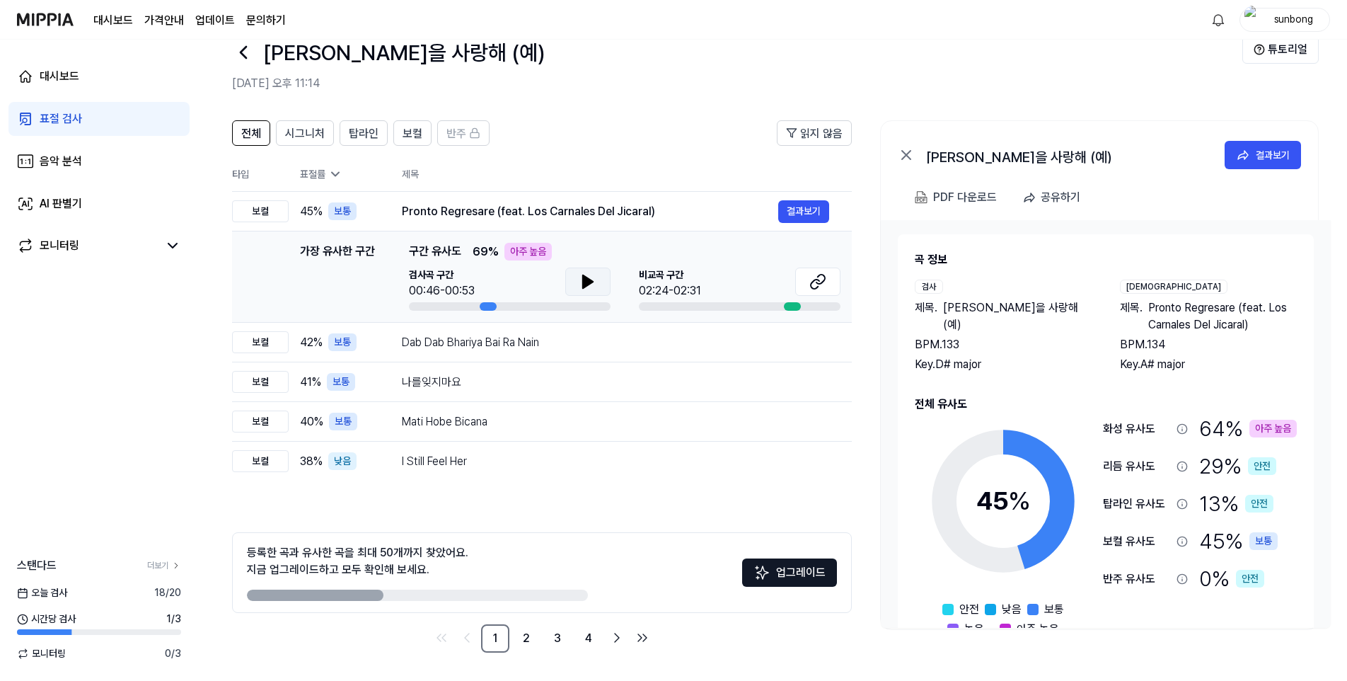
click at [587, 282] on icon at bounding box center [588, 281] width 10 height 13
click at [587, 281] on icon at bounding box center [588, 281] width 17 height 17
click at [263, 340] on div "보컬" at bounding box center [260, 342] width 57 height 22
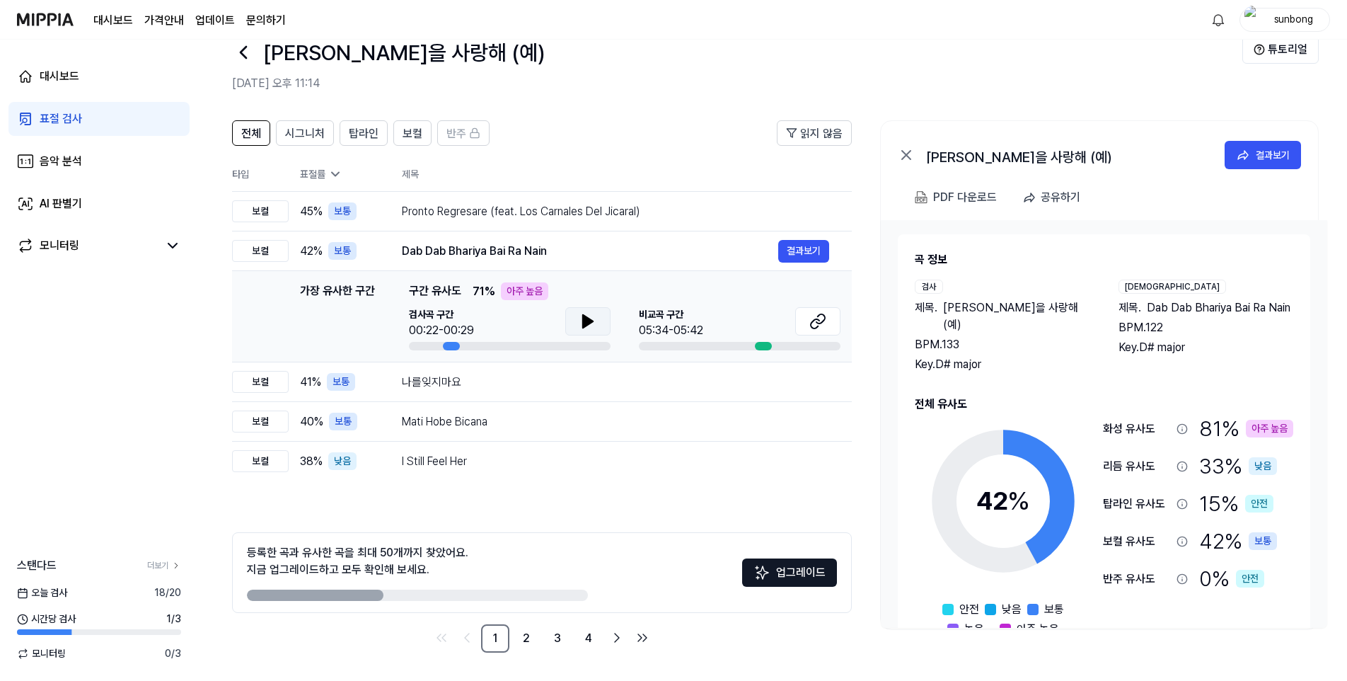
click at [585, 326] on icon at bounding box center [588, 321] width 10 height 13
click at [257, 384] on div "보컬" at bounding box center [260, 382] width 57 height 22
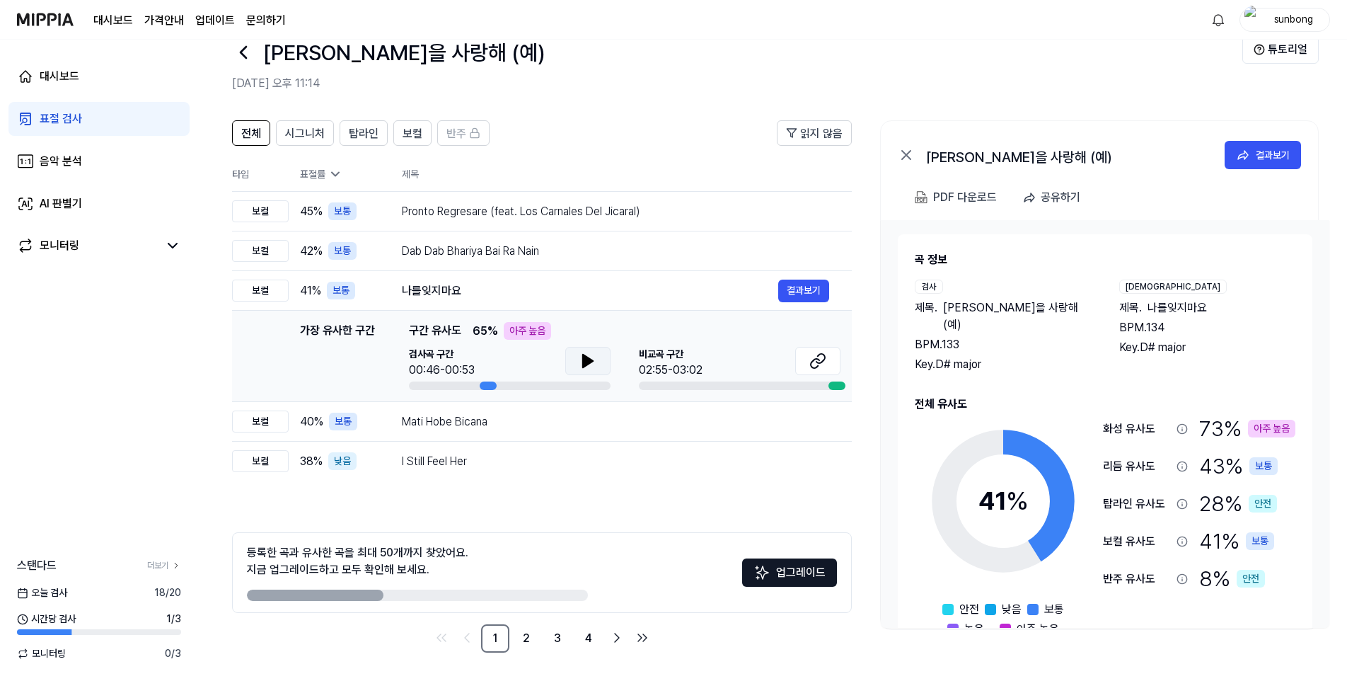
click at [580, 359] on icon at bounding box center [588, 360] width 17 height 17
click at [267, 418] on div "보컬" at bounding box center [260, 421] width 57 height 22
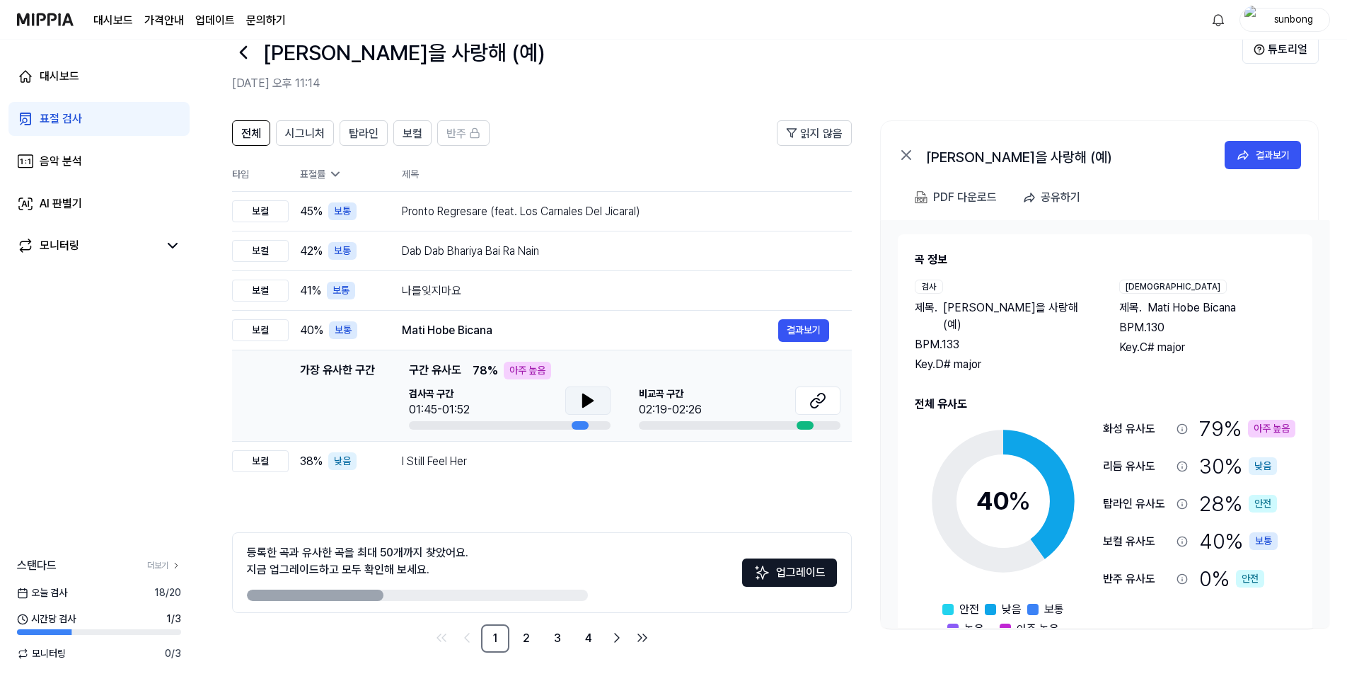
click at [584, 396] on icon at bounding box center [588, 400] width 10 height 13
click at [589, 396] on icon at bounding box center [590, 400] width 3 height 11
click at [253, 463] on div "보컬" at bounding box center [260, 461] width 57 height 22
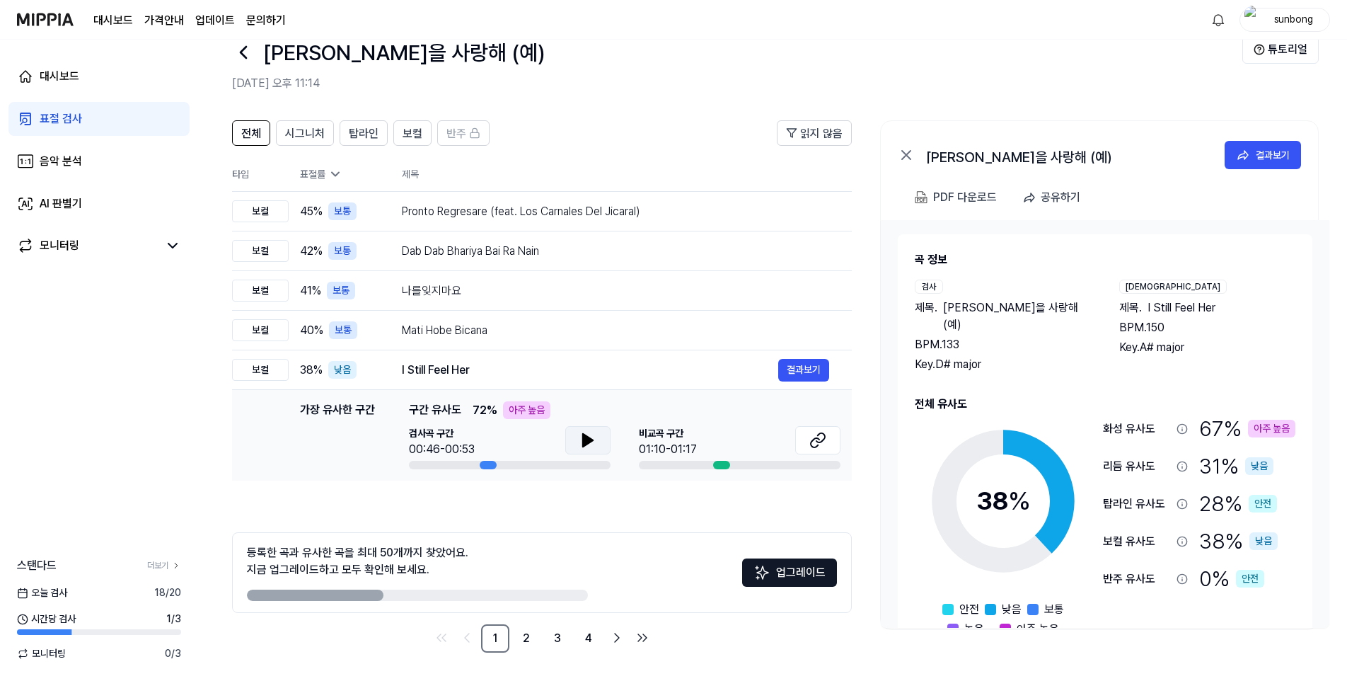
click at [584, 435] on icon at bounding box center [588, 440] width 10 height 13
click at [585, 439] on icon at bounding box center [585, 440] width 3 height 11
drag, startPoint x: 526, startPoint y: 637, endPoint x: 531, endPoint y: 623, distance: 14.3
click at [526, 637] on link "2" at bounding box center [526, 638] width 28 height 28
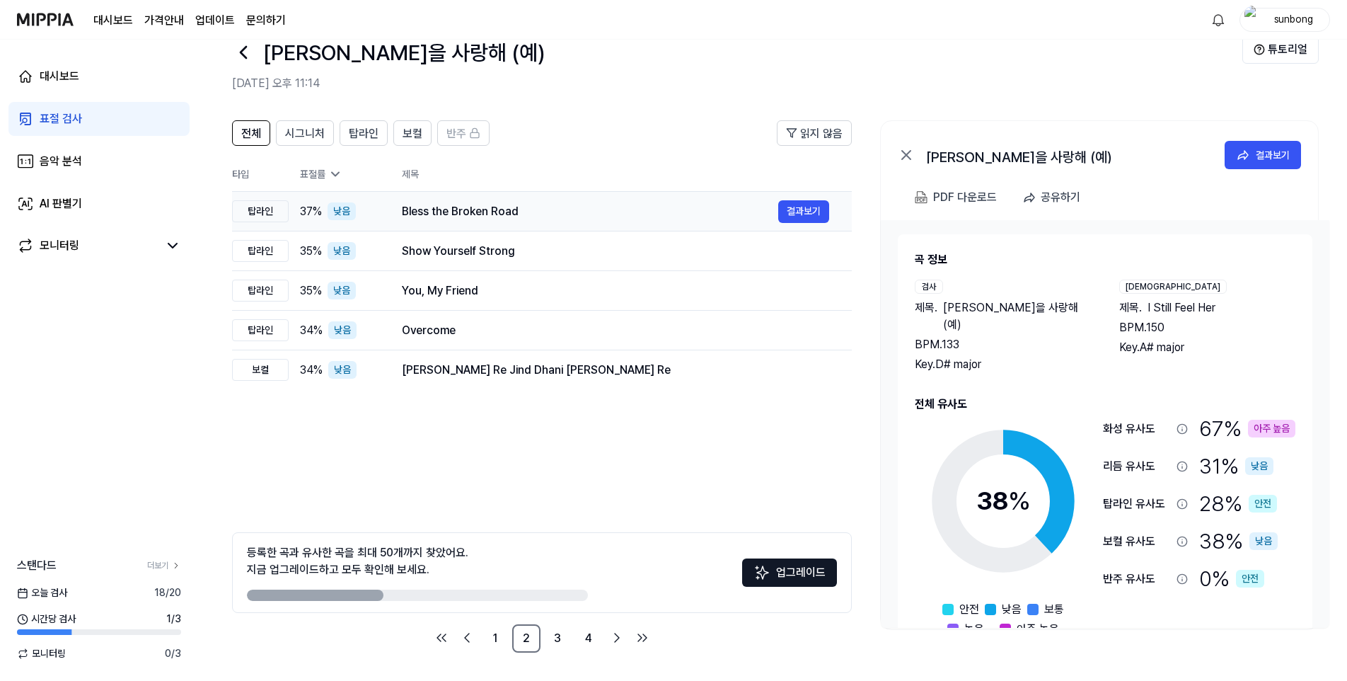
click at [260, 212] on div "탑라인" at bounding box center [260, 211] width 57 height 22
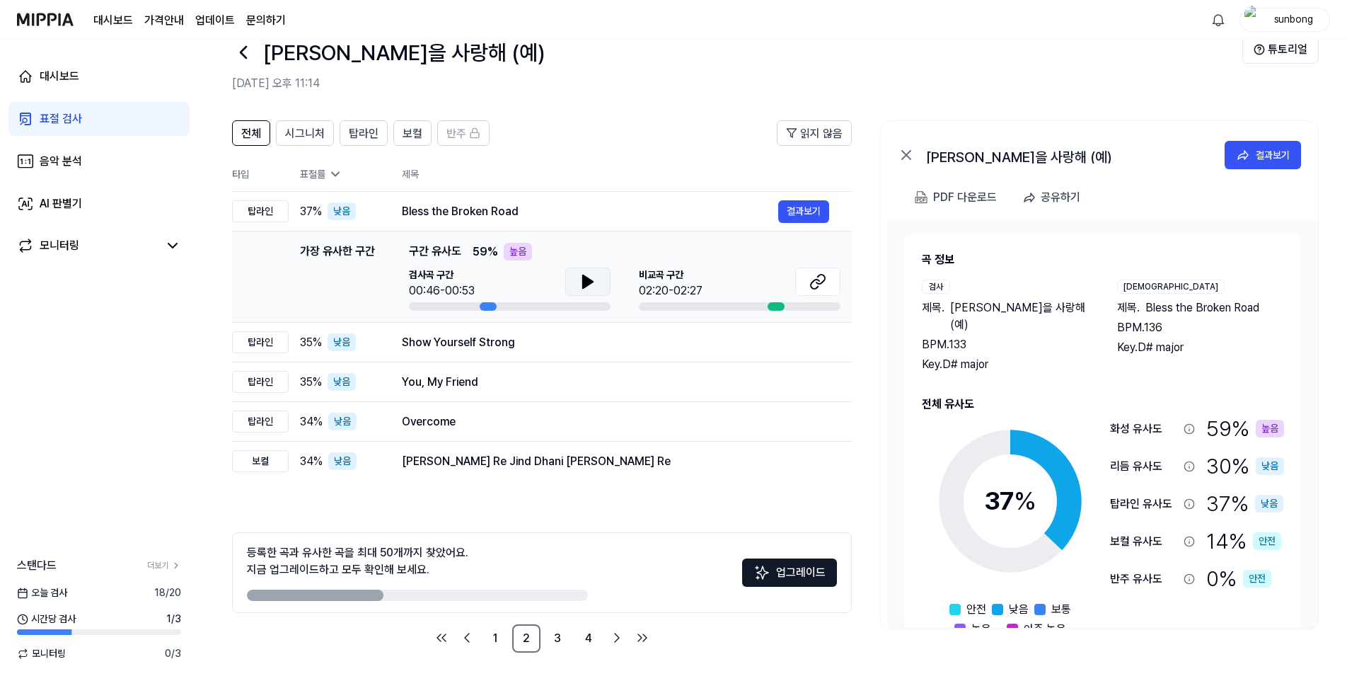
click at [602, 277] on button at bounding box center [587, 282] width 45 height 28
click at [599, 277] on button at bounding box center [587, 282] width 45 height 28
click at [271, 339] on div "탑라인" at bounding box center [260, 342] width 57 height 22
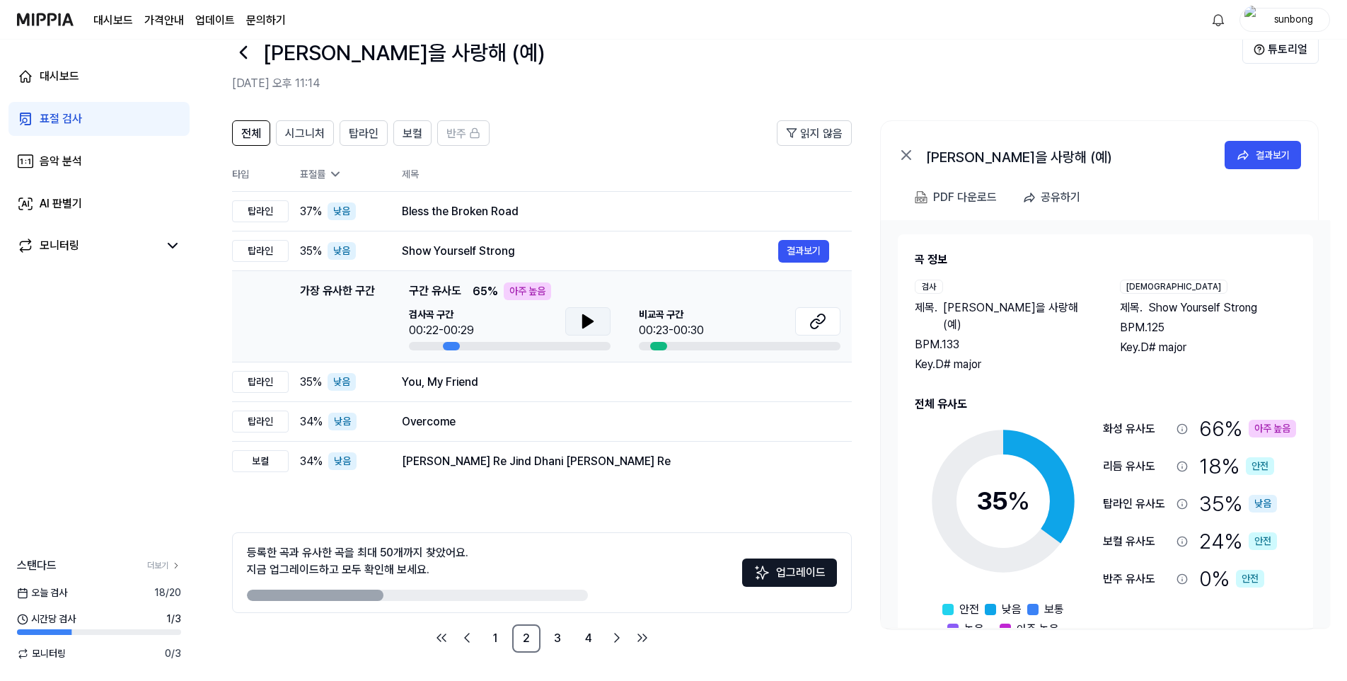
click at [590, 326] on icon at bounding box center [588, 321] width 17 height 17
click at [261, 375] on div "탑라인" at bounding box center [260, 382] width 57 height 22
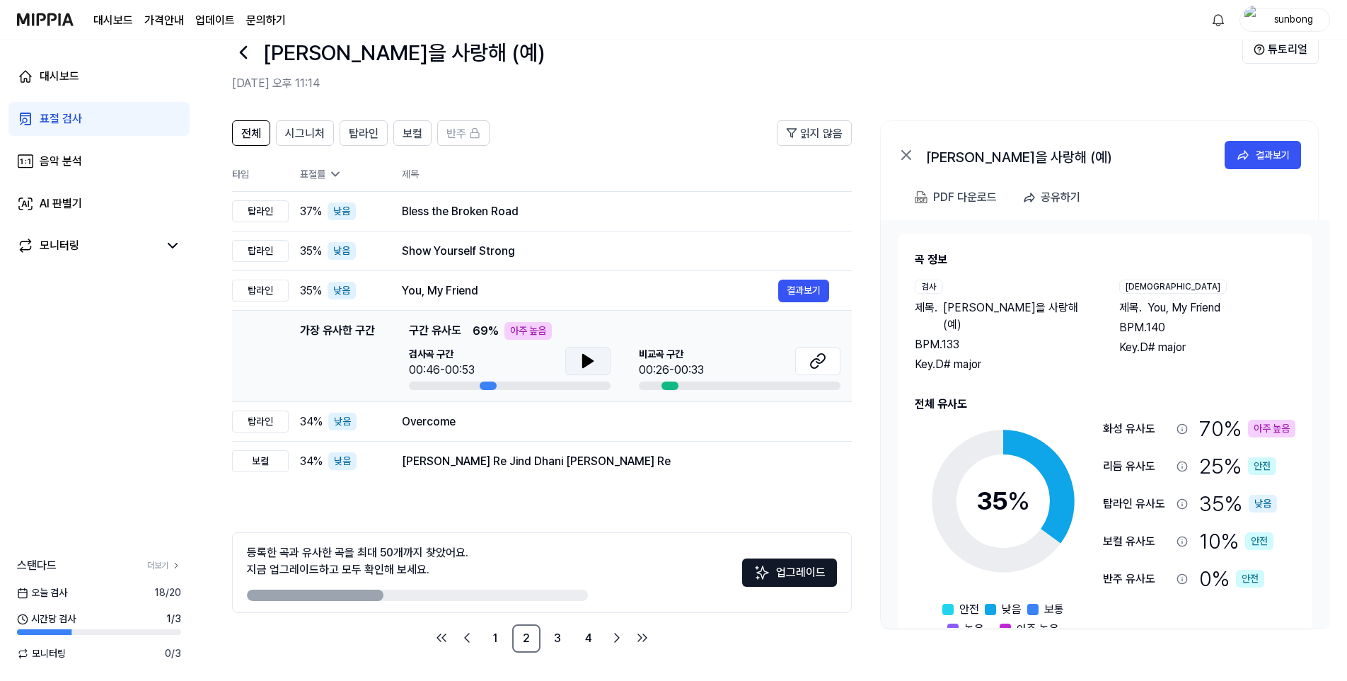
click at [587, 357] on icon at bounding box center [588, 361] width 10 height 13
